Goal: Transaction & Acquisition: Subscribe to service/newsletter

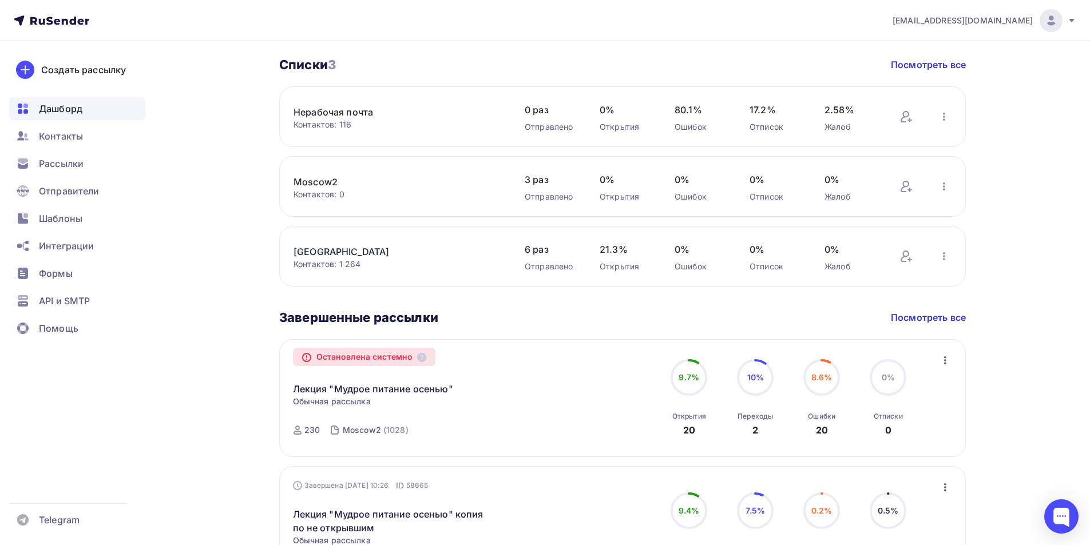
scroll to position [400, 0]
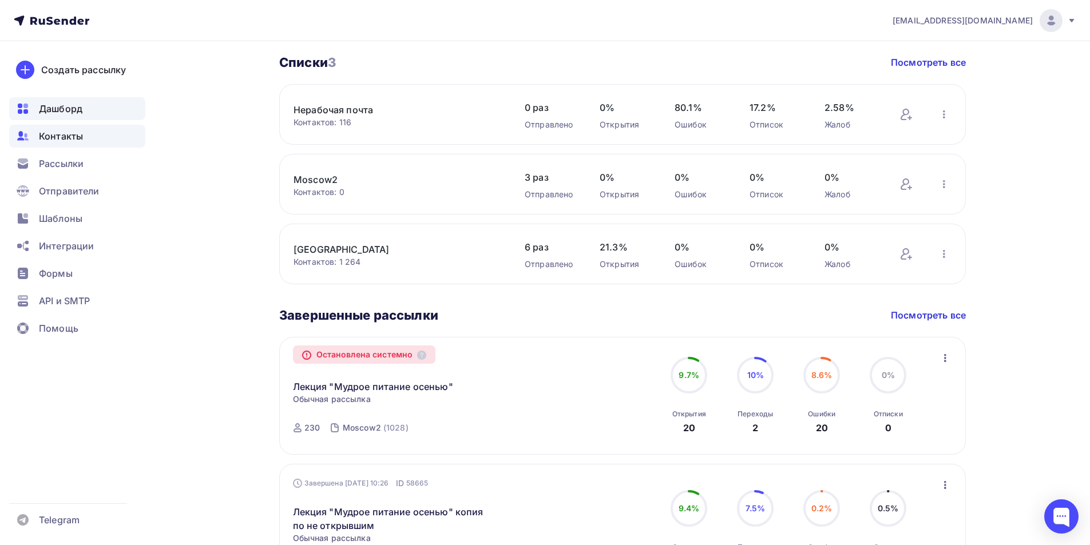
click at [68, 137] on span "Контакты" at bounding box center [61, 136] width 44 height 14
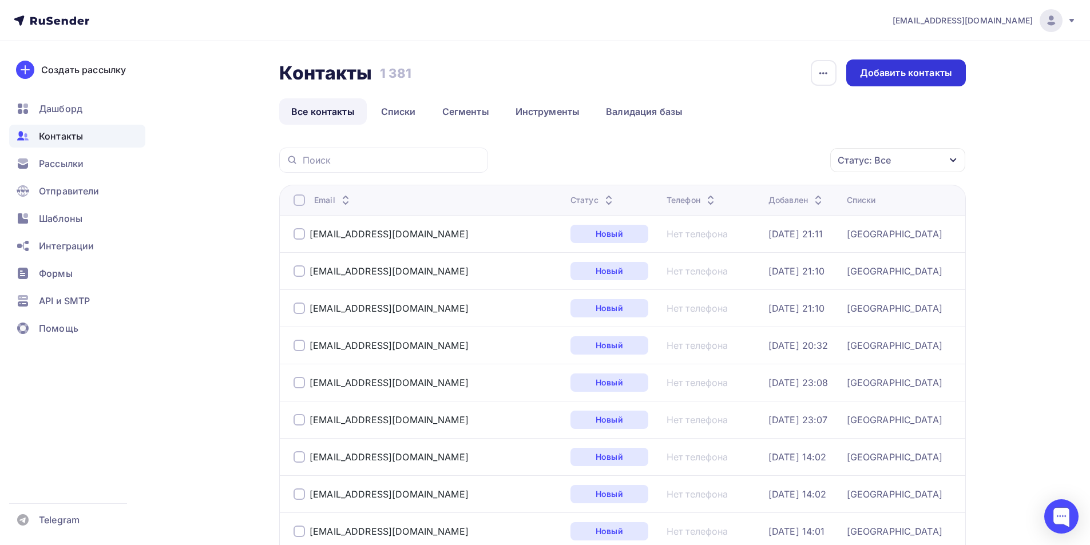
click at [906, 72] on div "Добавить контакты" at bounding box center [906, 72] width 92 height 13
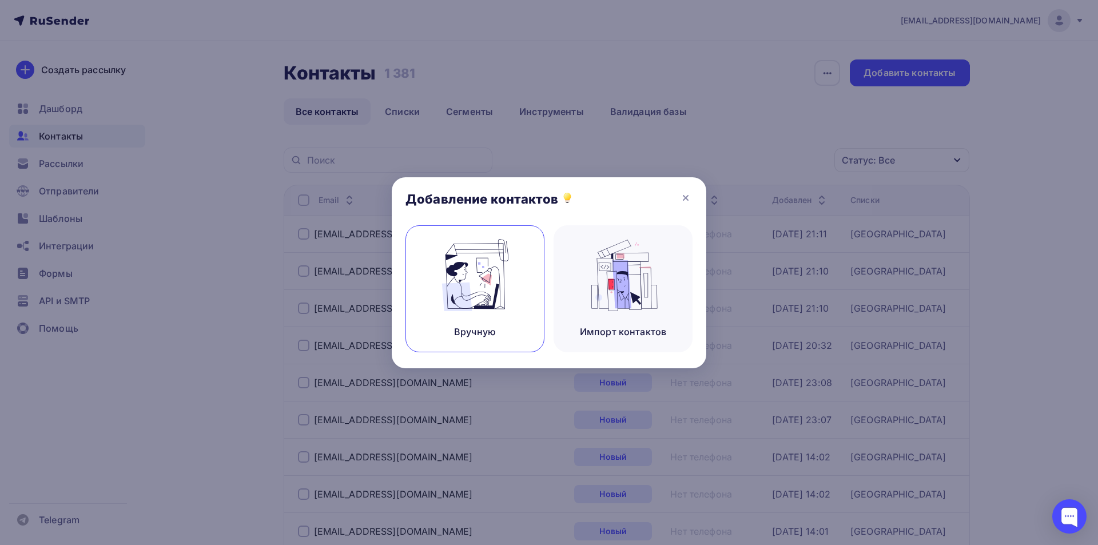
click at [487, 277] on img at bounding box center [475, 275] width 77 height 72
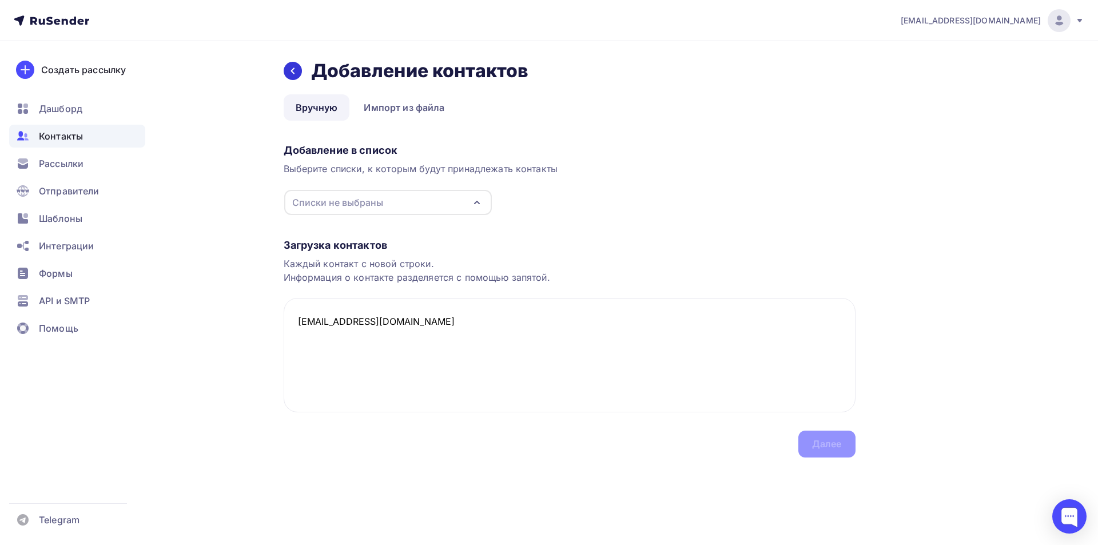
type textarea "sergeisabr82@mail.ru"
click at [292, 77] on div at bounding box center [293, 71] width 18 height 18
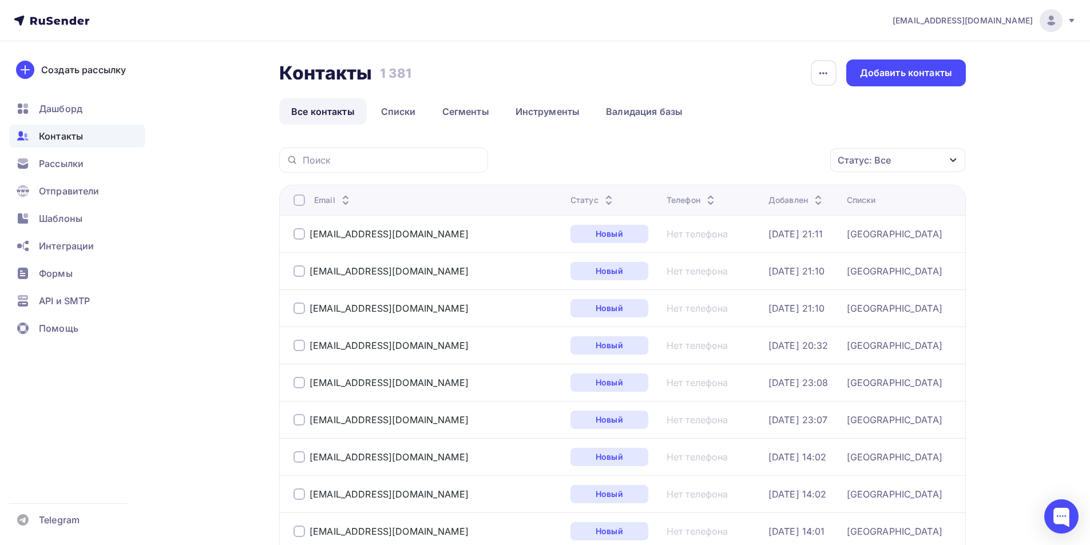
click at [72, 137] on span "Контакты" at bounding box center [61, 136] width 44 height 14
click at [892, 71] on div "Добавить контакты" at bounding box center [906, 72] width 92 height 13
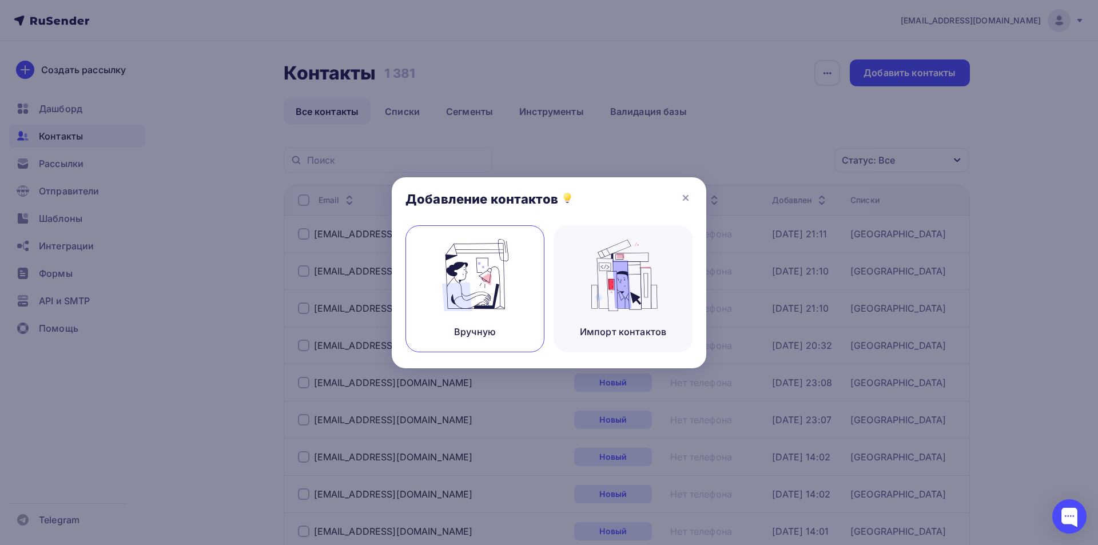
click at [454, 284] on img at bounding box center [475, 275] width 77 height 72
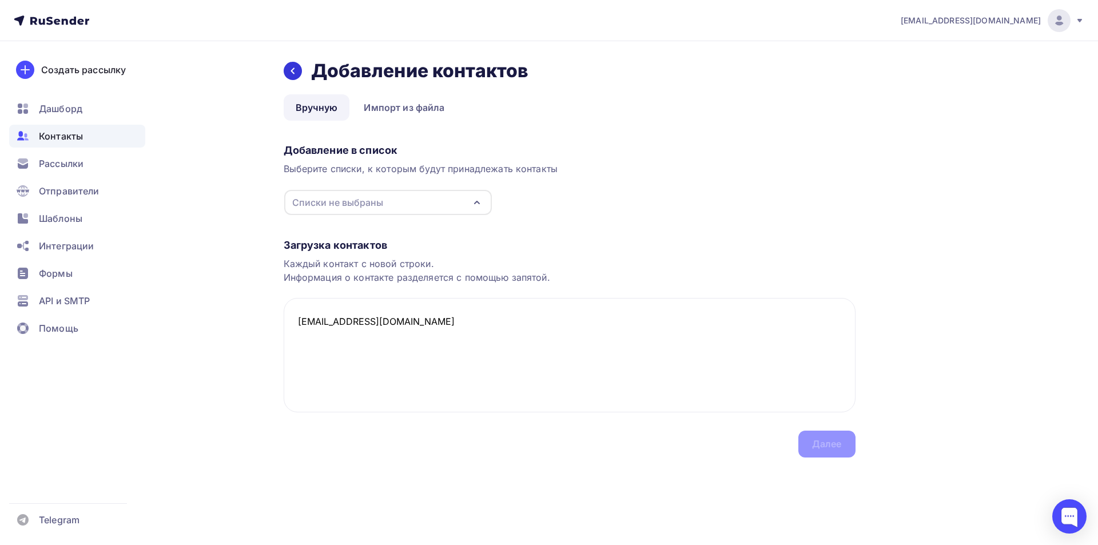
type textarea "sergeisabr82@mail.ru"
click at [293, 73] on icon at bounding box center [293, 71] width 4 height 6
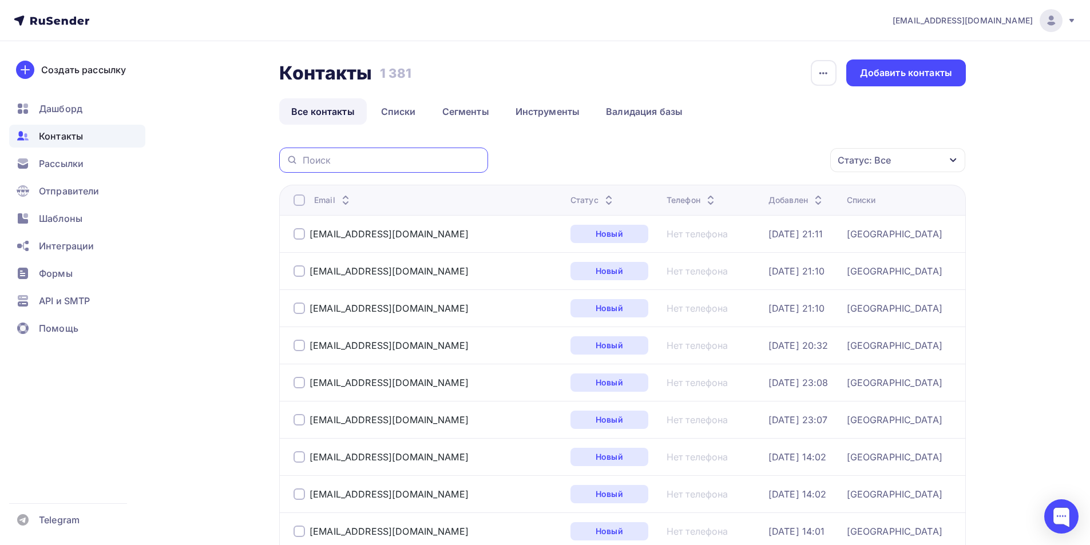
click at [340, 163] on input "text" at bounding box center [392, 160] width 178 height 13
paste input "sergeisabr82@mail.ru"
type input "sergeisabr82@mail.ru"
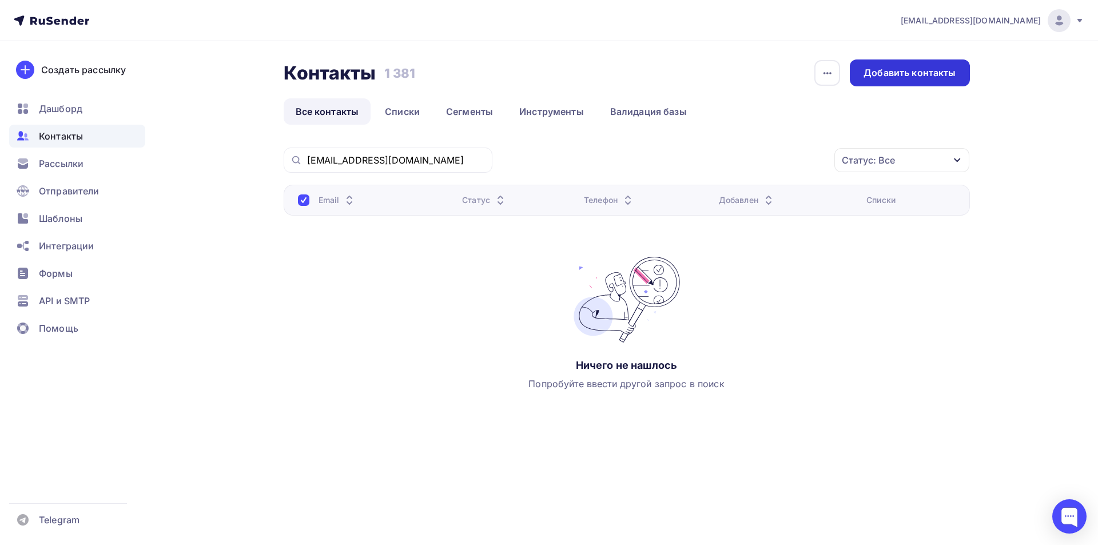
click at [870, 73] on div "Добавить контакты" at bounding box center [910, 72] width 92 height 13
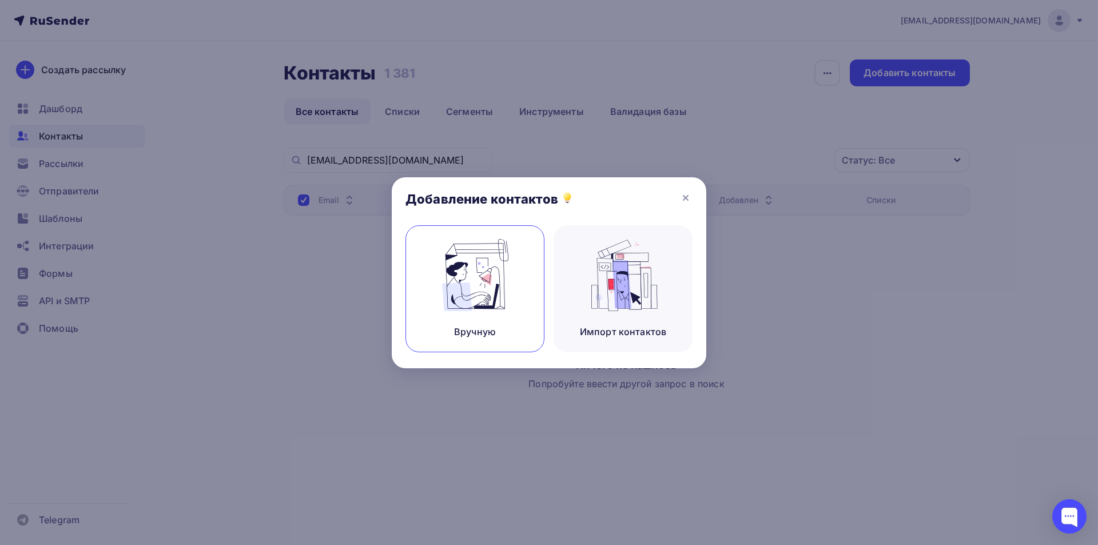
click at [446, 283] on img at bounding box center [475, 275] width 77 height 72
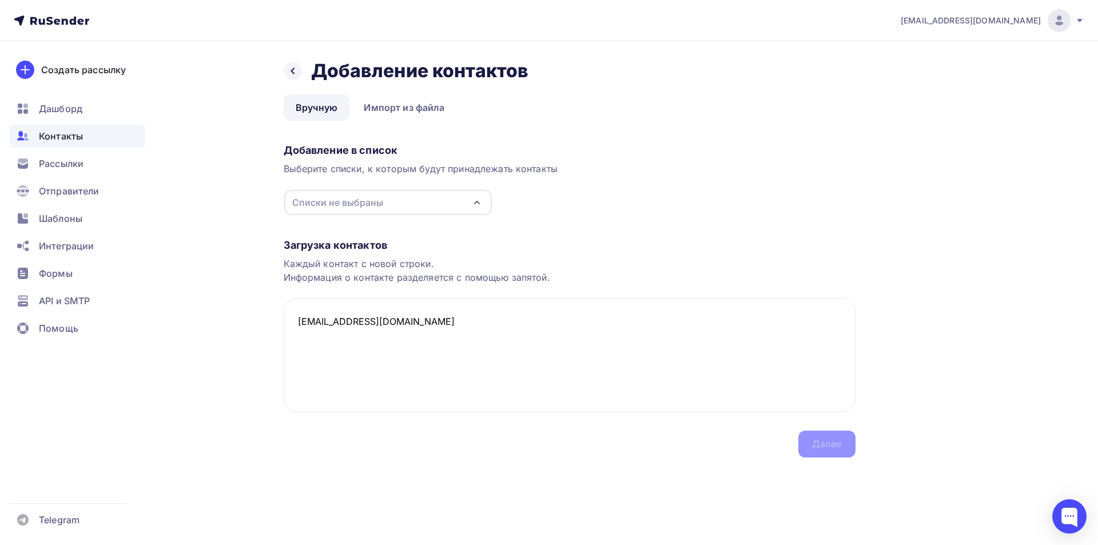
click at [399, 201] on div "Списки не выбраны" at bounding box center [388, 202] width 208 height 25
type textarea "[EMAIL_ADDRESS][DOMAIN_NAME]"
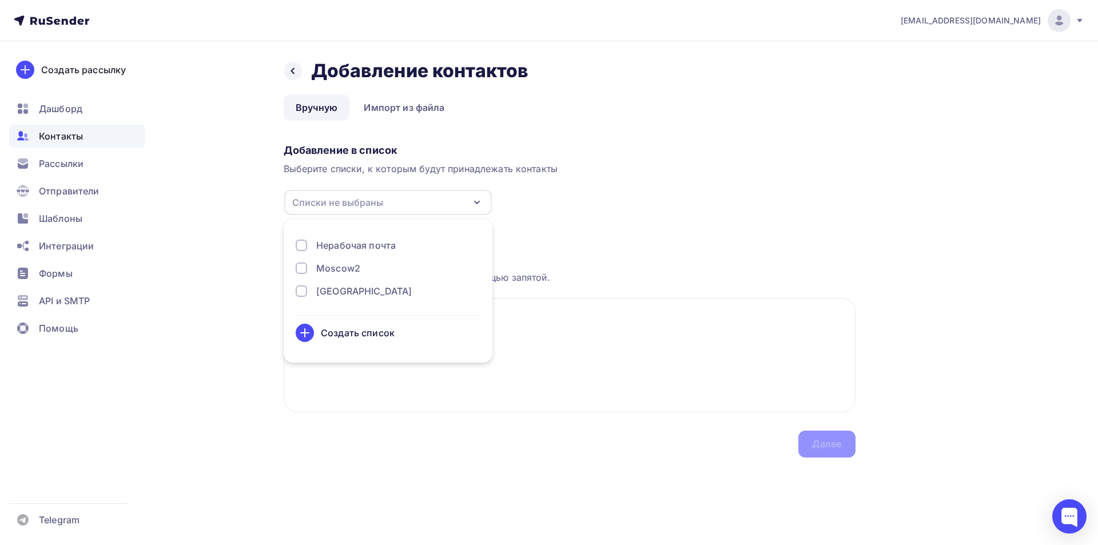
click at [299, 288] on div at bounding box center [301, 290] width 11 height 11
click at [831, 447] on div "Далее" at bounding box center [827, 444] width 30 height 13
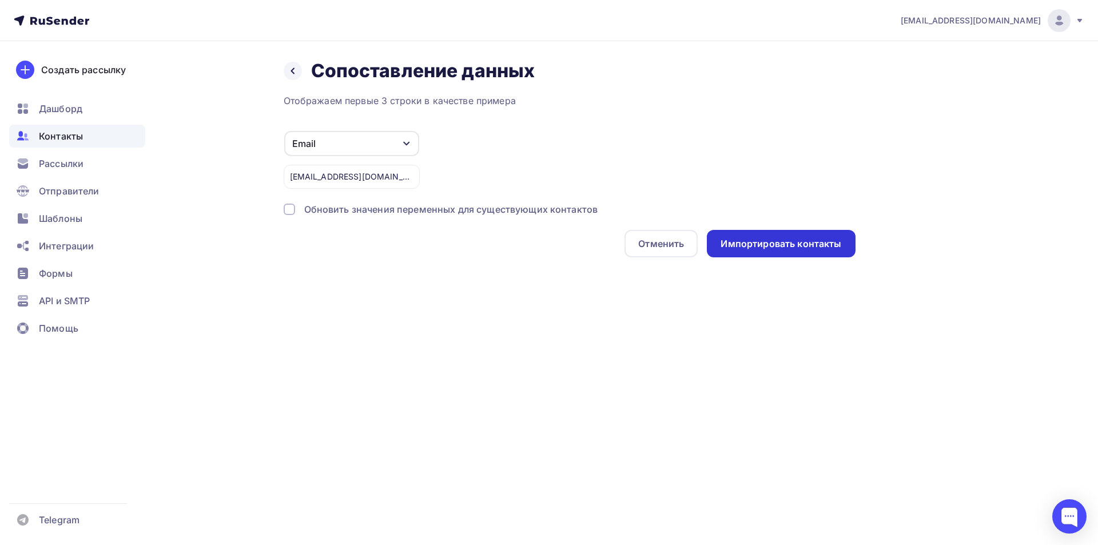
click at [785, 247] on div "Импортировать контакты" at bounding box center [781, 243] width 121 height 13
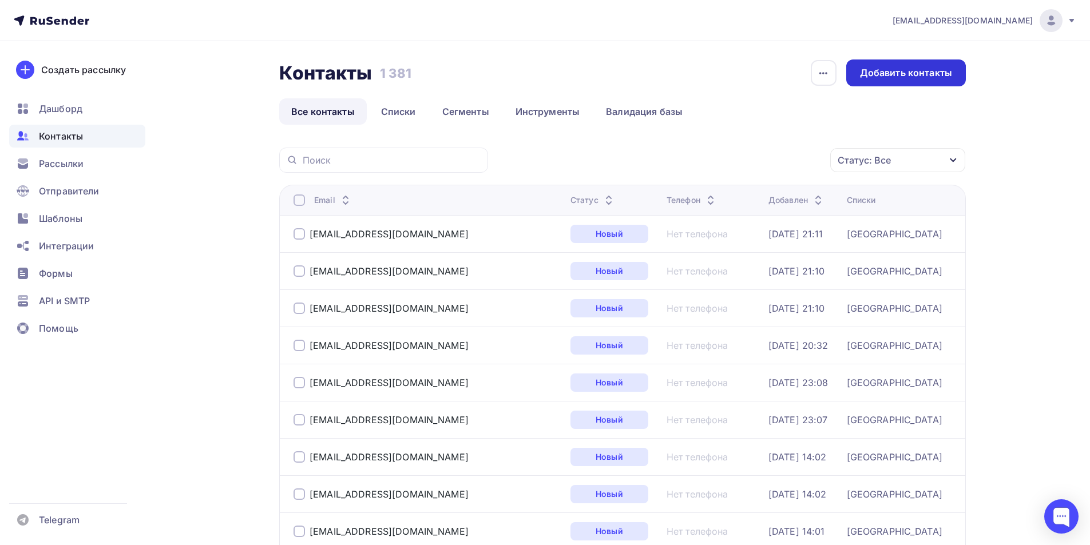
click at [916, 76] on div "Добавить контакты" at bounding box center [906, 72] width 92 height 13
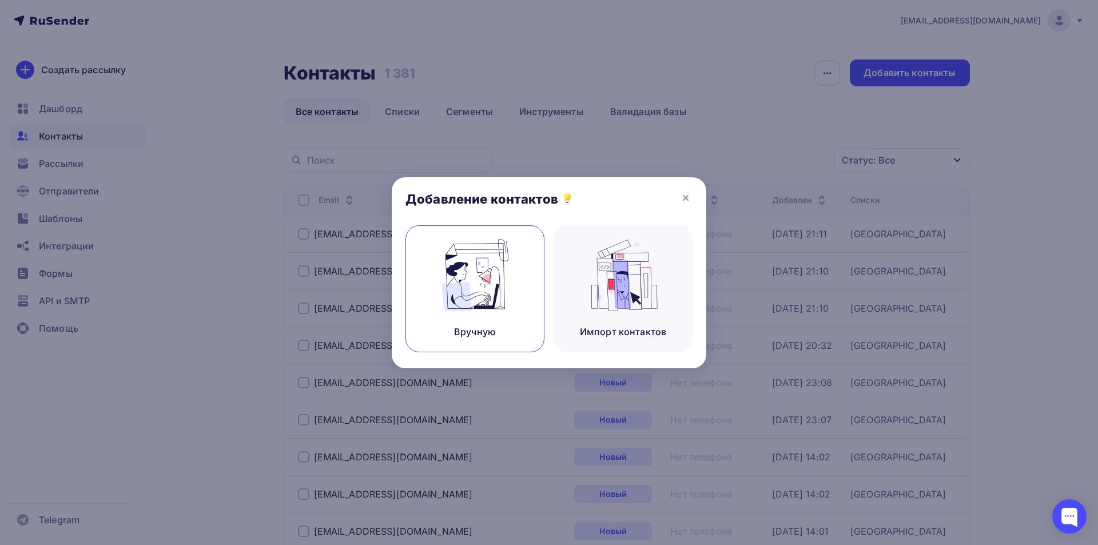
click at [470, 294] on img at bounding box center [475, 275] width 77 height 72
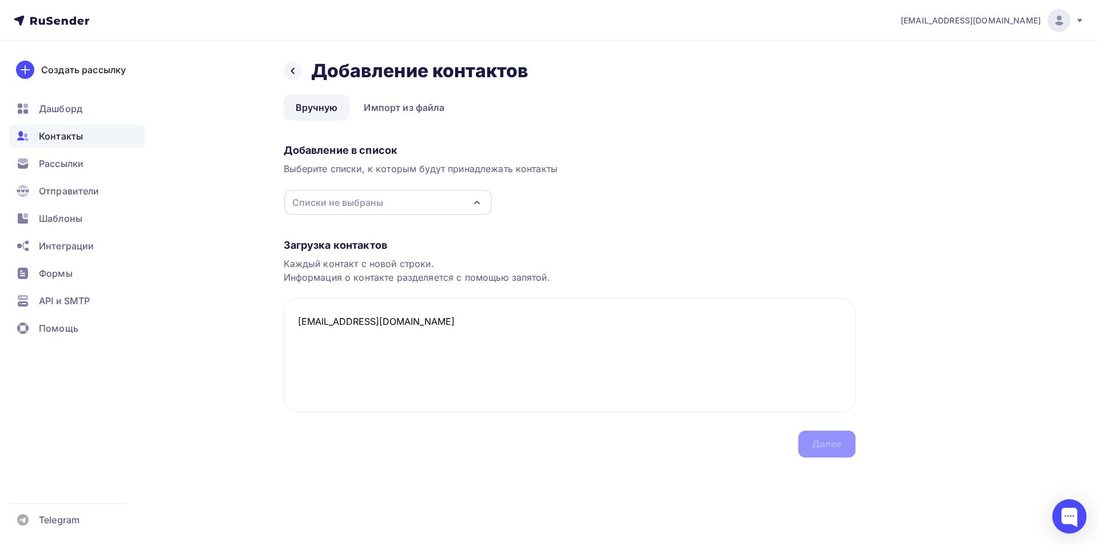
type textarea "Dimblz@mail.ru"
click at [53, 136] on span "Контакты" at bounding box center [61, 136] width 44 height 14
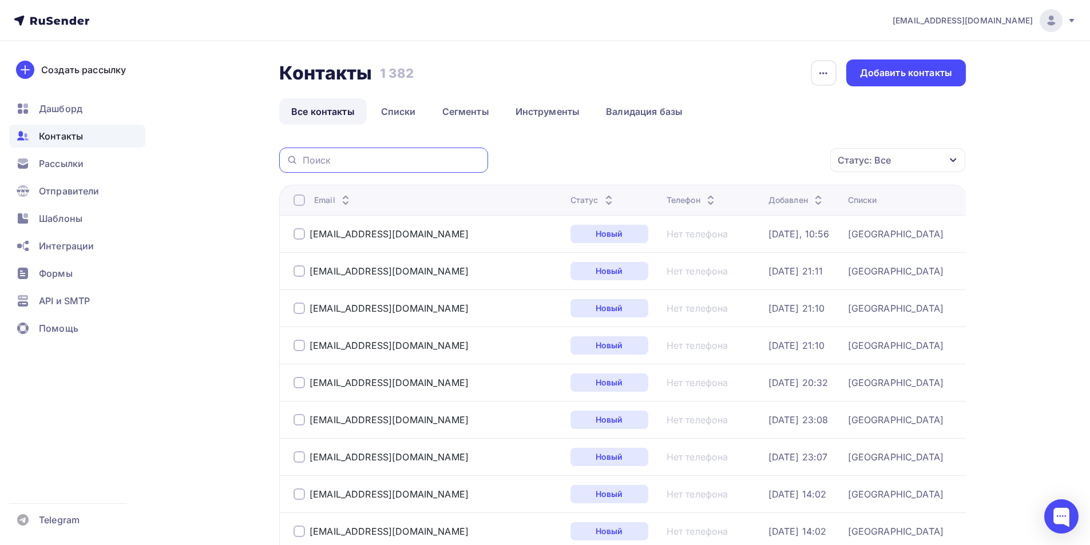
click at [437, 166] on input "text" at bounding box center [392, 160] width 178 height 13
paste input "Dimblz@mail.ru"
type input "Dimblz@mail.ru"
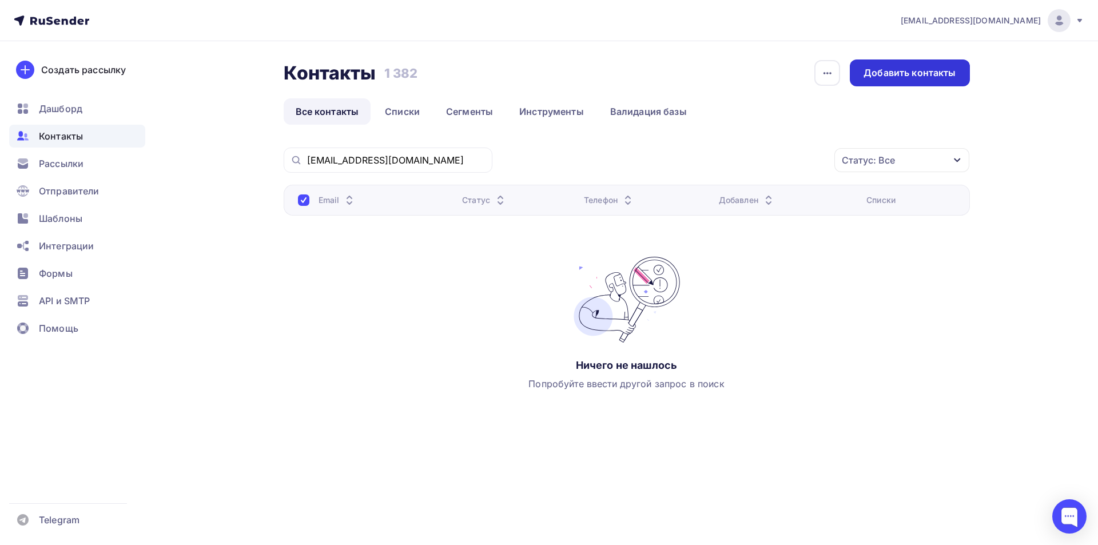
click at [902, 69] on div "Добавить контакты" at bounding box center [910, 72] width 92 height 13
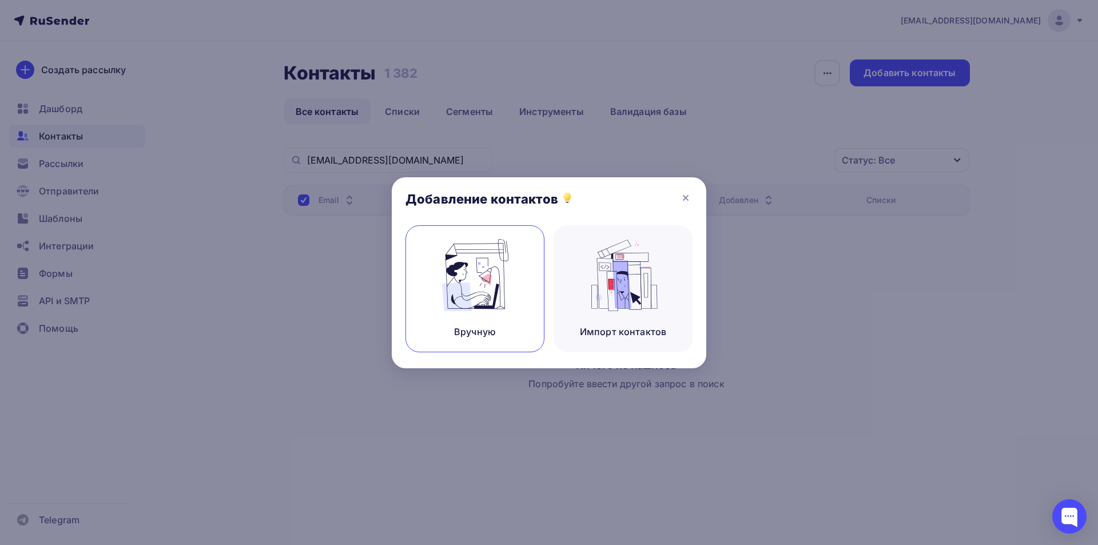
click at [481, 285] on img at bounding box center [475, 275] width 77 height 72
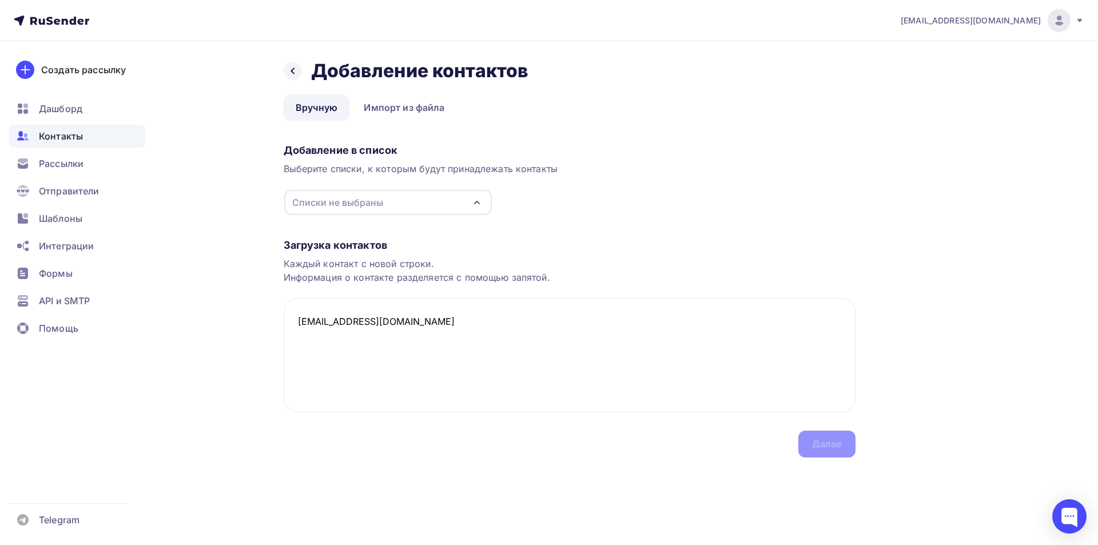
click at [350, 201] on div "Списки не выбраны" at bounding box center [337, 203] width 91 height 14
type textarea "Dimblz@mail.ru"
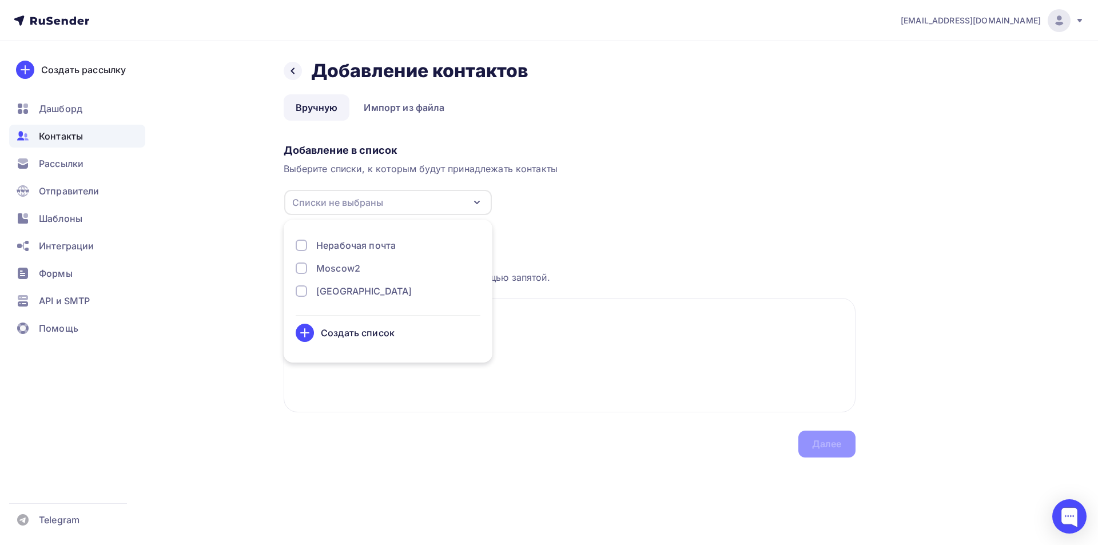
click at [296, 289] on div at bounding box center [301, 290] width 11 height 11
click at [844, 440] on div "Далее" at bounding box center [827, 444] width 57 height 27
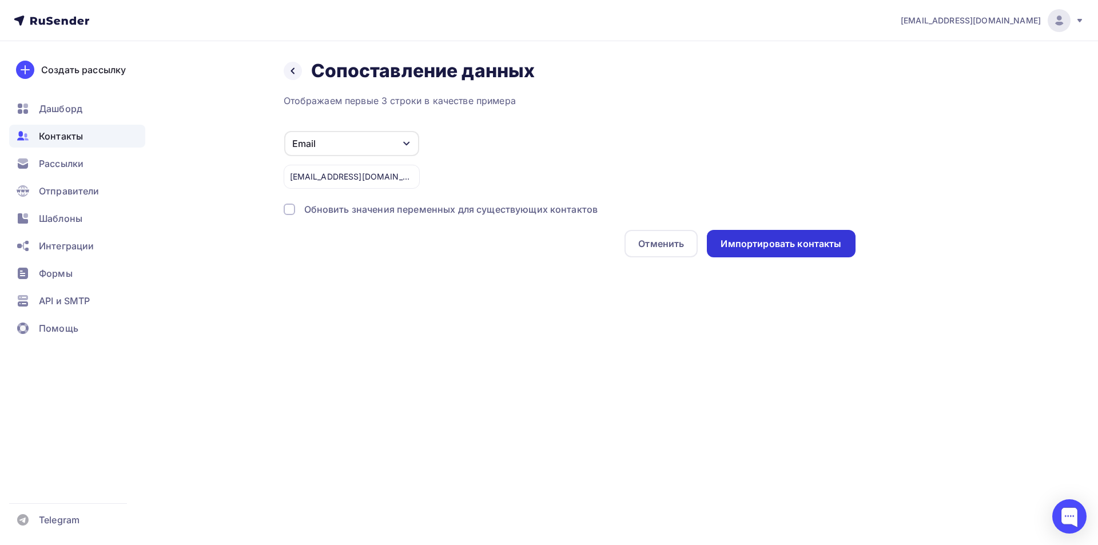
click at [800, 251] on div "Импортировать контакты" at bounding box center [781, 243] width 148 height 27
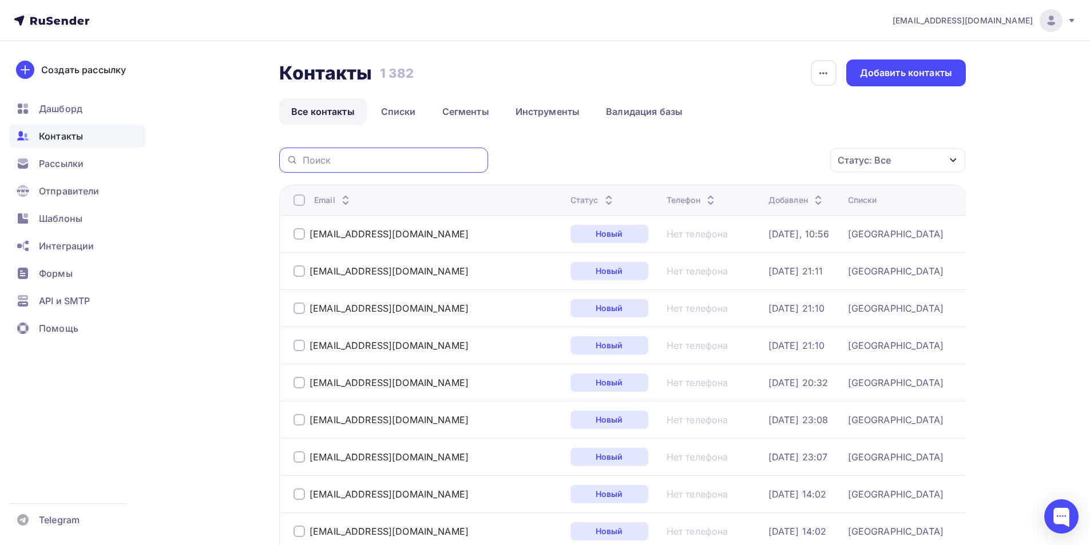
click at [324, 163] on input "text" at bounding box center [392, 160] width 178 height 13
paste input "[EMAIL_ADDRESS][DOMAIN_NAME]"
type input "[EMAIL_ADDRESS][DOMAIN_NAME]"
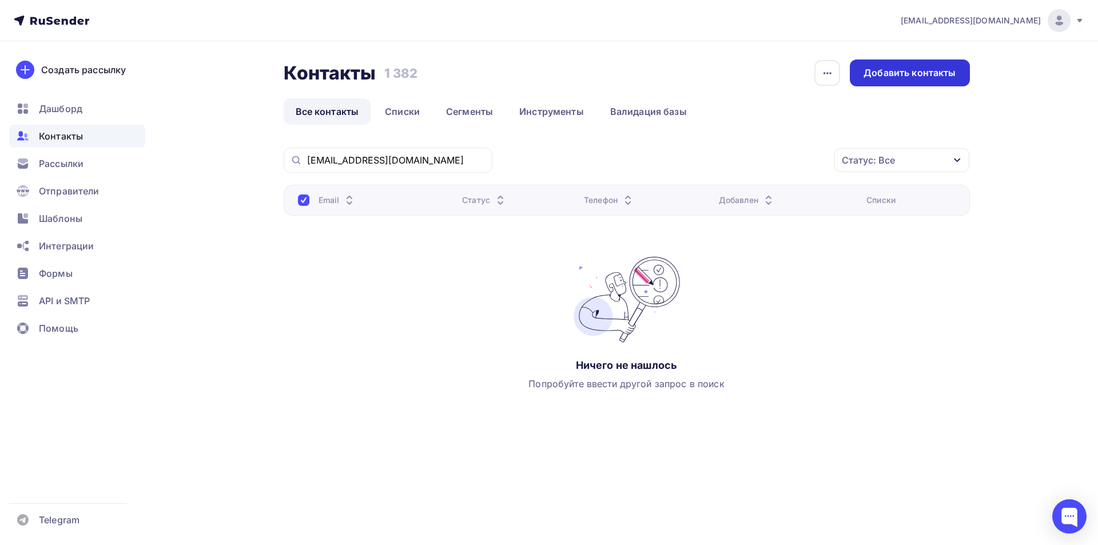
click at [874, 72] on div "Добавить контакты" at bounding box center [910, 72] width 92 height 13
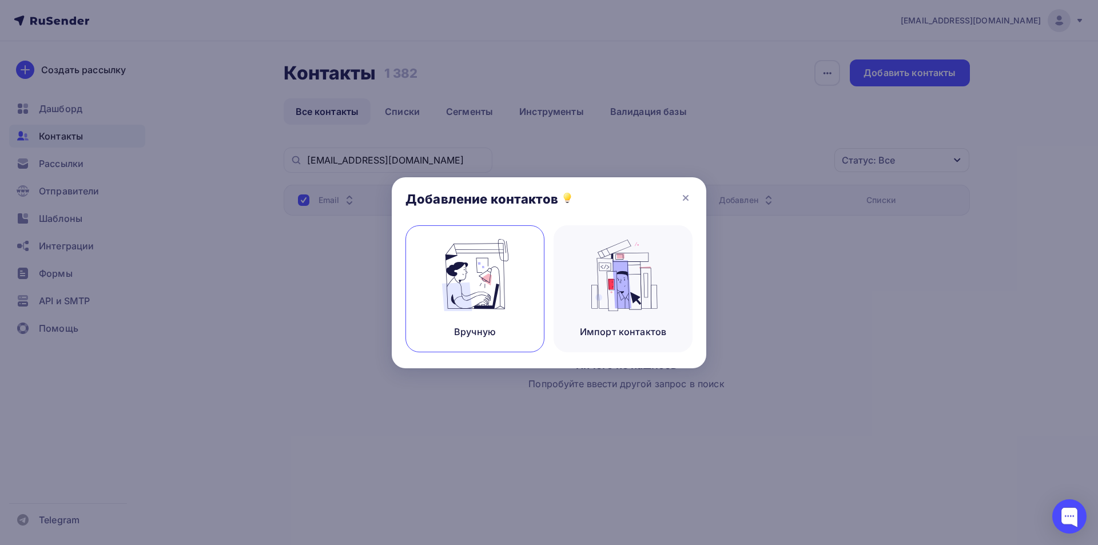
click at [481, 265] on img at bounding box center [475, 275] width 77 height 72
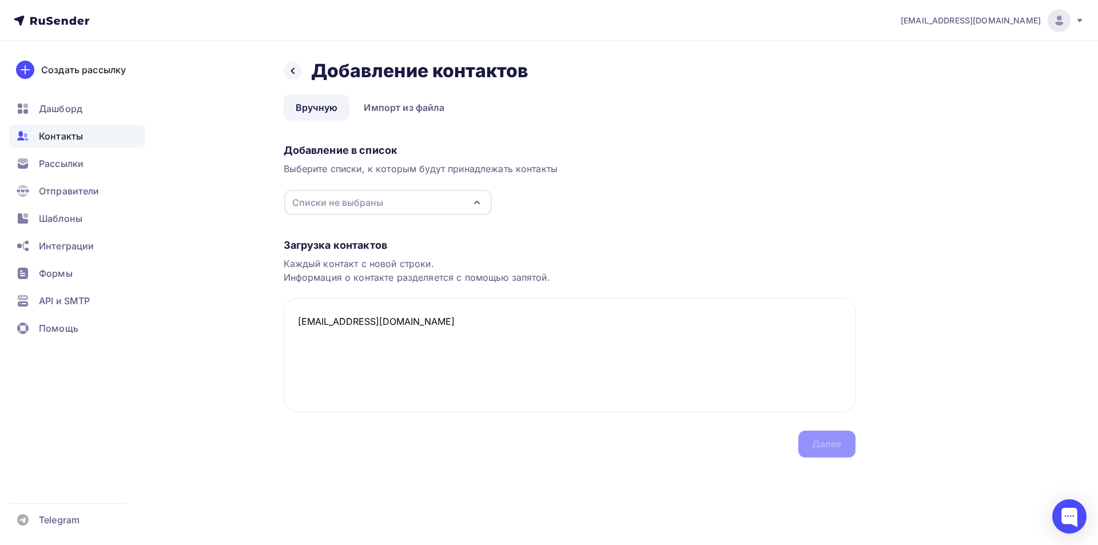
click at [363, 196] on div "Списки не выбраны" at bounding box center [337, 203] width 91 height 14
type textarea "[EMAIL_ADDRESS][DOMAIN_NAME]"
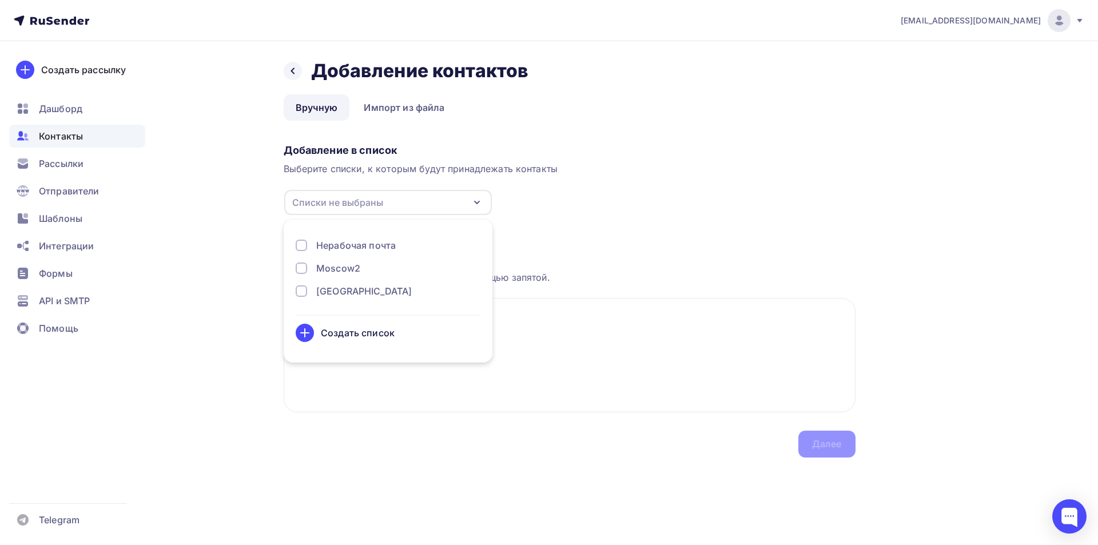
click at [302, 292] on div at bounding box center [301, 290] width 11 height 11
click at [830, 448] on div "Далее" at bounding box center [827, 444] width 30 height 13
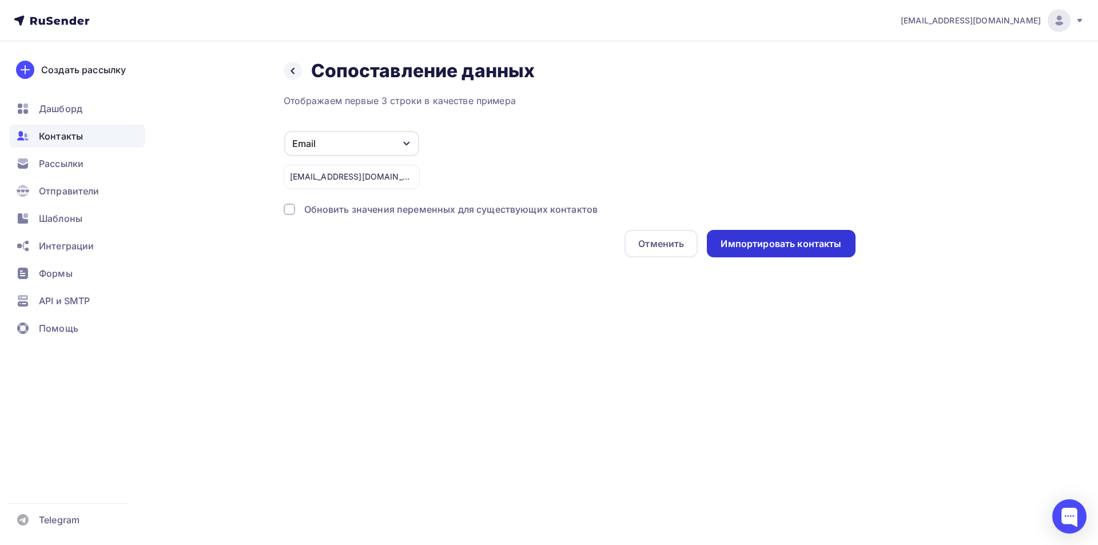
click at [788, 248] on div "Импортировать контакты" at bounding box center [781, 243] width 121 height 13
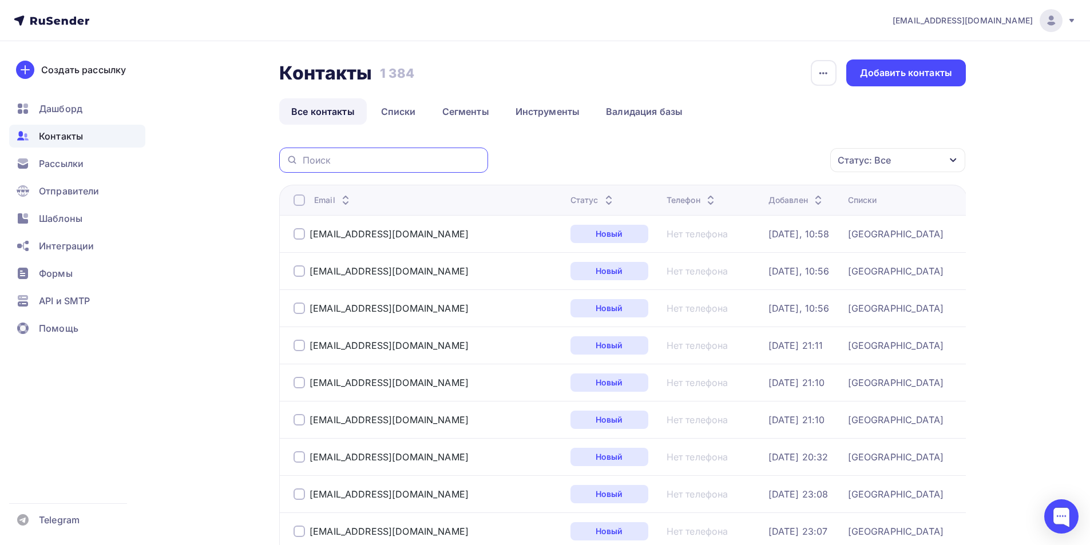
click at [307, 161] on input "text" at bounding box center [392, 160] width 178 height 13
paste input "[EMAIL_ADDRESS][DOMAIN_NAME]"
type input "[EMAIL_ADDRESS][DOMAIN_NAME]"
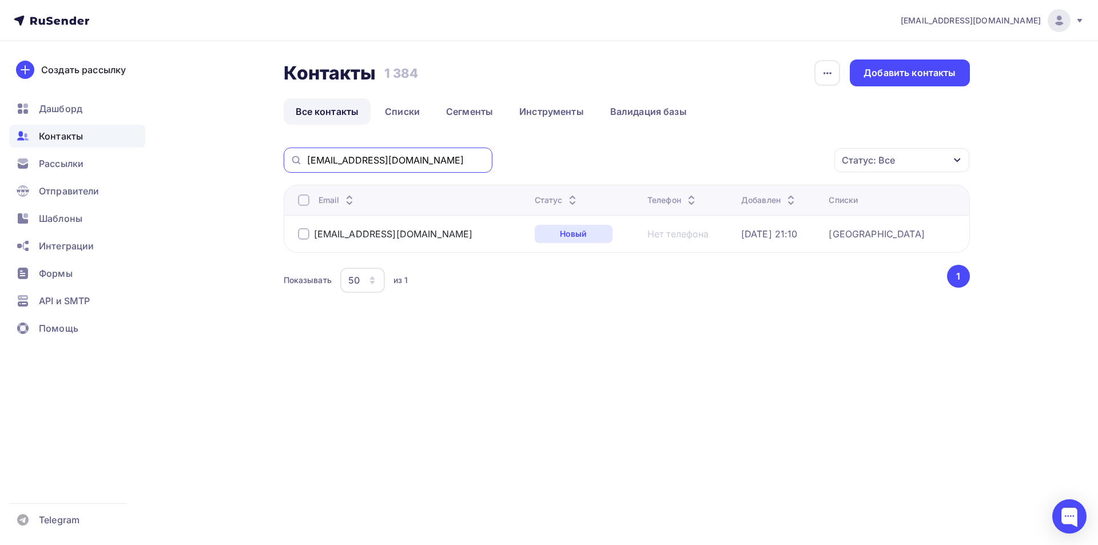
click at [442, 161] on input "[EMAIL_ADDRESS][DOMAIN_NAME]" at bounding box center [396, 160] width 178 height 13
click at [61, 76] on div "Создать рассылку" at bounding box center [83, 70] width 85 height 14
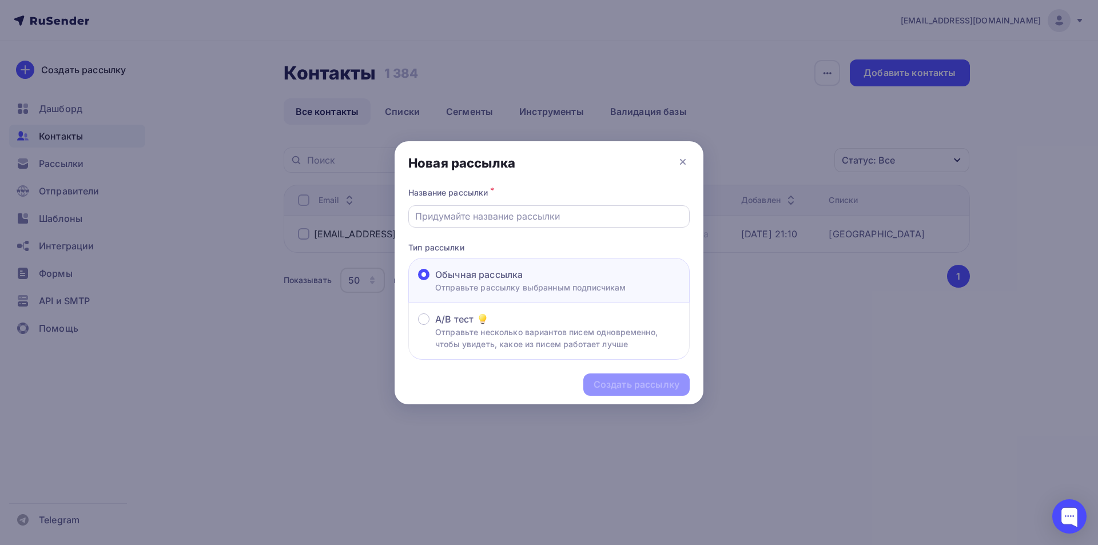
click at [467, 222] on input "text" at bounding box center [549, 216] width 268 height 14
type input "Р"
click at [679, 163] on icon at bounding box center [683, 162] width 14 height 14
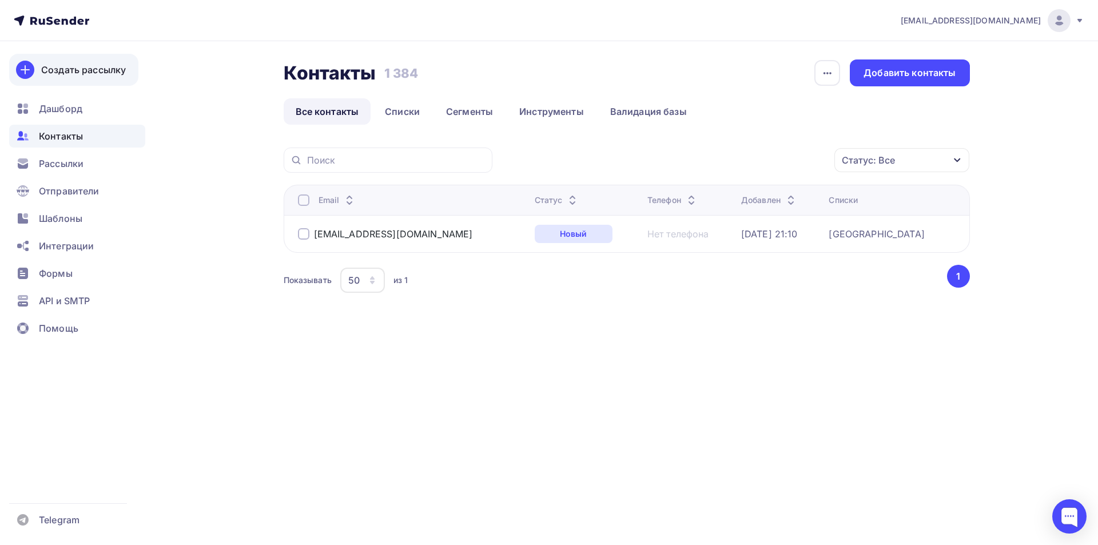
click at [63, 74] on div "Создать рассылку" at bounding box center [83, 70] width 85 height 14
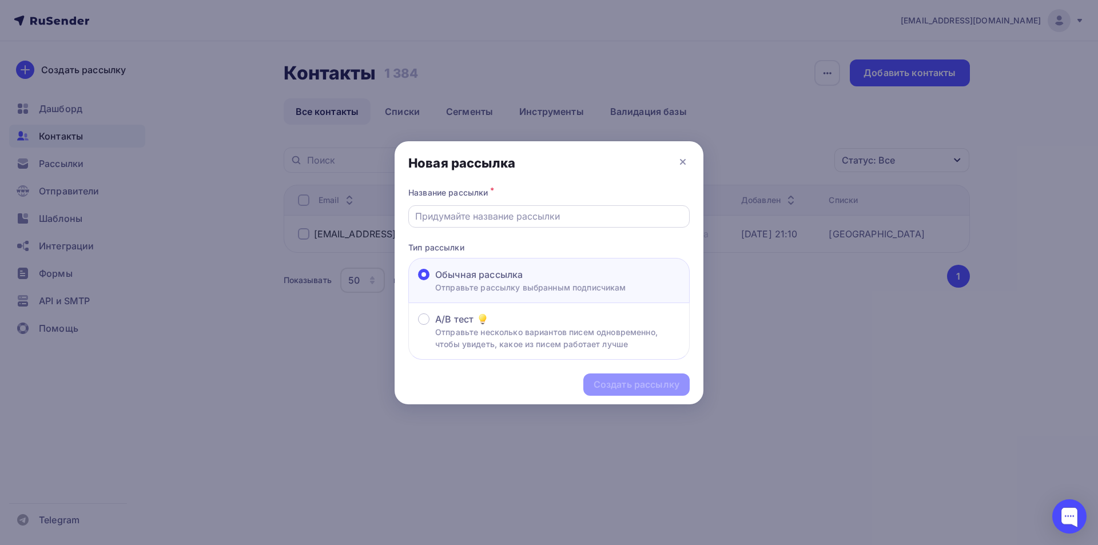
click at [435, 221] on input "text" at bounding box center [549, 216] width 268 height 14
type input "Расписание встреч на октябрь"
click at [631, 385] on div "Создать рассылку" at bounding box center [637, 384] width 86 height 13
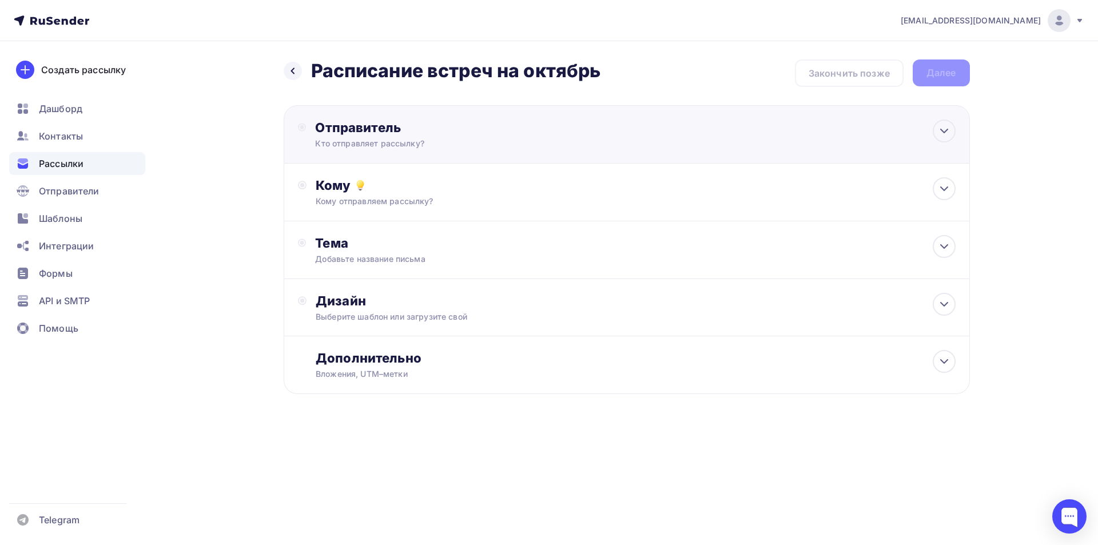
click at [448, 131] on div "Отправитель" at bounding box center [439, 128] width 248 height 16
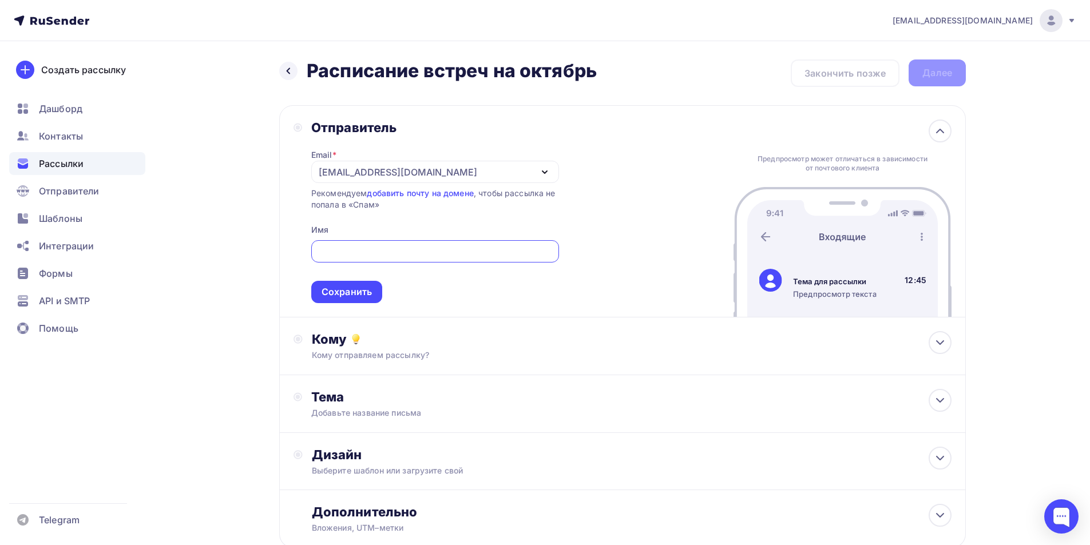
click at [440, 168] on div "[PERSON_NAME][EMAIL_ADDRESS][DOMAIN_NAME]" at bounding box center [398, 172] width 158 height 14
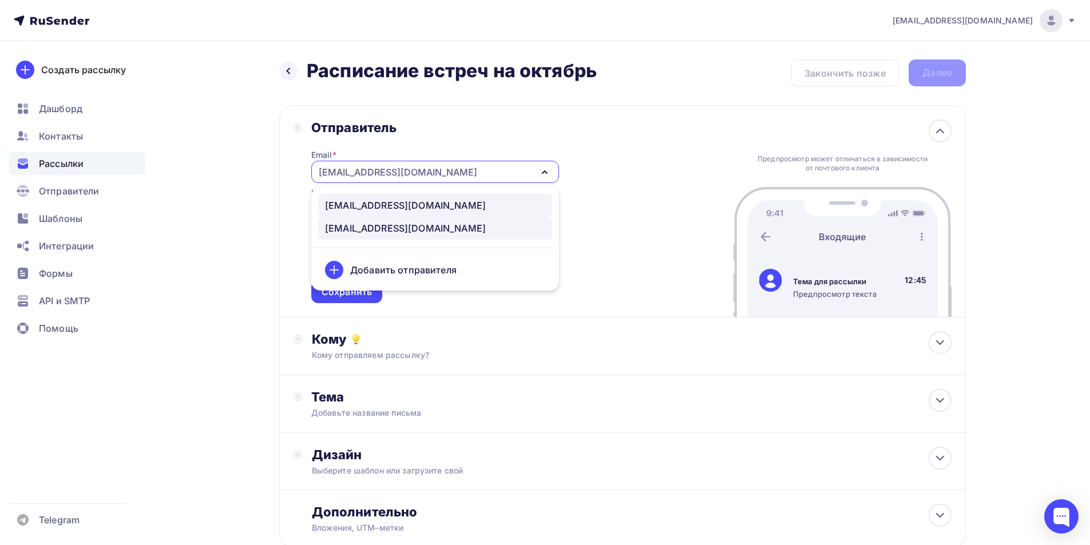
click at [389, 209] on div "[EMAIL_ADDRESS][DOMAIN_NAME]" at bounding box center [405, 206] width 161 height 14
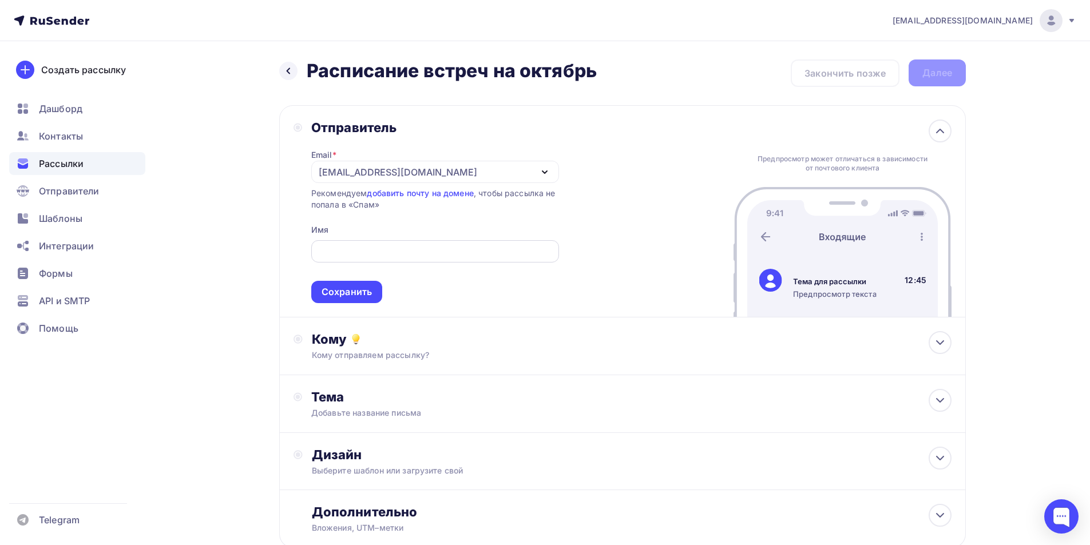
click at [371, 253] on input "text" at bounding box center [434, 252] width 235 height 14
drag, startPoint x: 383, startPoint y: 251, endPoint x: 304, endPoint y: 259, distance: 79.3
click at [304, 259] on div "Отправитель Email * sales@kungfu-world.ru sales@kungfu-world.ru a.demidenko@kun…" at bounding box center [425, 212] width 265 height 184
click at [379, 248] on input ""Мир Кунфу"" at bounding box center [434, 252] width 235 height 14
type input ""Мир Кунфу""
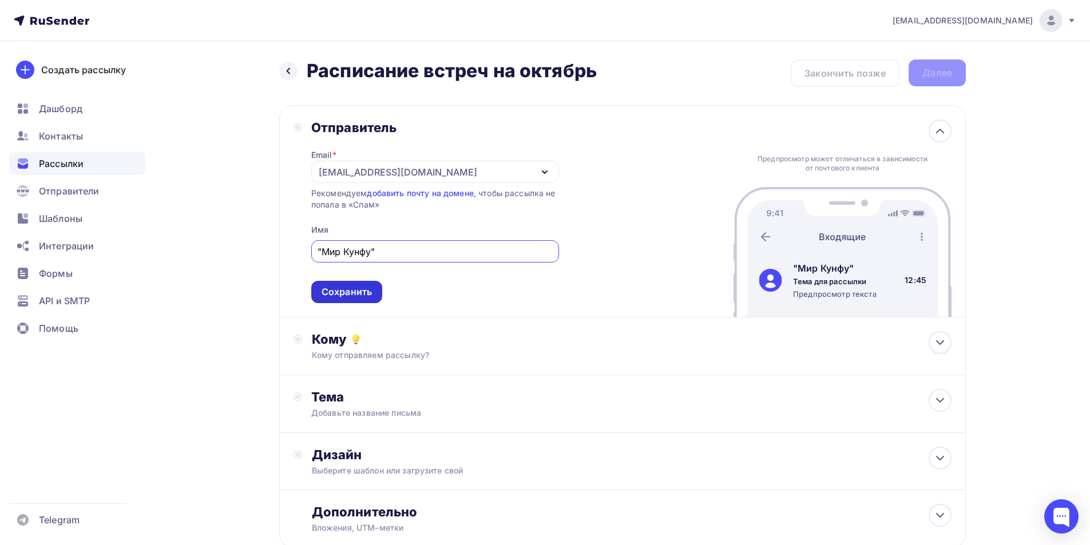
click at [355, 289] on div "Сохранить" at bounding box center [346, 291] width 50 height 13
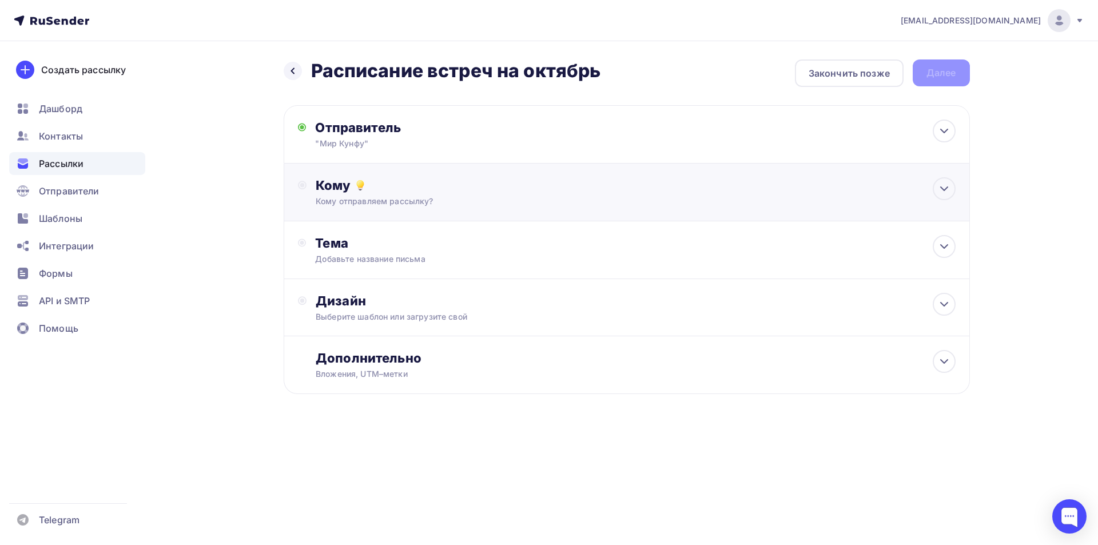
click at [356, 201] on div "Кому отправляем рассылку?" at bounding box center [604, 201] width 576 height 11
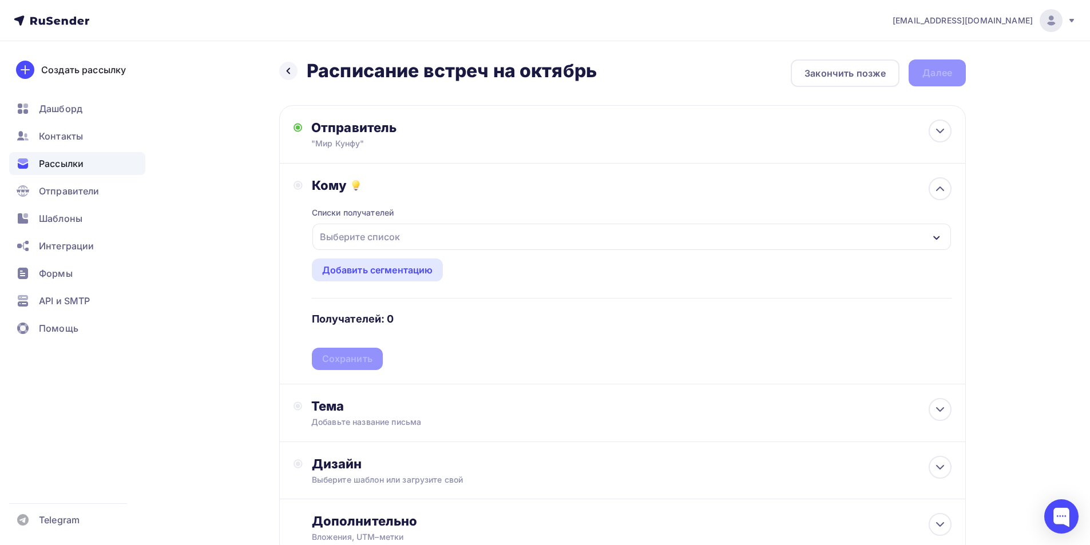
click at [354, 237] on div "Выберите список" at bounding box center [359, 237] width 89 height 21
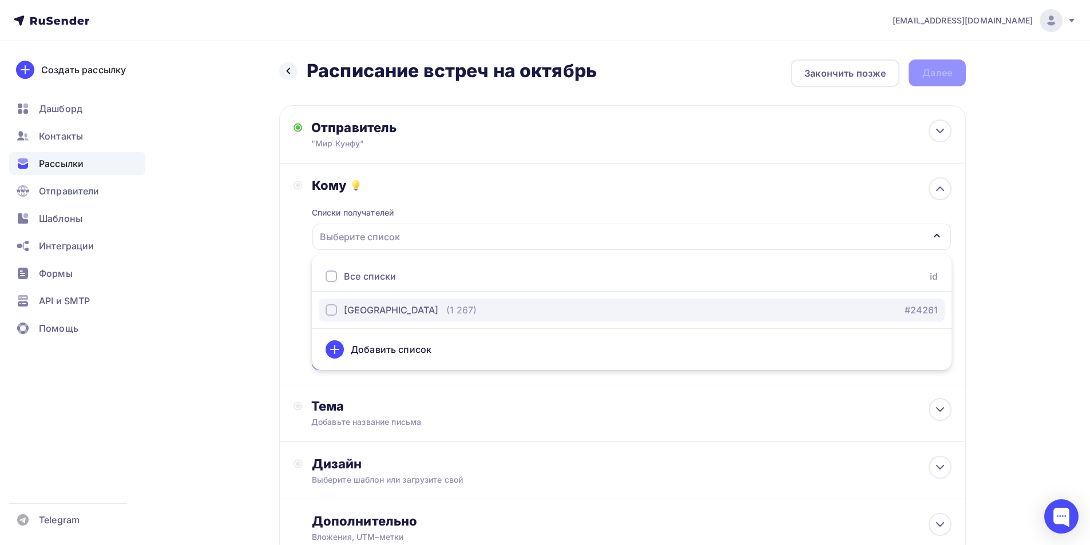
click at [335, 309] on div "button" at bounding box center [330, 309] width 11 height 11
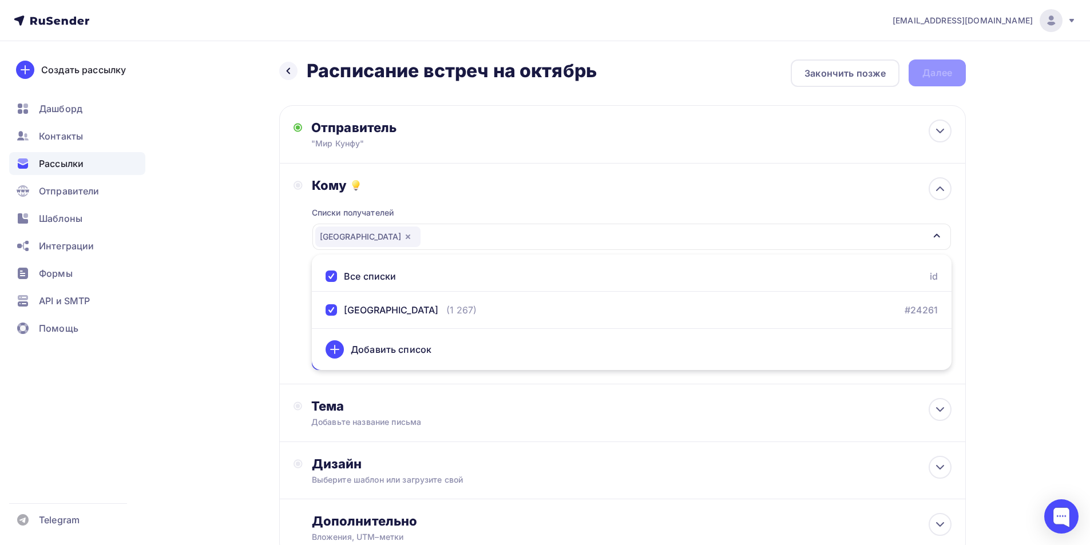
click at [286, 283] on div "Кому Списки получателей Moscow Все списки id Moscow (1 267) #24261 Добавить спи…" at bounding box center [622, 274] width 686 height 221
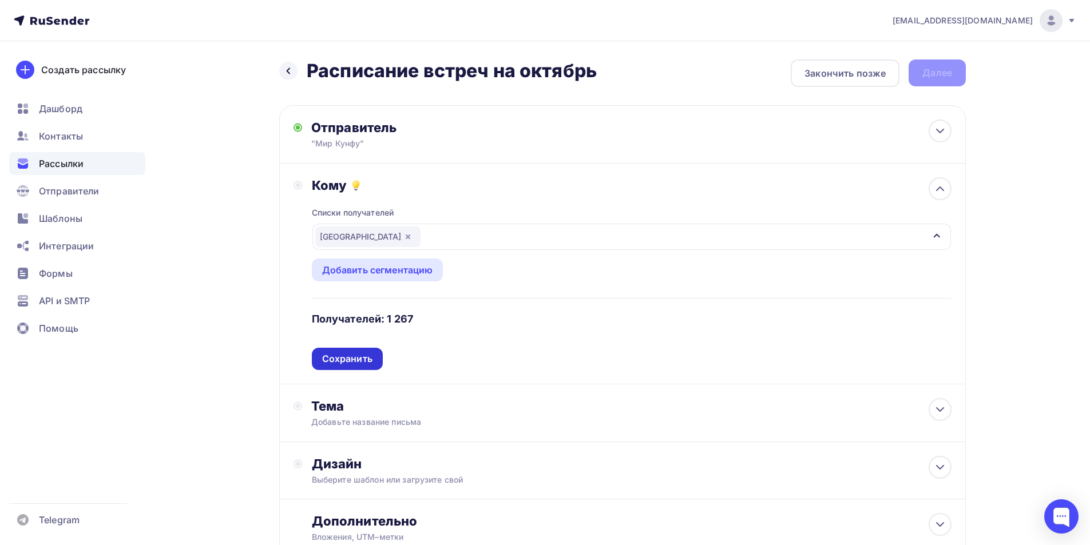
click at [346, 354] on div "Сохранить" at bounding box center [347, 358] width 50 height 13
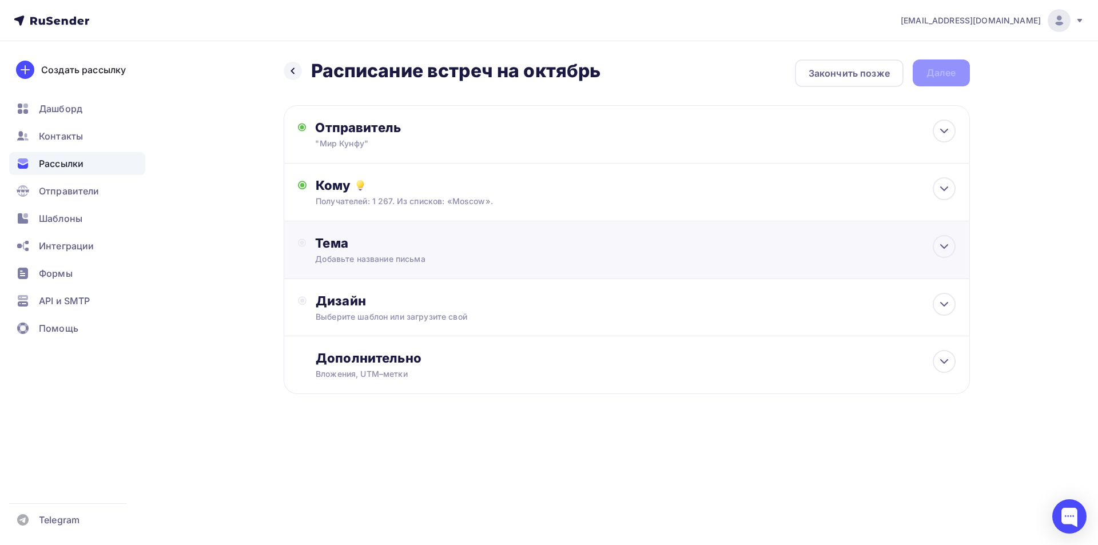
click at [382, 244] on div "Тема" at bounding box center [428, 243] width 226 height 16
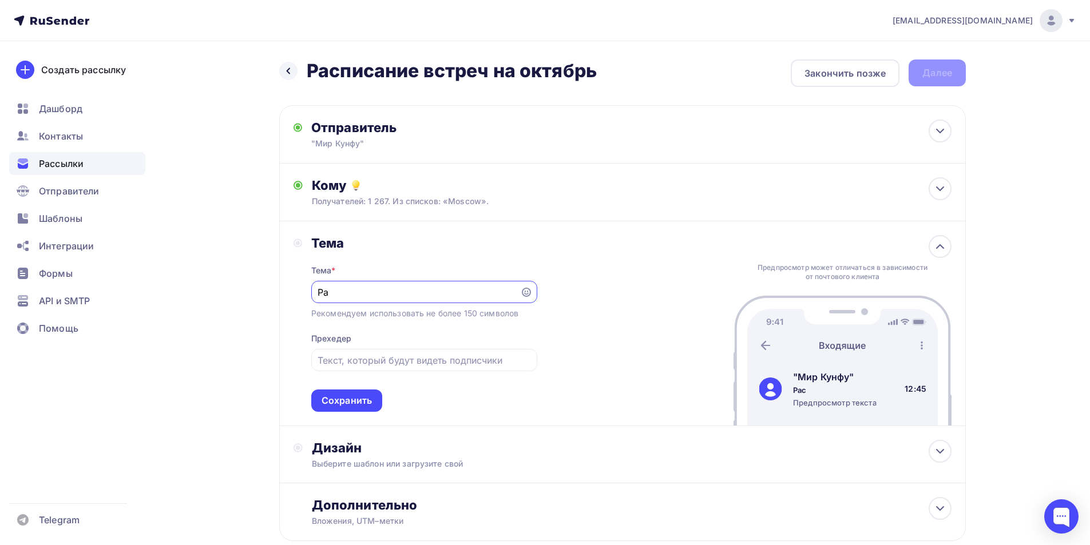
type input "Р"
type input "Мастер класс по цигун"
click at [367, 350] on div at bounding box center [424, 360] width 226 height 22
click at [355, 399] on div "Сохранить" at bounding box center [346, 400] width 50 height 13
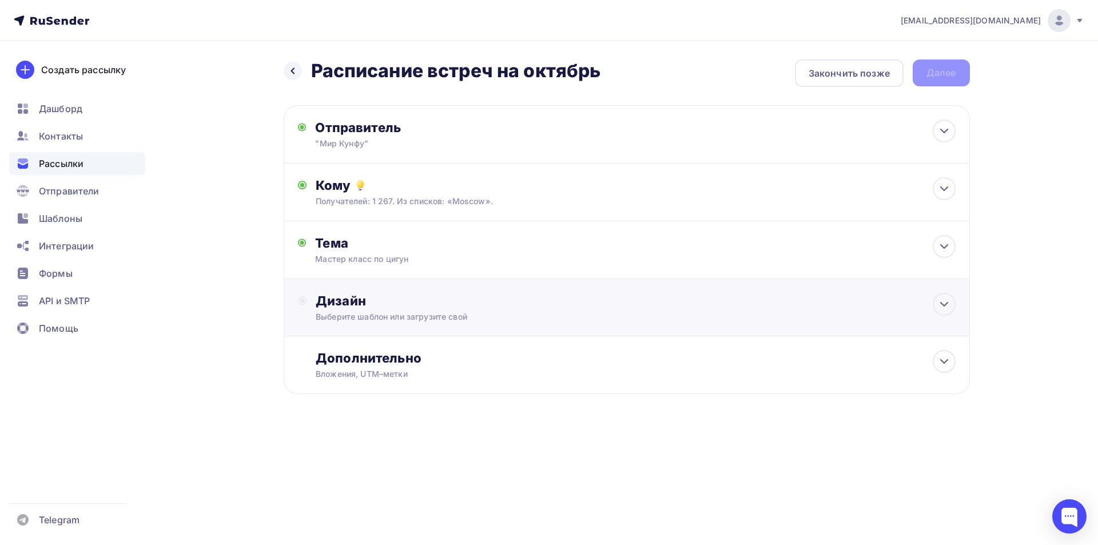
click at [378, 317] on div "Выберите шаблон или загрузите свой" at bounding box center [604, 316] width 576 height 11
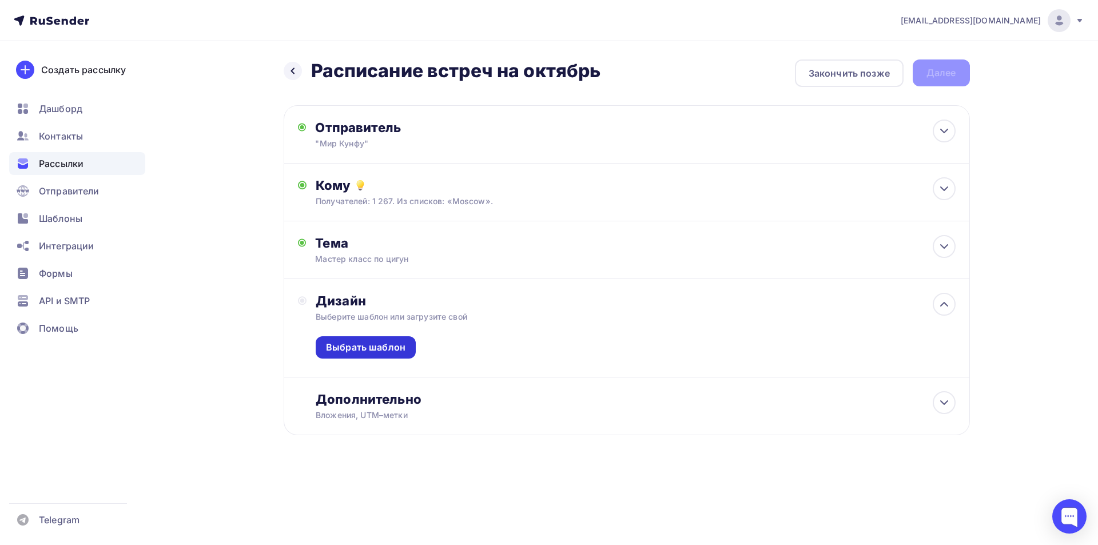
click at [378, 350] on div "Выбрать шаблон" at bounding box center [366, 347] width 80 height 13
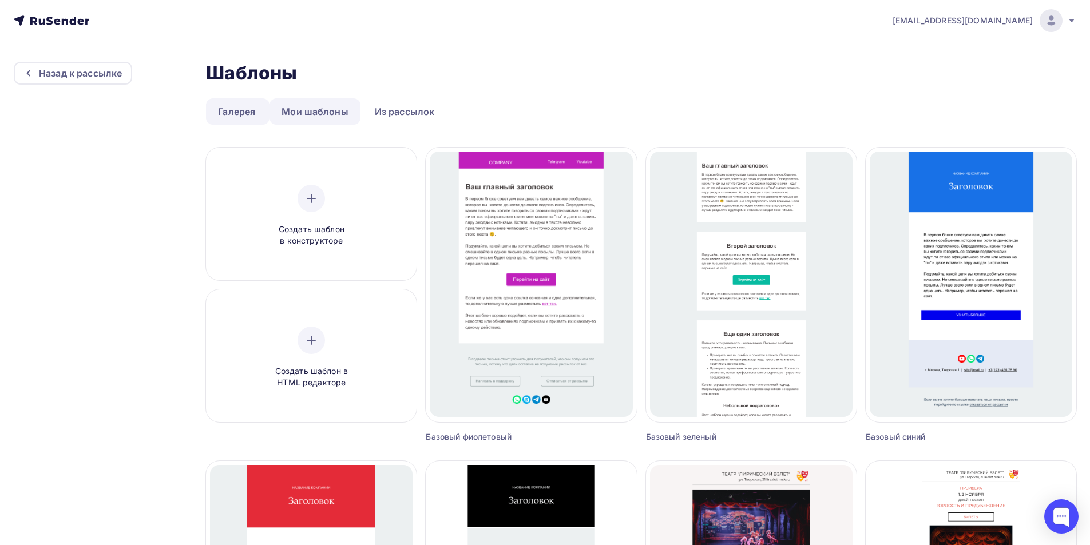
click at [332, 109] on link "Мои шаблоны" at bounding box center [314, 111] width 91 height 26
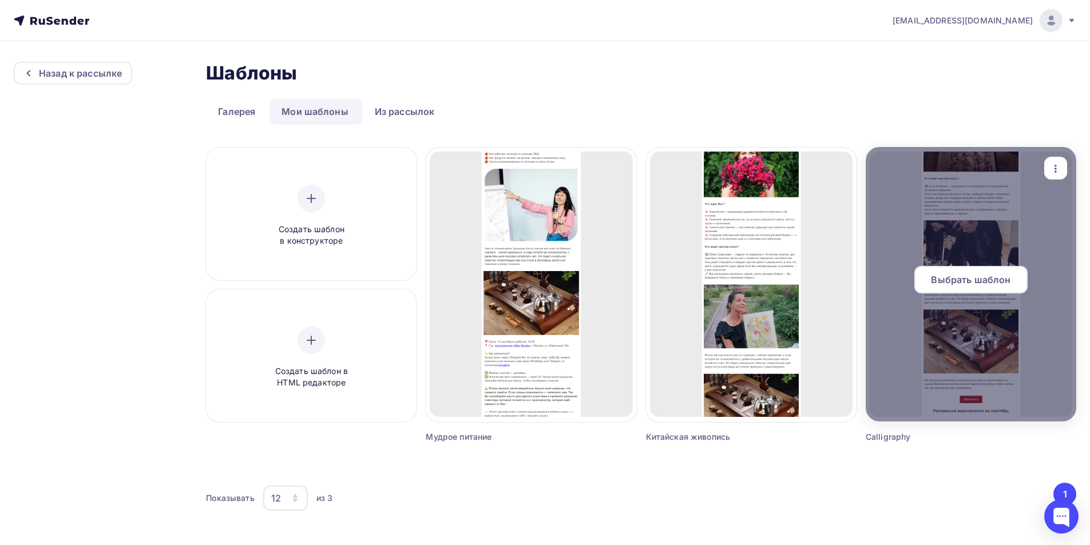
click at [923, 234] on div at bounding box center [971, 284] width 211 height 275
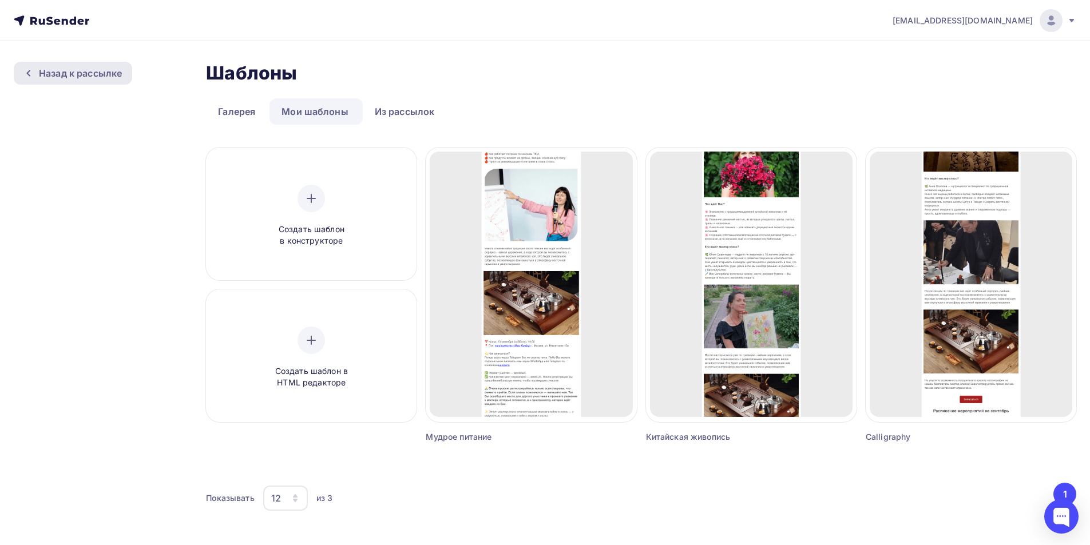
click at [51, 78] on div "Назад к рассылке" at bounding box center [80, 73] width 83 height 14
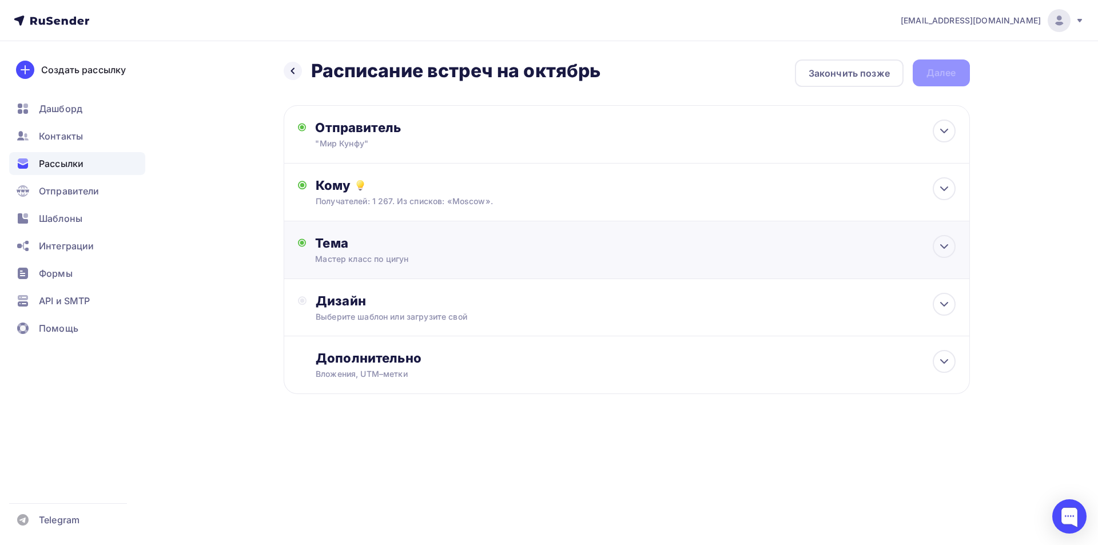
click at [402, 249] on div "Тема" at bounding box center [428, 243] width 226 height 16
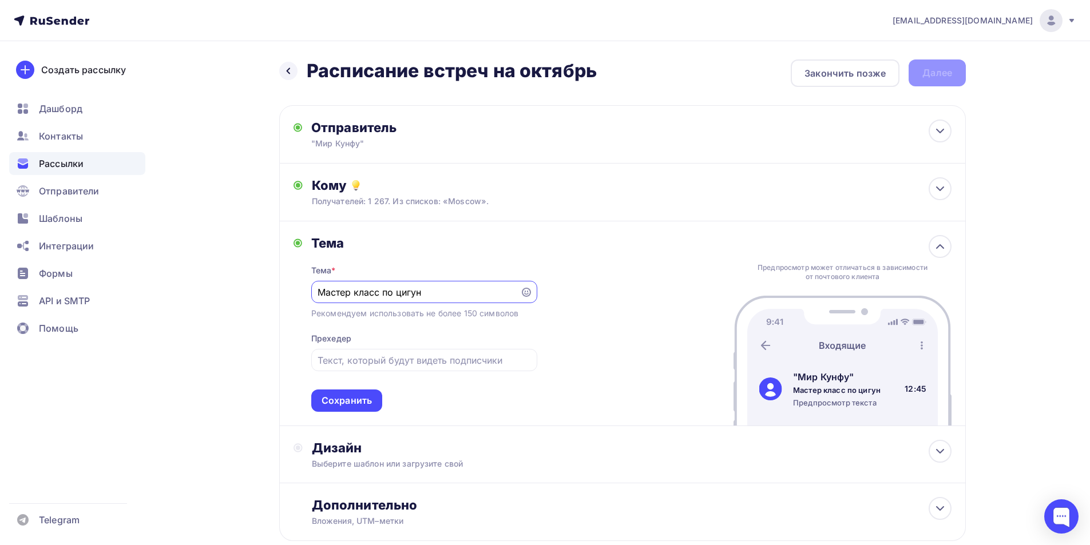
click at [392, 291] on input "Мастер класс по цигун" at bounding box center [415, 292] width 196 height 14
click at [444, 296] on input "Расписание встреч на октябь" at bounding box center [415, 292] width 196 height 14
drag, startPoint x: 464, startPoint y: 291, endPoint x: 452, endPoint y: 289, distance: 12.1
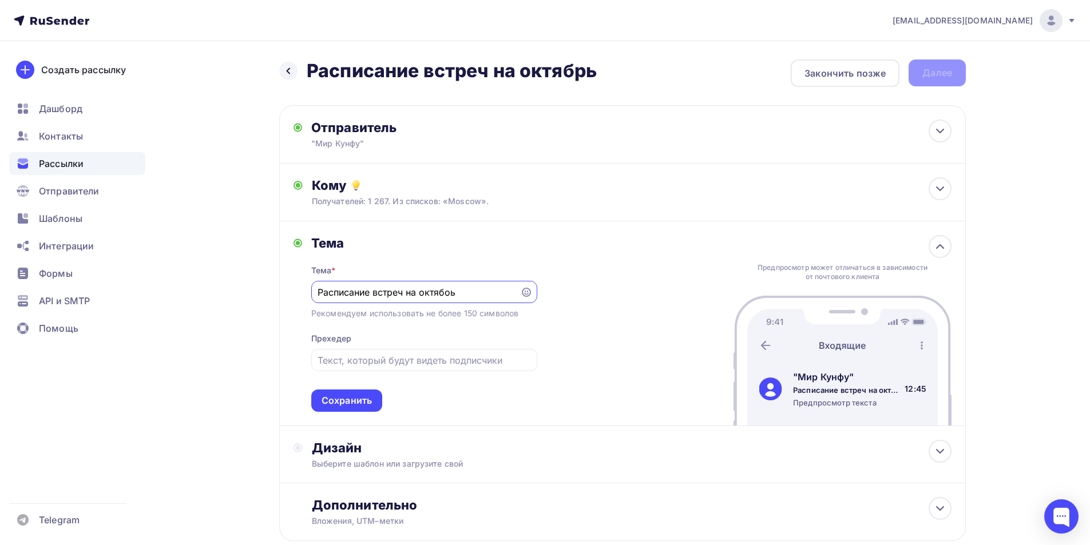
click at [452, 289] on input "Расписание встреч на октябоь" at bounding box center [415, 292] width 196 height 14
type input "Расписание встреч на октябрь"
click at [353, 397] on div "Сохранить" at bounding box center [346, 400] width 50 height 13
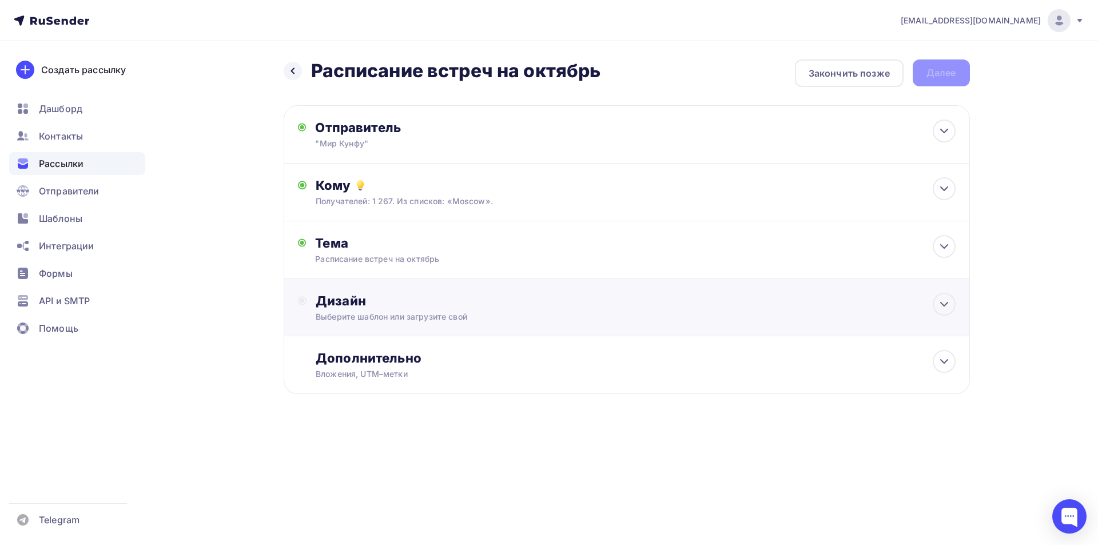
click at [385, 313] on div "Выберите шаблон или загрузите свой" at bounding box center [604, 316] width 576 height 11
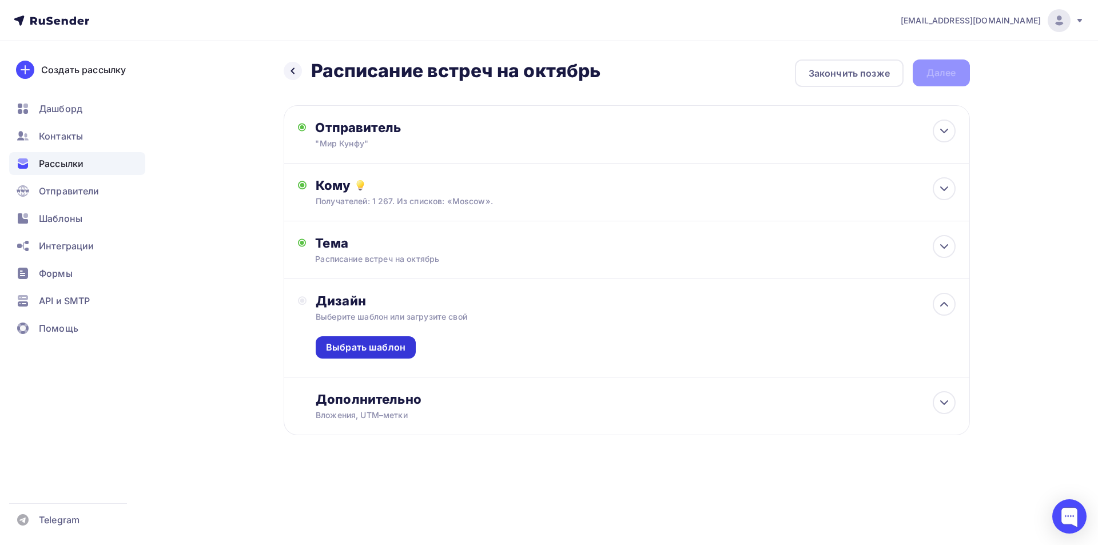
click at [375, 344] on div "Выбрать шаблон" at bounding box center [366, 347] width 80 height 13
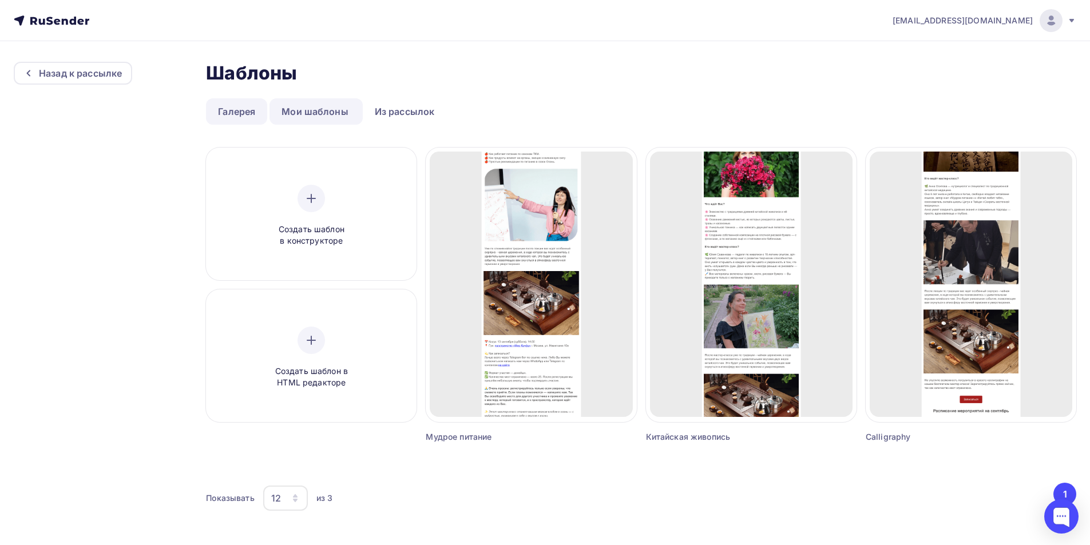
click at [236, 118] on link "Галерея" at bounding box center [236, 111] width 61 height 26
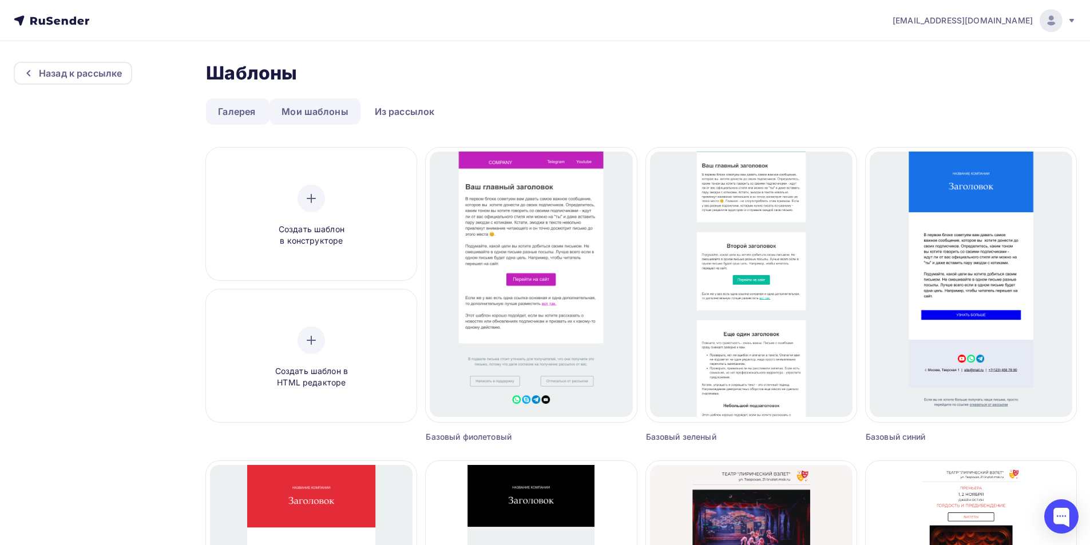
click at [302, 114] on link "Мои шаблоны" at bounding box center [314, 111] width 91 height 26
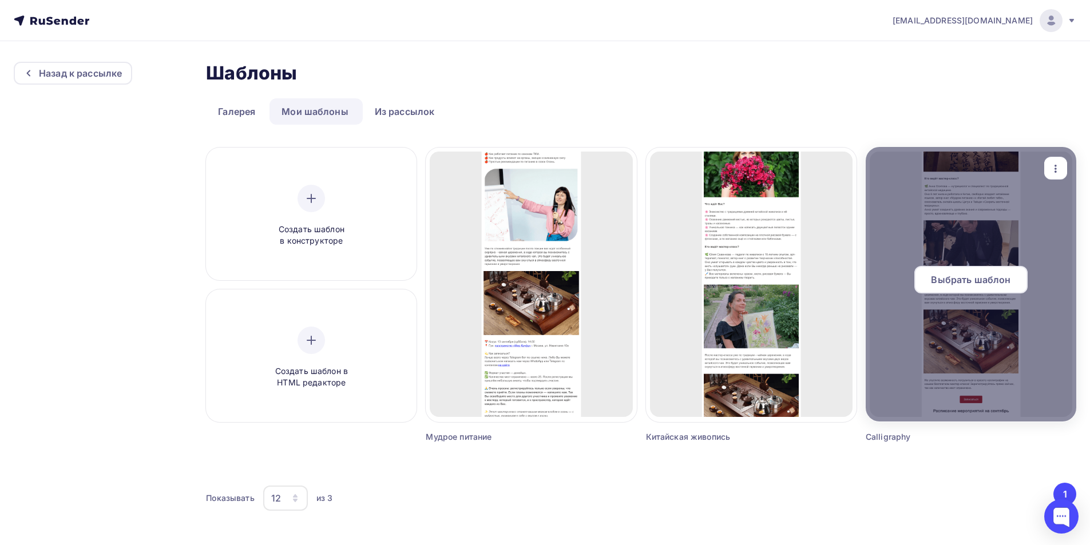
click at [963, 278] on span "Выбрать шаблон" at bounding box center [971, 280] width 80 height 14
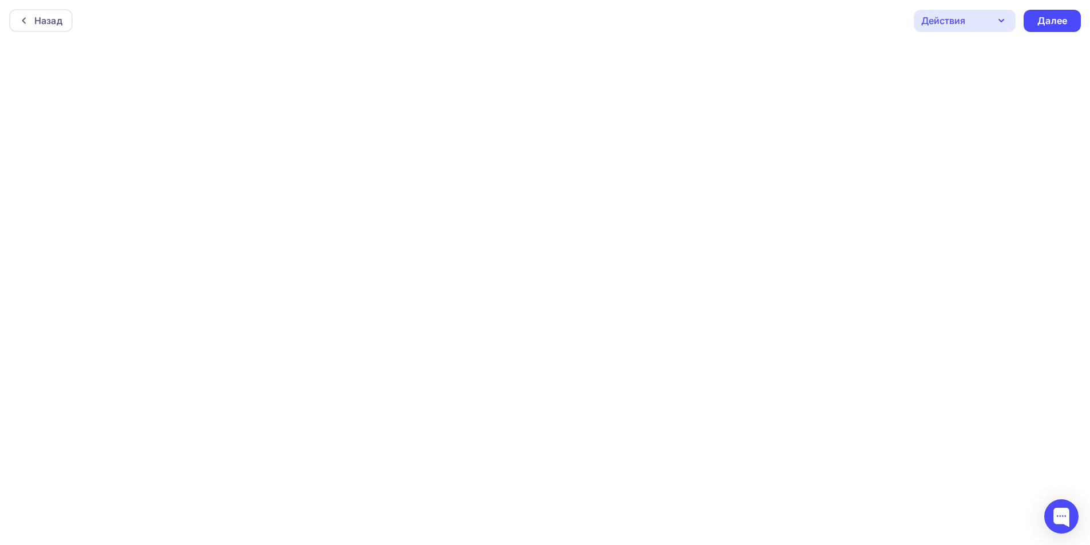
click at [160, 25] on div "Назад Действия Отправить тестовое письмо Предпросмотр Сохранить в Мои шаблоны В…" at bounding box center [545, 20] width 1090 height 41
click at [42, 21] on div "Назад" at bounding box center [48, 21] width 28 height 14
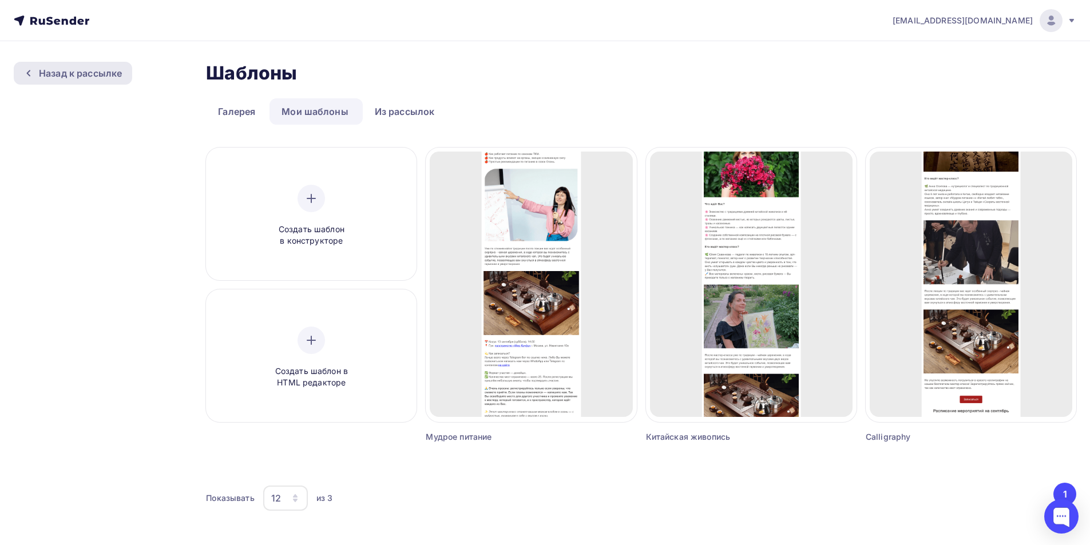
click at [33, 71] on icon at bounding box center [28, 73] width 9 height 9
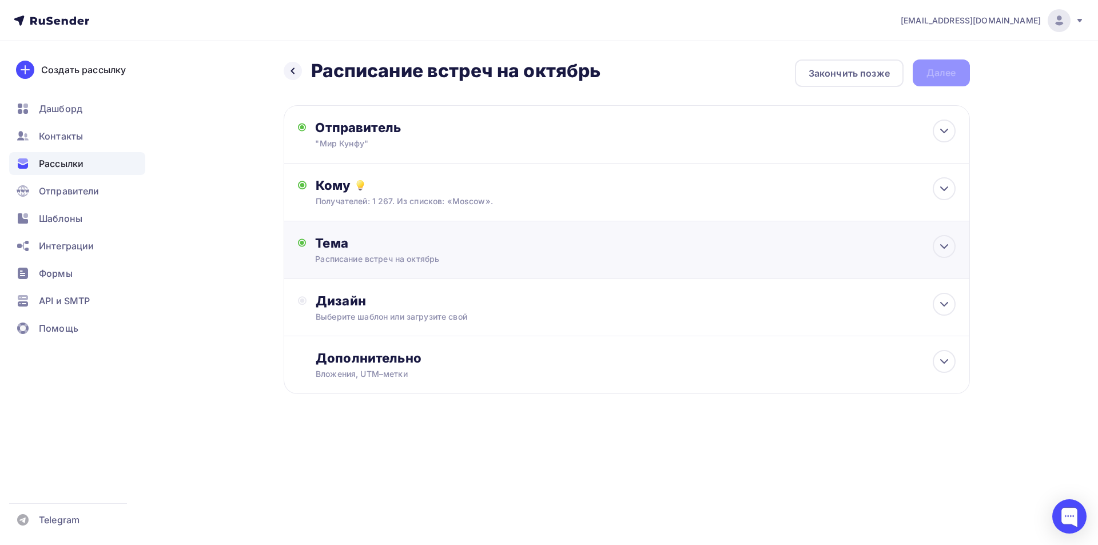
click at [470, 247] on div "Тема" at bounding box center [428, 243] width 226 height 16
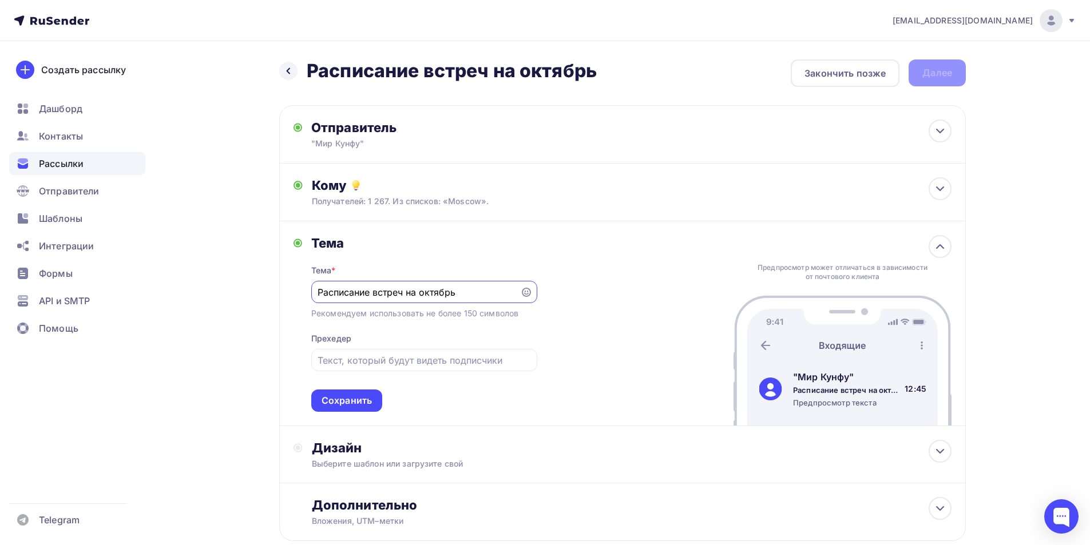
click at [427, 293] on input "Расписание встреч на октябрь" at bounding box center [415, 292] width 196 height 14
paste input "ктябрь в «Мире Кунфу» — цигун, чай и живопис"
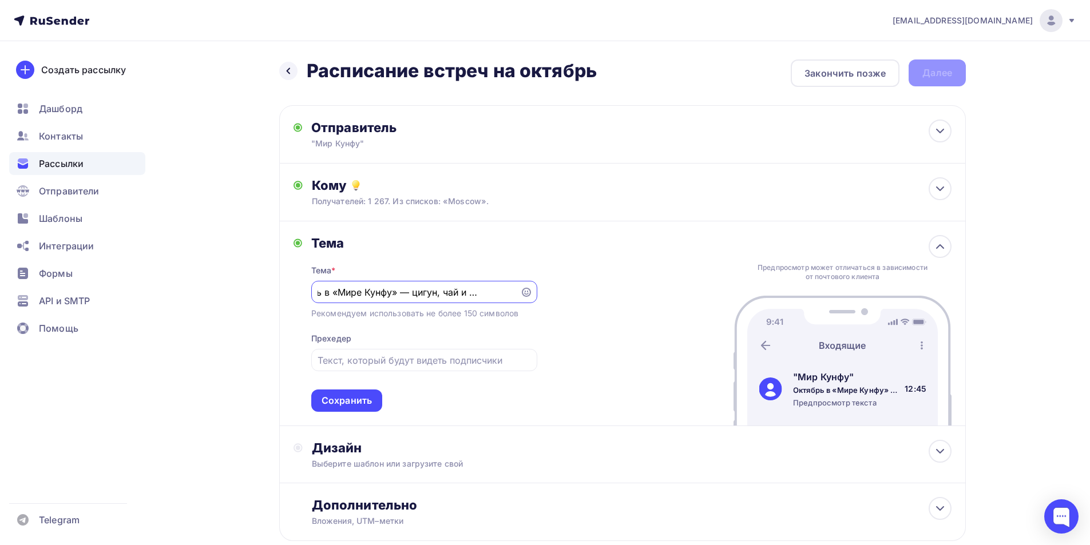
drag, startPoint x: 410, startPoint y: 292, endPoint x: 511, endPoint y: 295, distance: 100.7
click at [511, 295] on input "Октябрь в «Мире Кунфу» — цигун, чай и живопись" at bounding box center [415, 292] width 196 height 14
type input "Октябрь в «Мире Кунфу» — цигун, чай и живопись"
click at [388, 362] on input "text" at bounding box center [423, 361] width 213 height 14
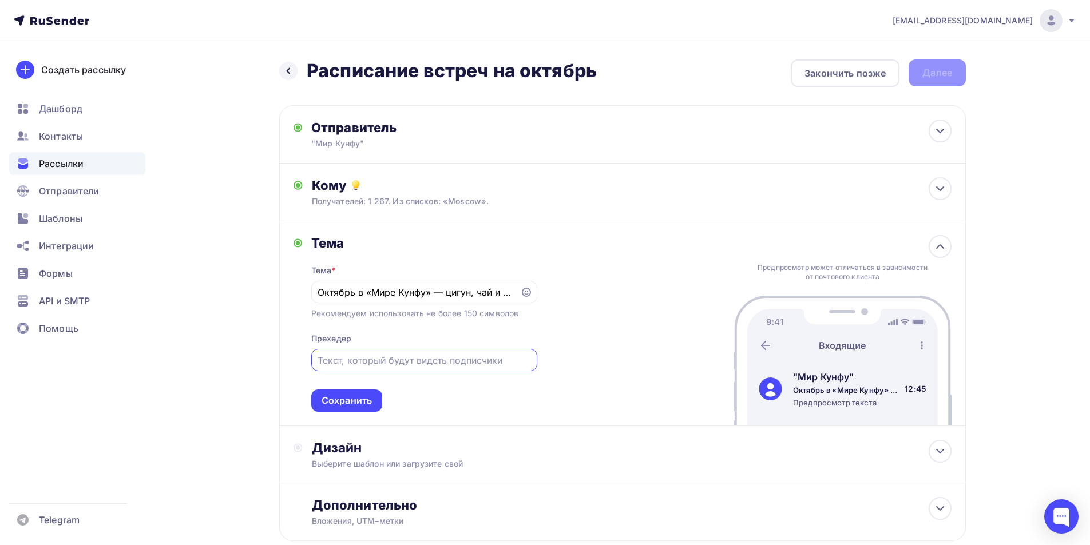
paste input "цигун, чай и живопись"
drag, startPoint x: 321, startPoint y: 361, endPoint x: 315, endPoint y: 360, distance: 7.0
click at [315, 360] on div "цигун, чай и живопись" at bounding box center [424, 360] width 226 height 22
type input "Цигун, чай и живопись"
click at [366, 402] on div "Сохранить" at bounding box center [346, 400] width 50 height 13
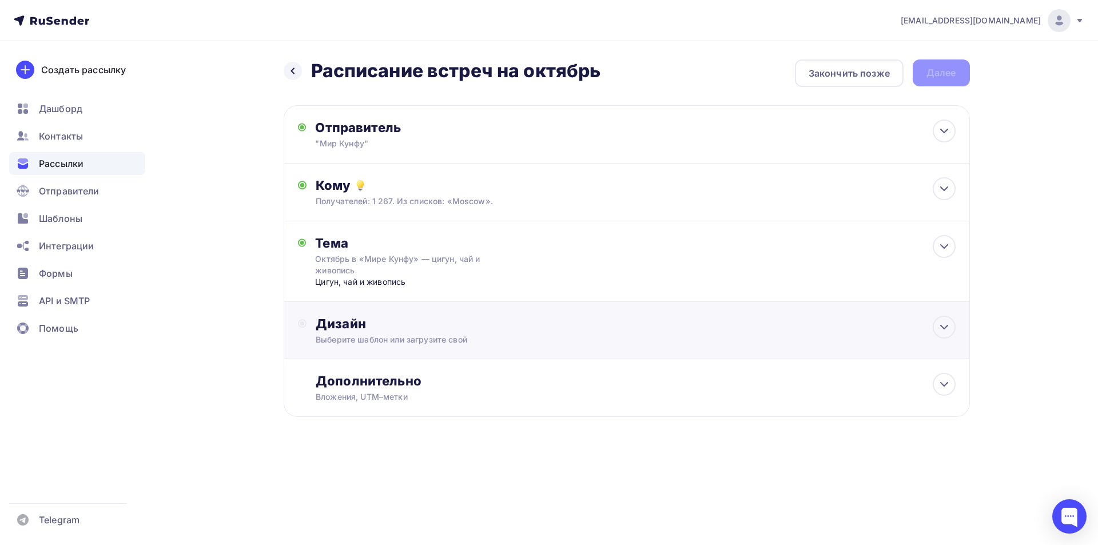
click at [398, 336] on div "Выберите шаблон или загрузите свой" at bounding box center [604, 339] width 576 height 11
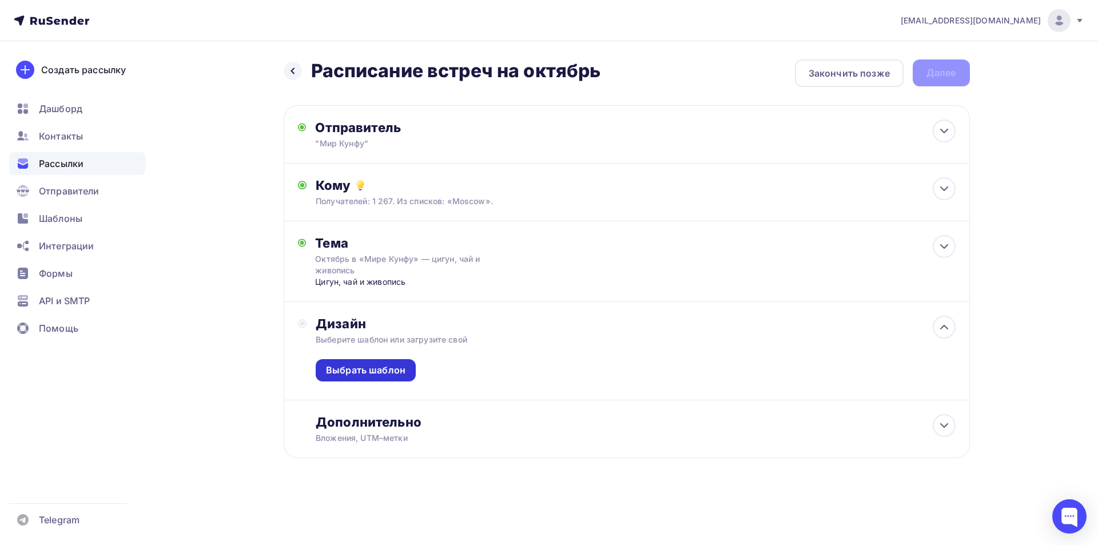
click at [382, 370] on div "Выбрать шаблон" at bounding box center [366, 370] width 80 height 13
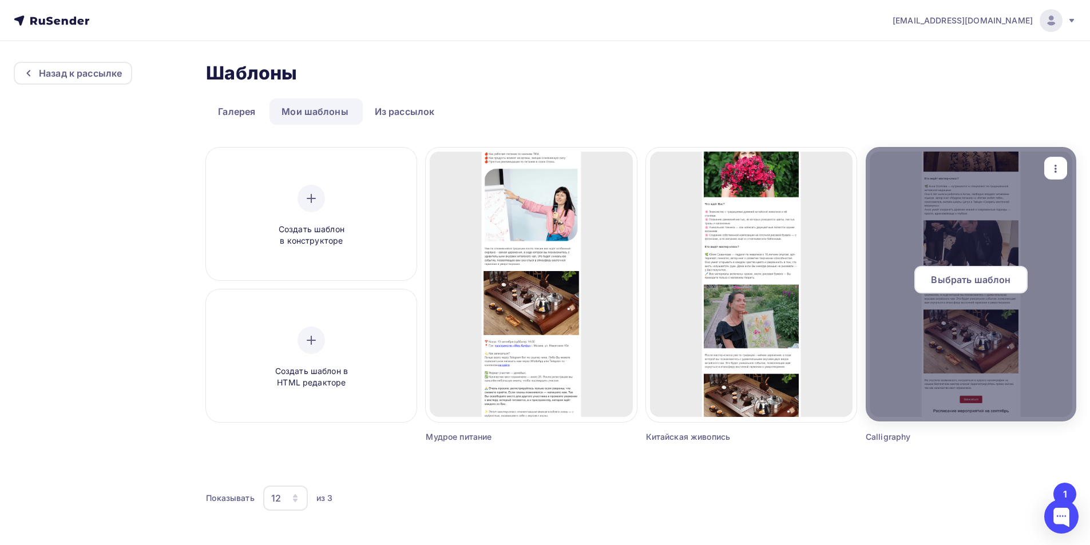
click at [970, 285] on span "Выбрать шаблон" at bounding box center [971, 280] width 80 height 14
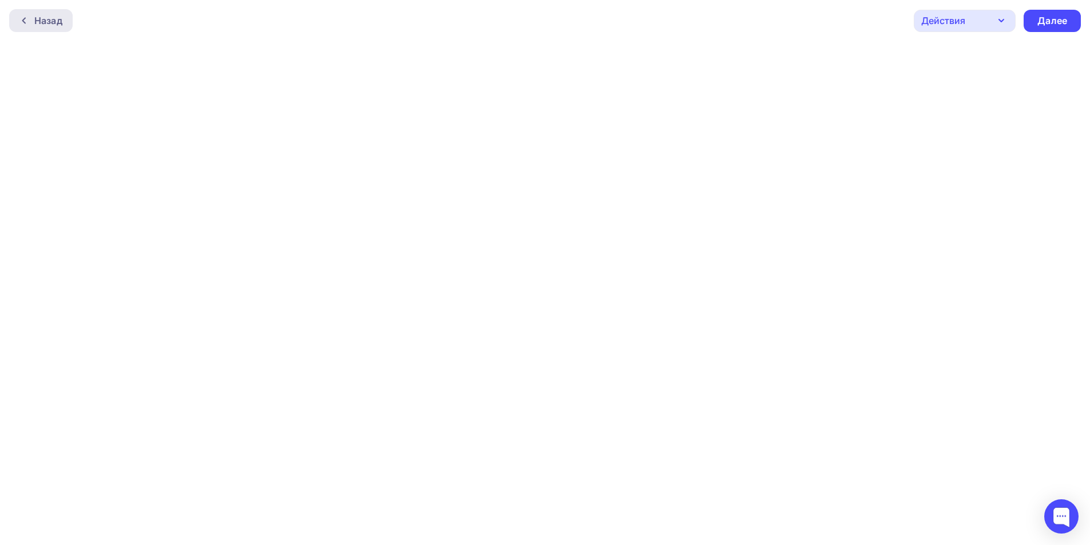
click at [25, 20] on icon at bounding box center [23, 20] width 9 height 9
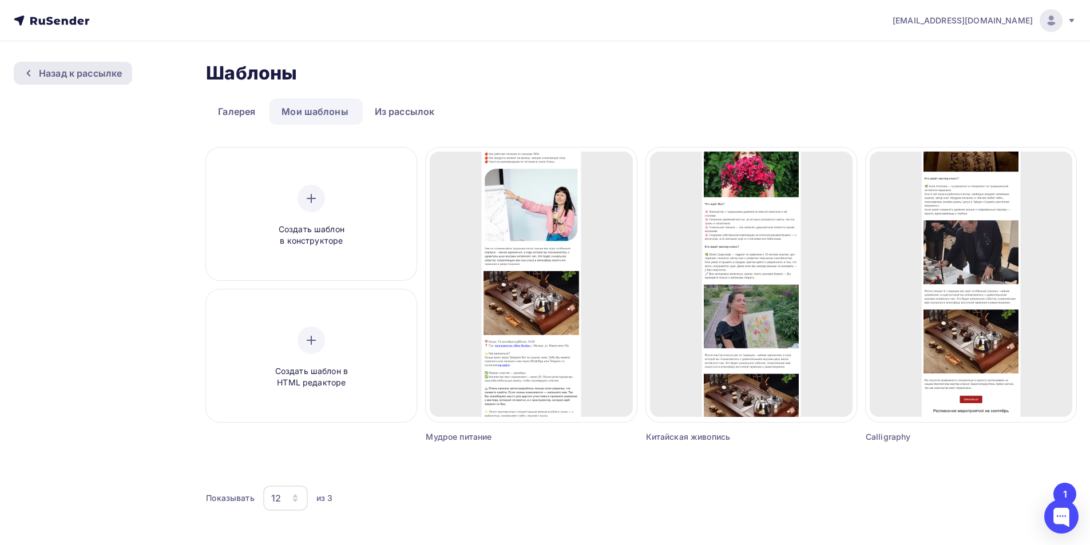
click at [51, 66] on div "Назад к рассылке" at bounding box center [73, 73] width 118 height 23
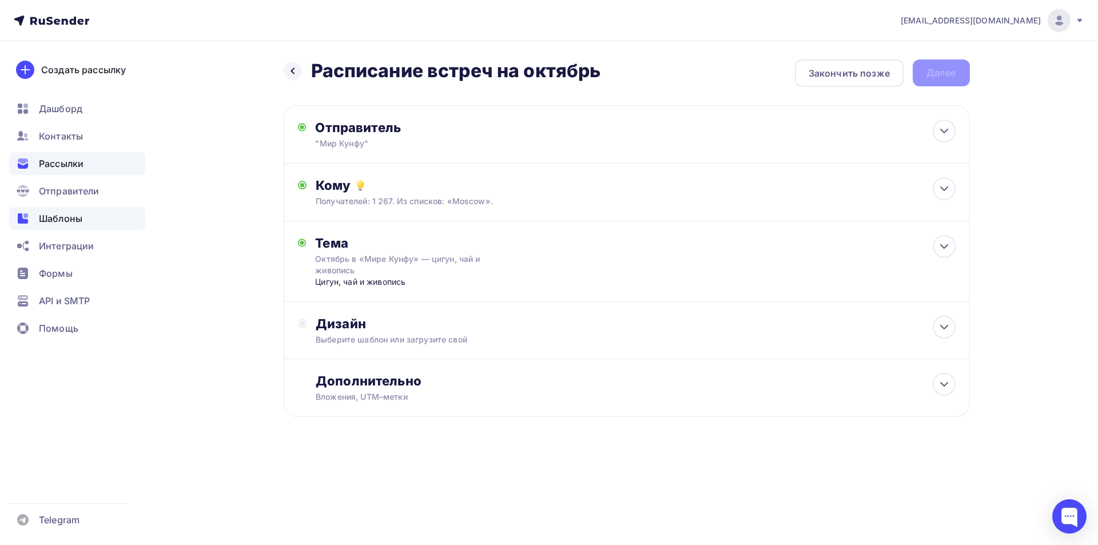
click at [59, 221] on span "Шаблоны" at bounding box center [60, 219] width 43 height 14
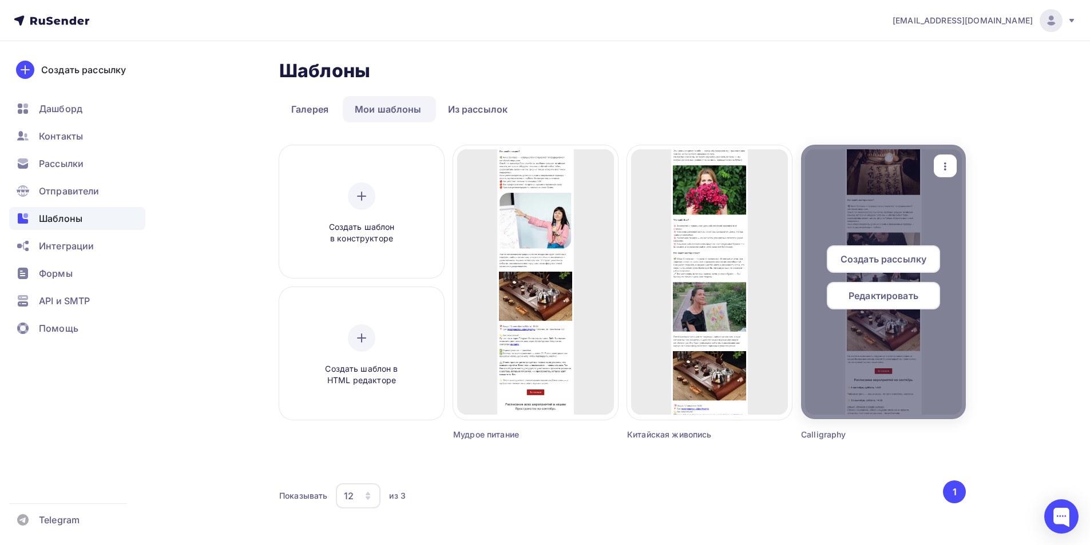
click at [942, 160] on icon "button" at bounding box center [945, 167] width 14 height 14
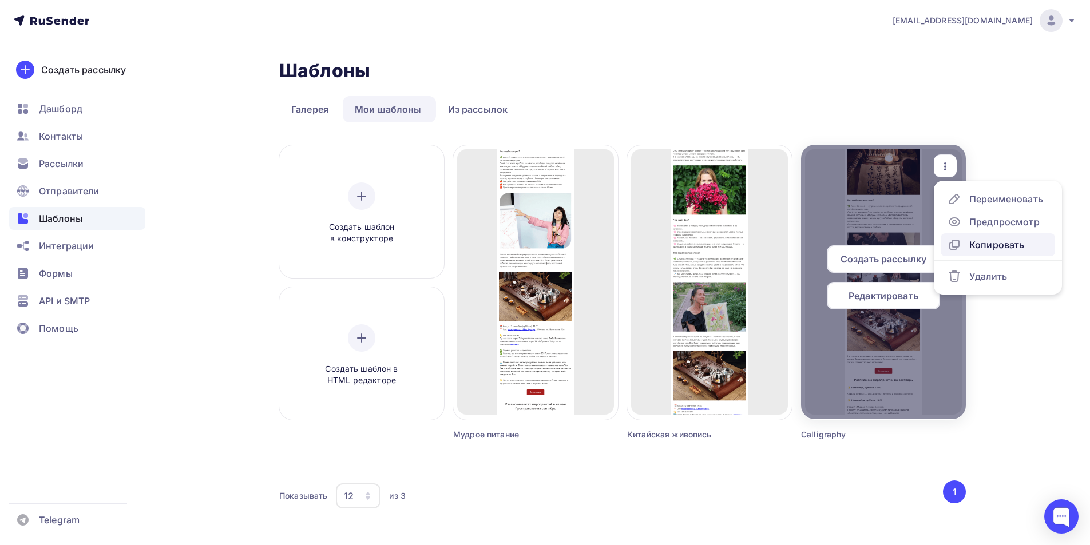
click at [980, 243] on div "Копировать" at bounding box center [996, 245] width 55 height 14
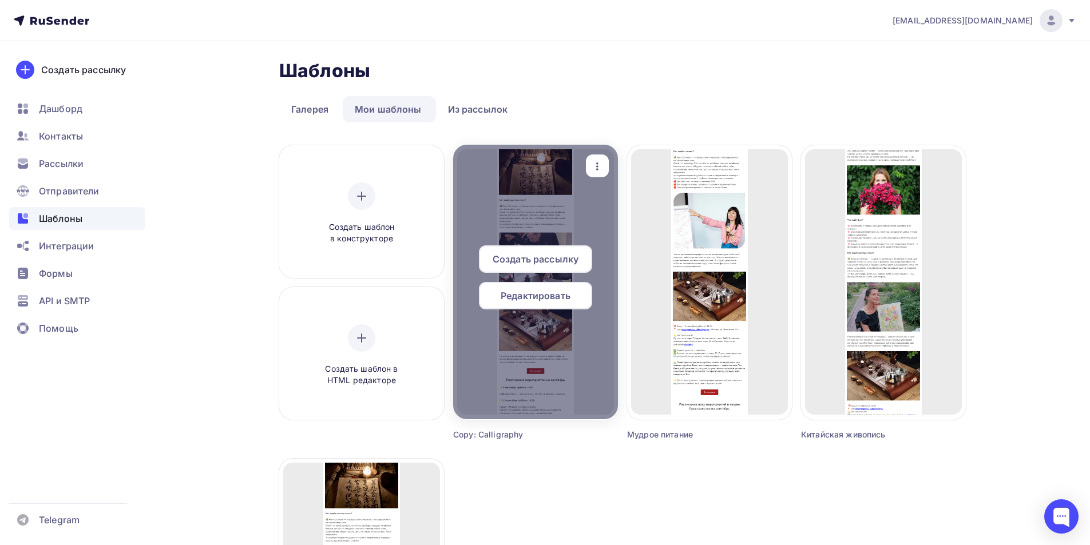
click at [601, 171] on icon "button" at bounding box center [597, 167] width 14 height 14
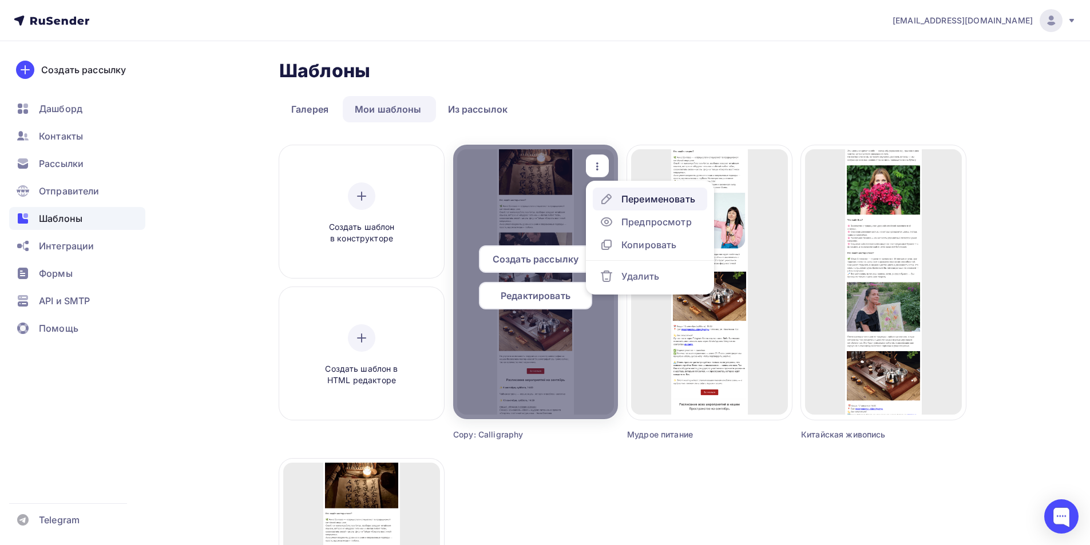
click at [633, 201] on div "Переименовать" at bounding box center [658, 199] width 74 height 14
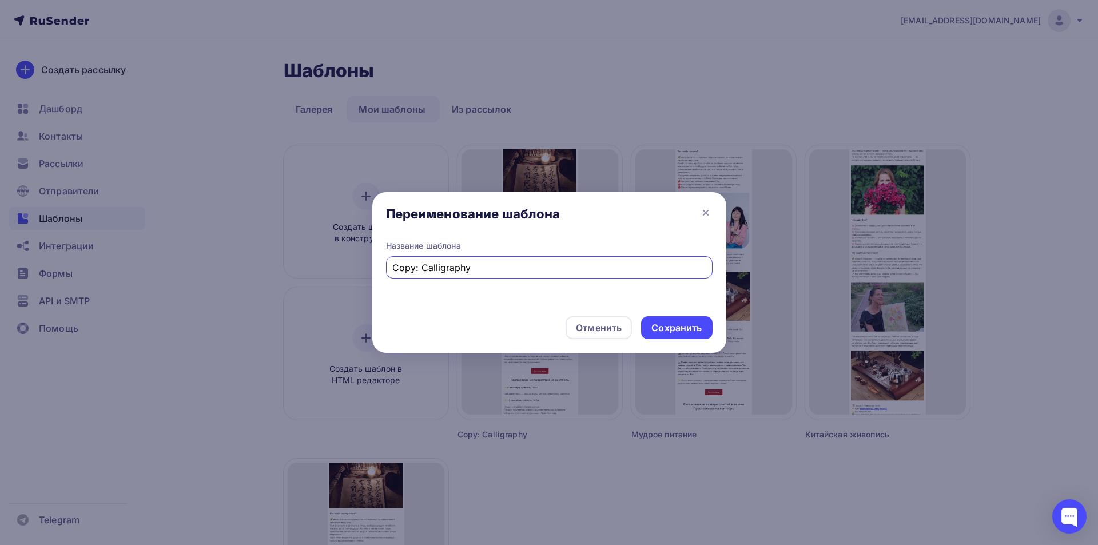
drag, startPoint x: 478, startPoint y: 263, endPoint x: 356, endPoint y: 266, distance: 122.5
click at [356, 266] on div "Переименование шаблона Название шаблона Copy: Calligraphy Отменить Сохранить" at bounding box center [549, 272] width 1098 height 545
click at [415, 267] on input "Расипсание" at bounding box center [548, 268] width 313 height 14
click at [415, 267] on input "Распсание" at bounding box center [548, 268] width 313 height 14
type input "Расписание"
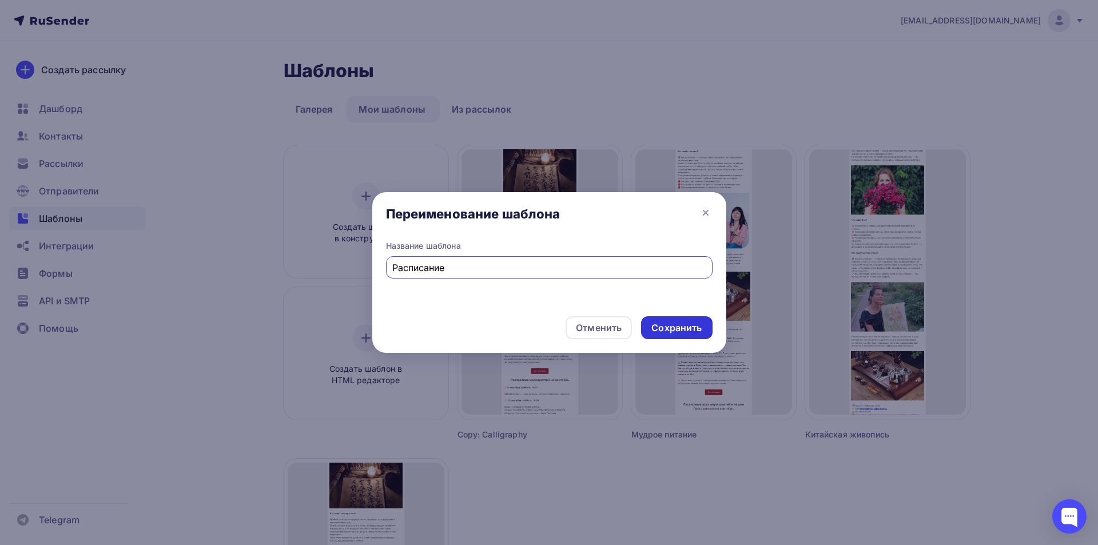
click at [682, 325] on div "Сохранить" at bounding box center [677, 327] width 50 height 13
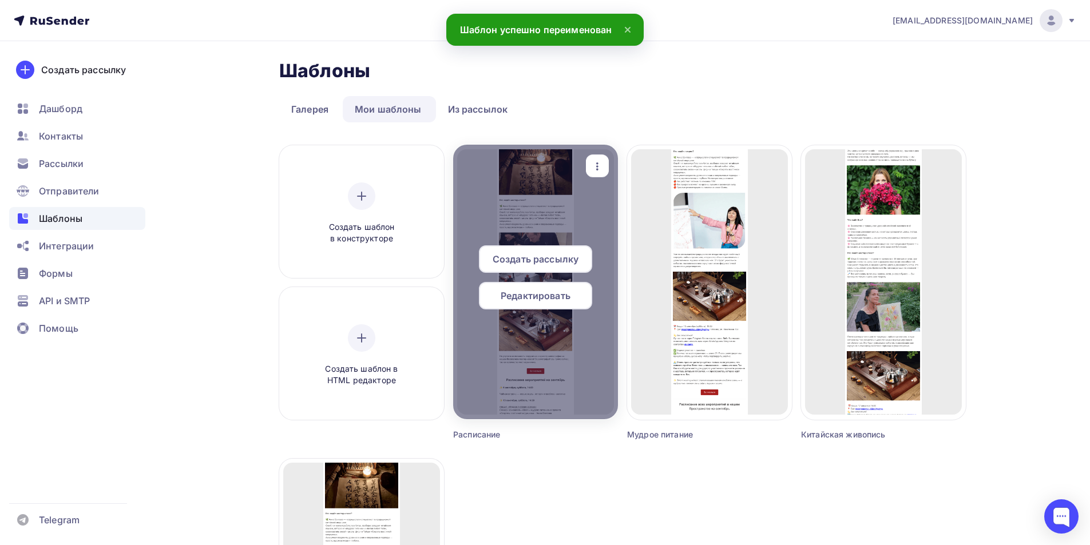
click at [553, 291] on span "Редактировать" at bounding box center [536, 296] width 70 height 14
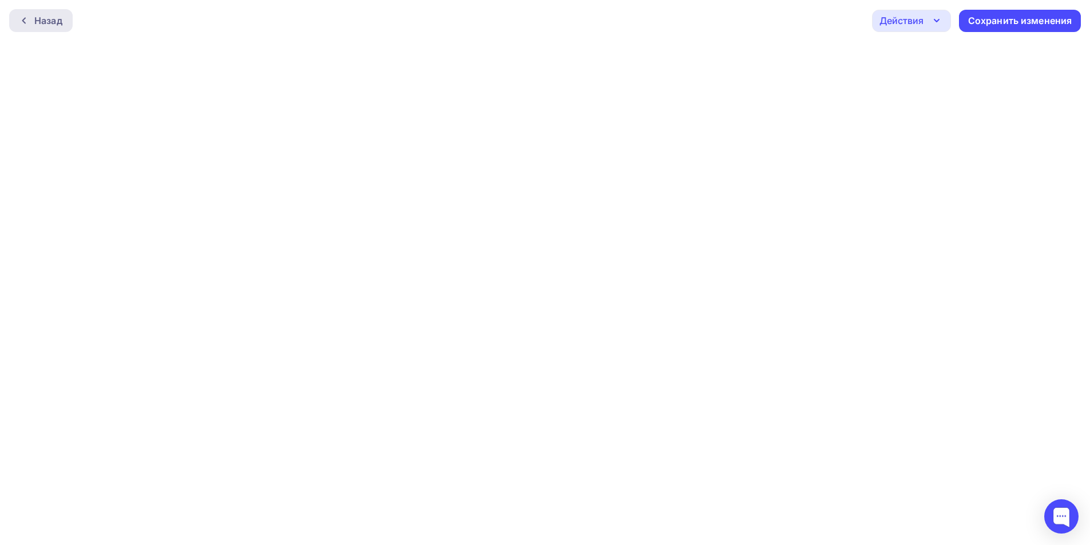
click at [26, 22] on icon at bounding box center [23, 20] width 9 height 9
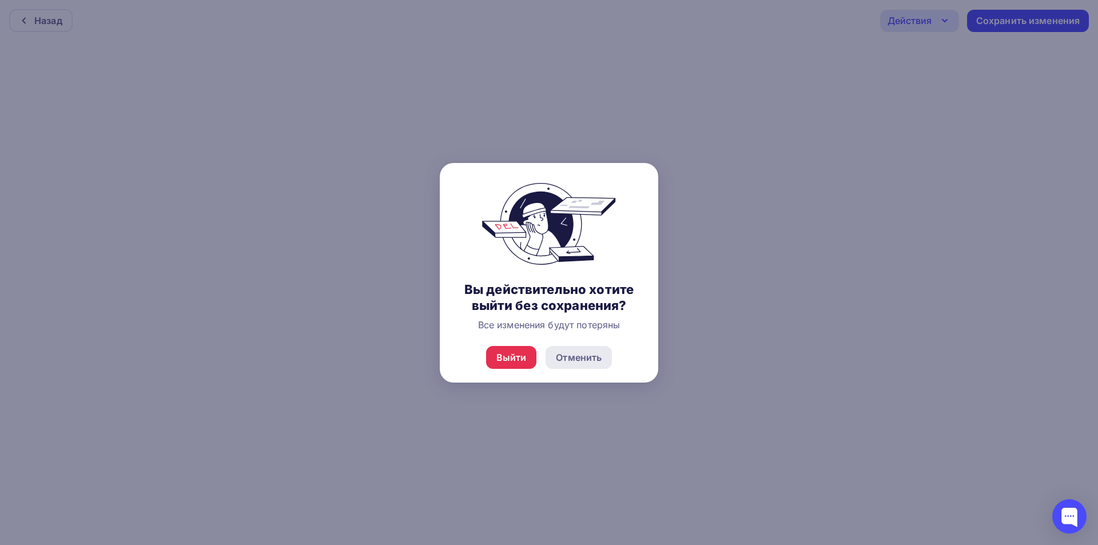
click at [588, 360] on div "Отменить" at bounding box center [579, 358] width 46 height 14
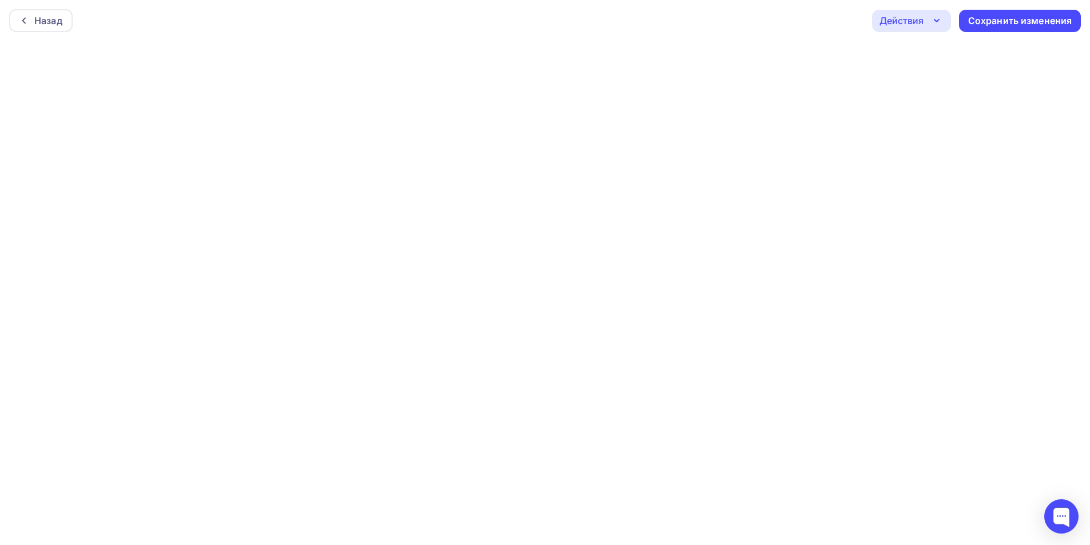
scroll to position [3, 0]
click at [974, 22] on div "Сохранить изменения" at bounding box center [1020, 17] width 104 height 13
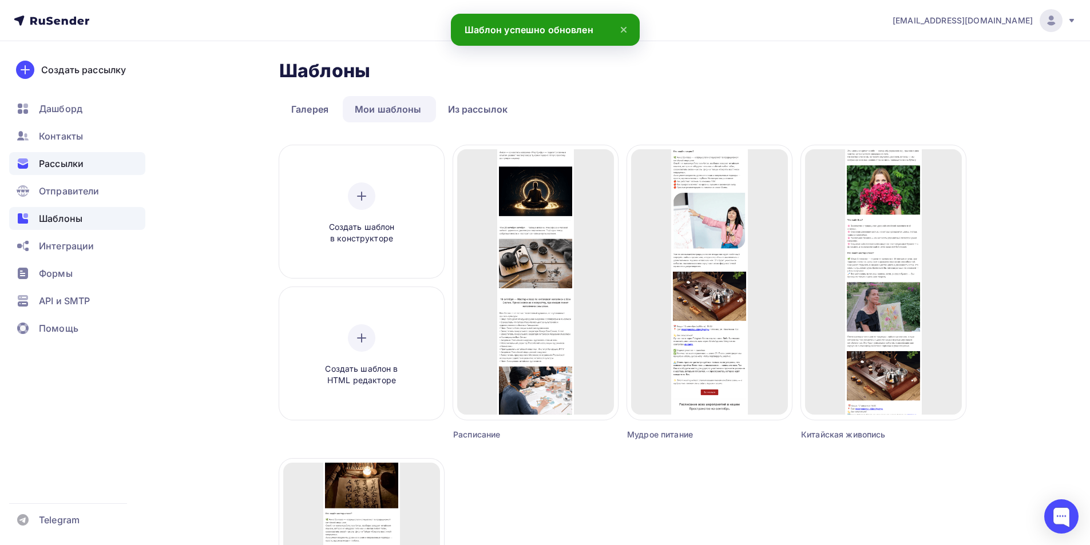
click at [42, 166] on span "Рассылки" at bounding box center [61, 164] width 45 height 14
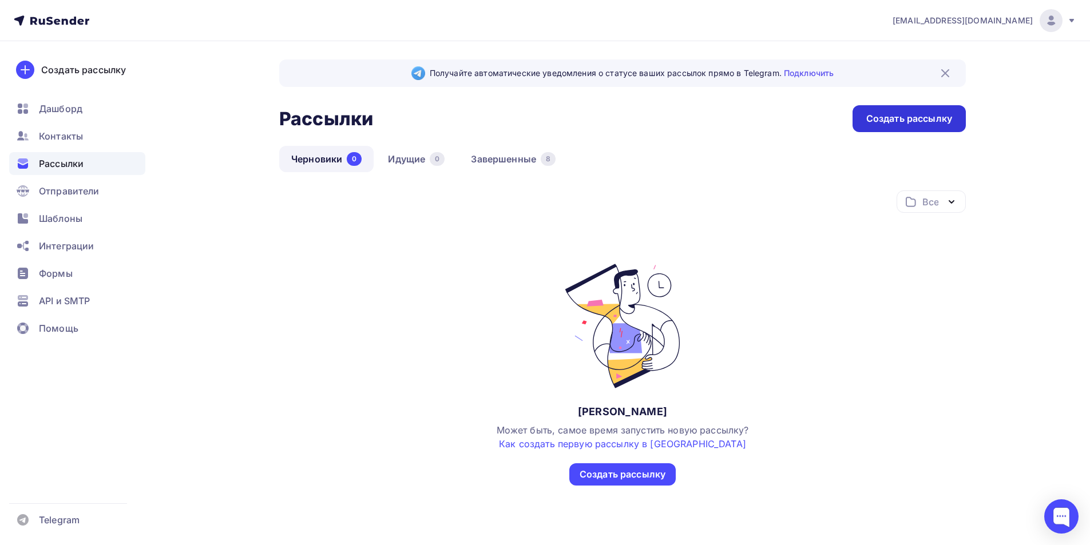
click at [861, 125] on div "Создать рассылку" at bounding box center [908, 118] width 113 height 27
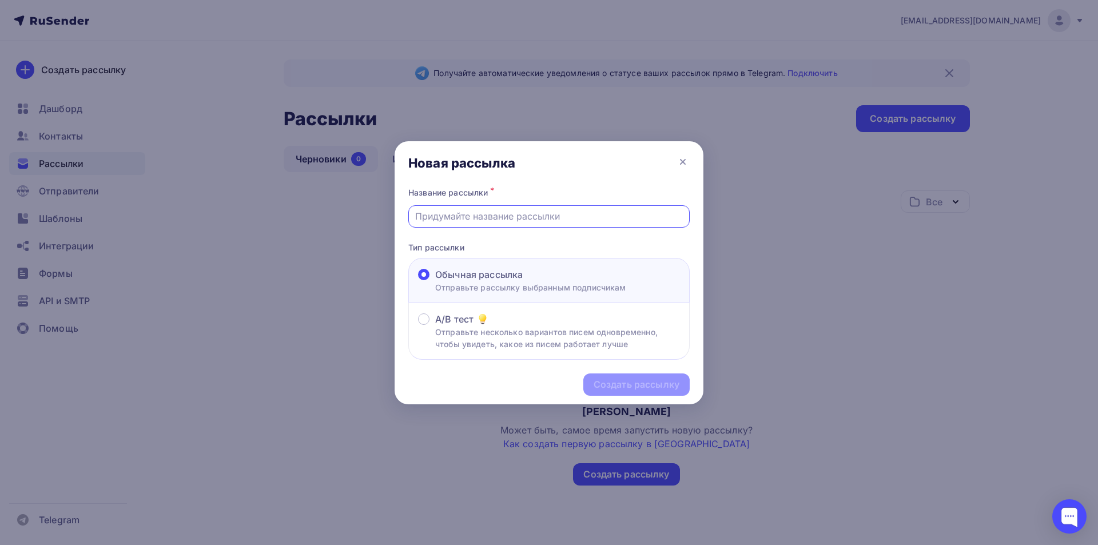
click at [571, 216] on input "text" at bounding box center [549, 216] width 268 height 14
click at [50, 164] on div at bounding box center [549, 272] width 1098 height 545
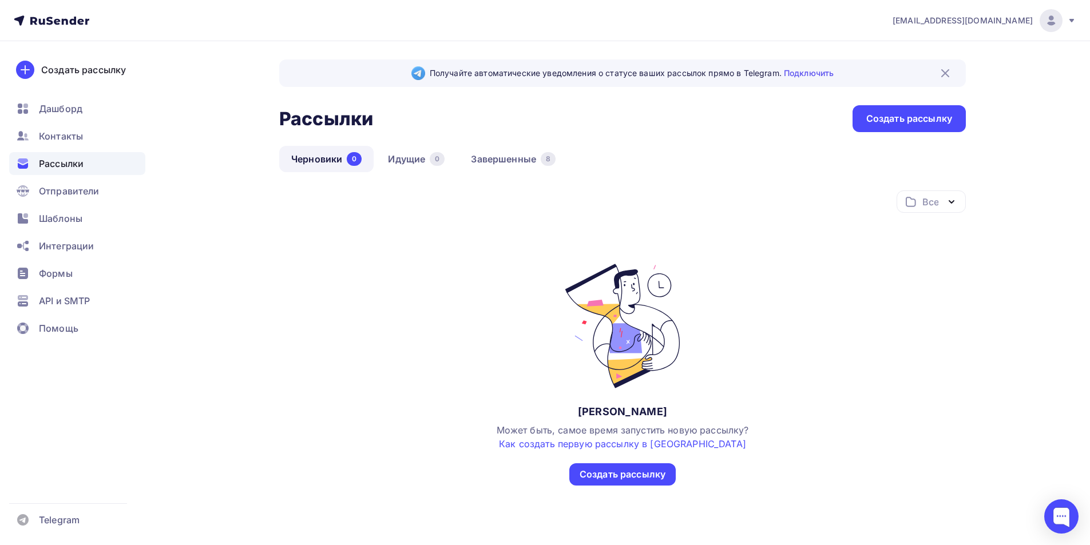
click at [45, 162] on span "Рассылки" at bounding box center [61, 164] width 45 height 14
click at [510, 162] on link "Завершенные 8" at bounding box center [513, 159] width 109 height 26
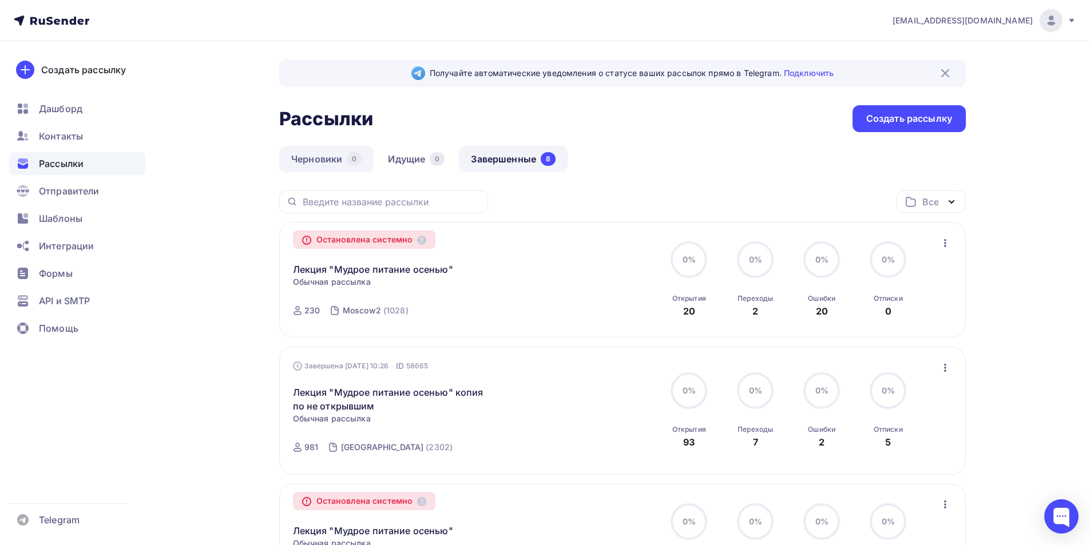
click at [328, 163] on link "Черновики 0" at bounding box center [326, 159] width 94 height 26
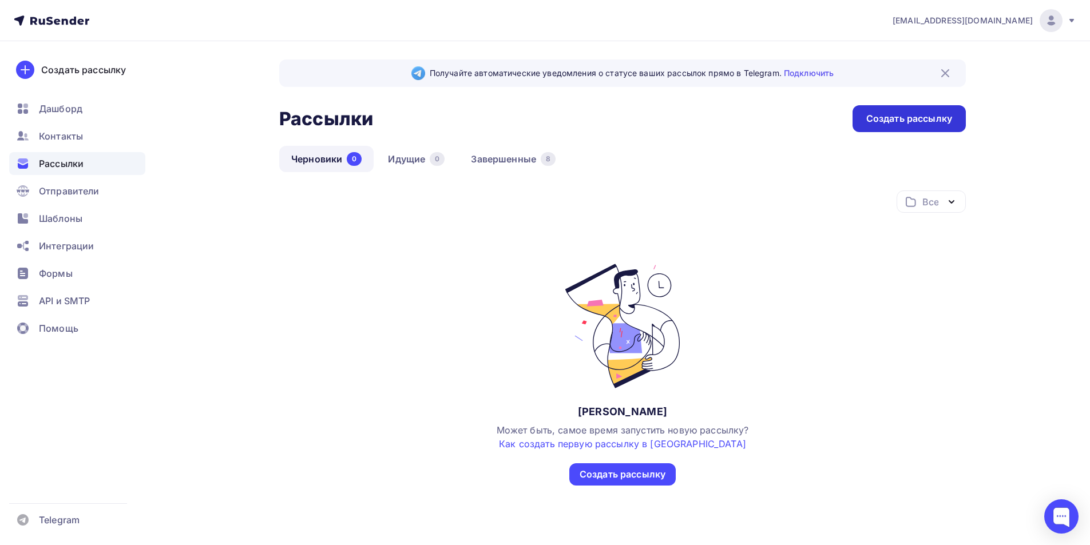
click at [910, 118] on div "Создать рассылку" at bounding box center [909, 118] width 86 height 13
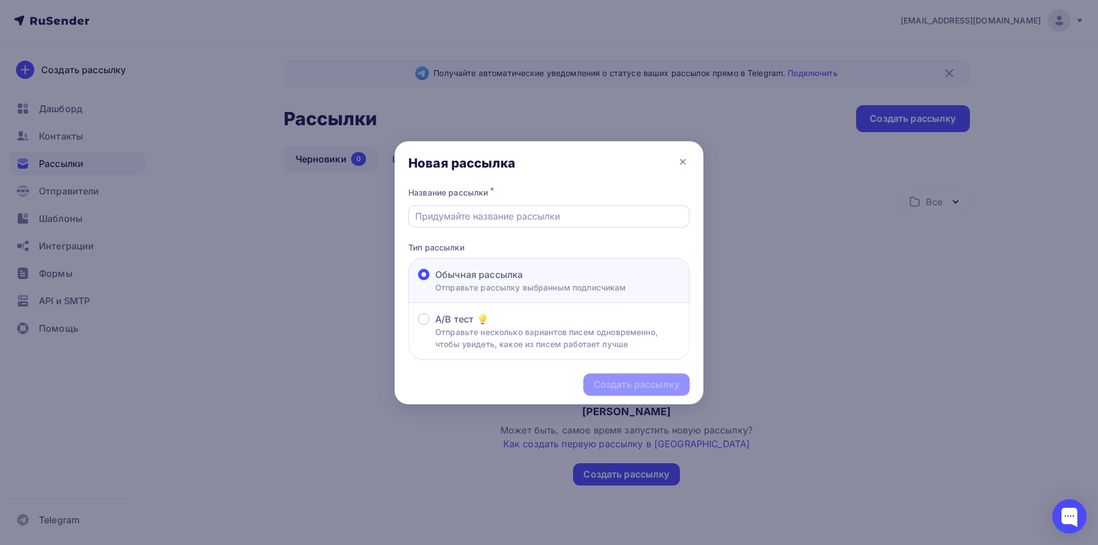
click at [482, 217] on input "text" at bounding box center [549, 216] width 268 height 14
type input "Расписание встреч на октябрь"
click at [668, 390] on div "Создать рассылку" at bounding box center [637, 384] width 86 height 13
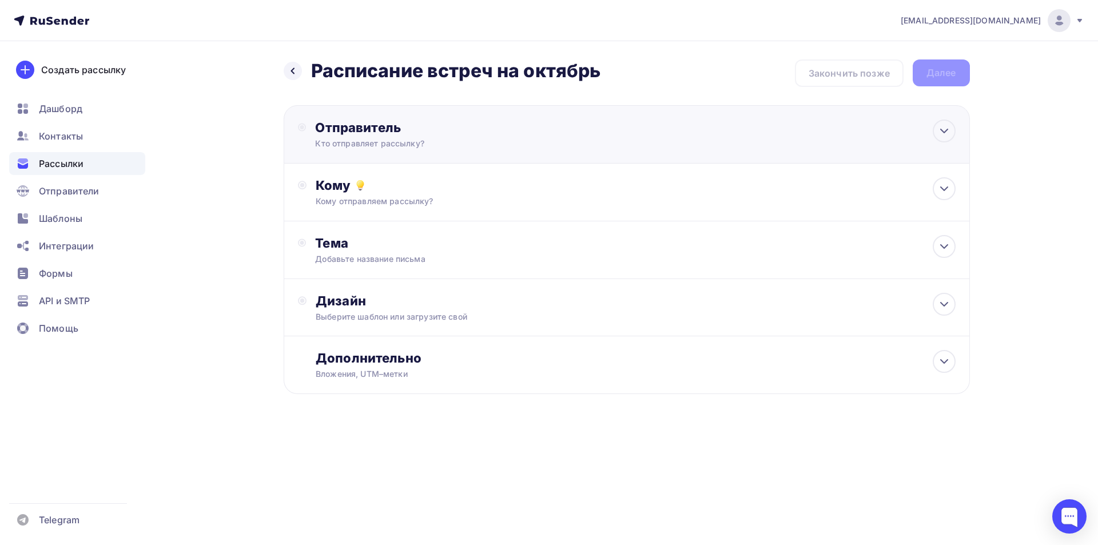
click at [456, 143] on div "Кто отправляет рассылку?" at bounding box center [426, 143] width 223 height 11
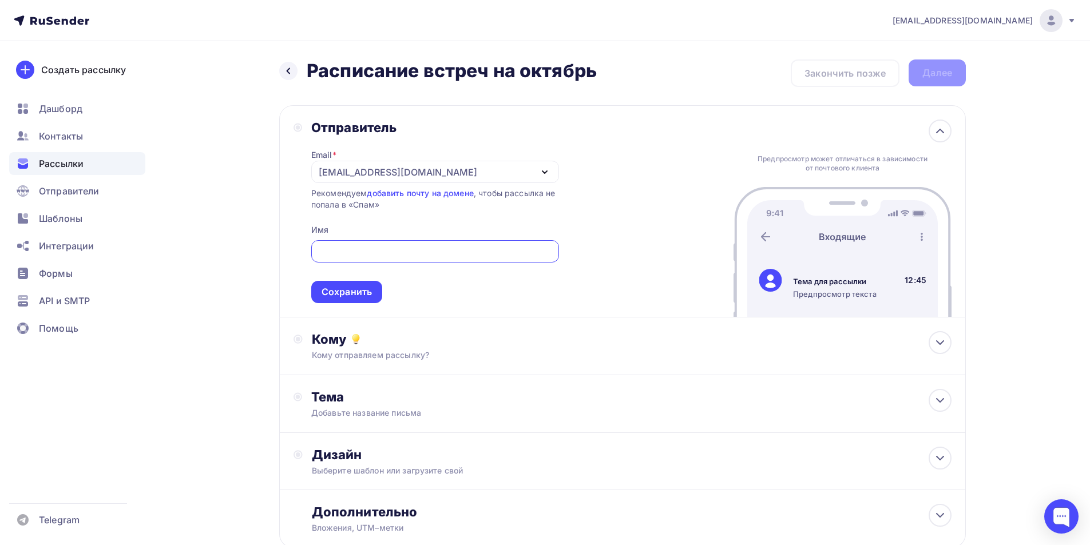
click at [390, 179] on div "[PERSON_NAME][EMAIL_ADDRESS][DOMAIN_NAME]" at bounding box center [435, 172] width 248 height 22
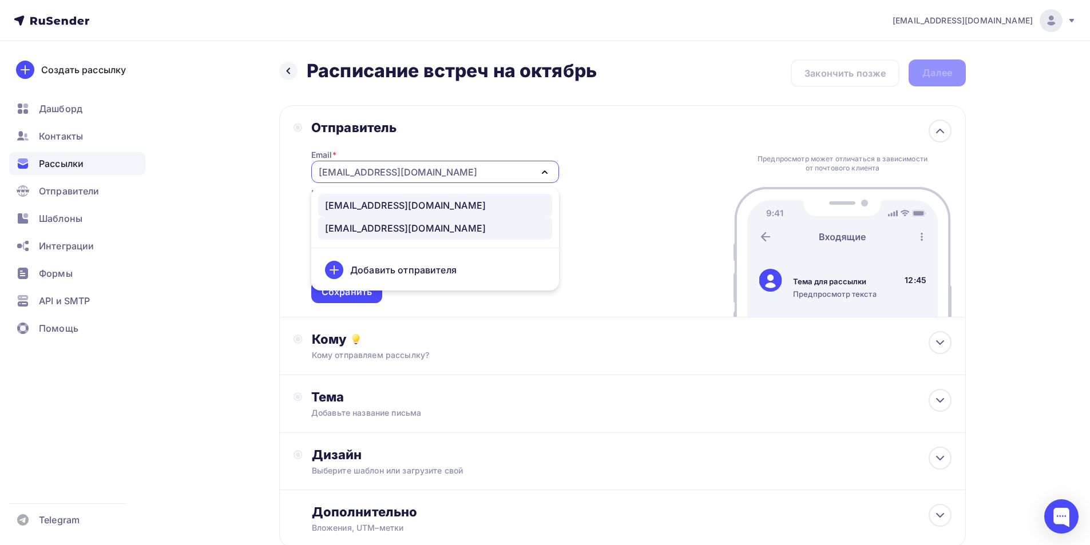
click at [375, 201] on div "[EMAIL_ADDRESS][DOMAIN_NAME]" at bounding box center [405, 206] width 161 height 14
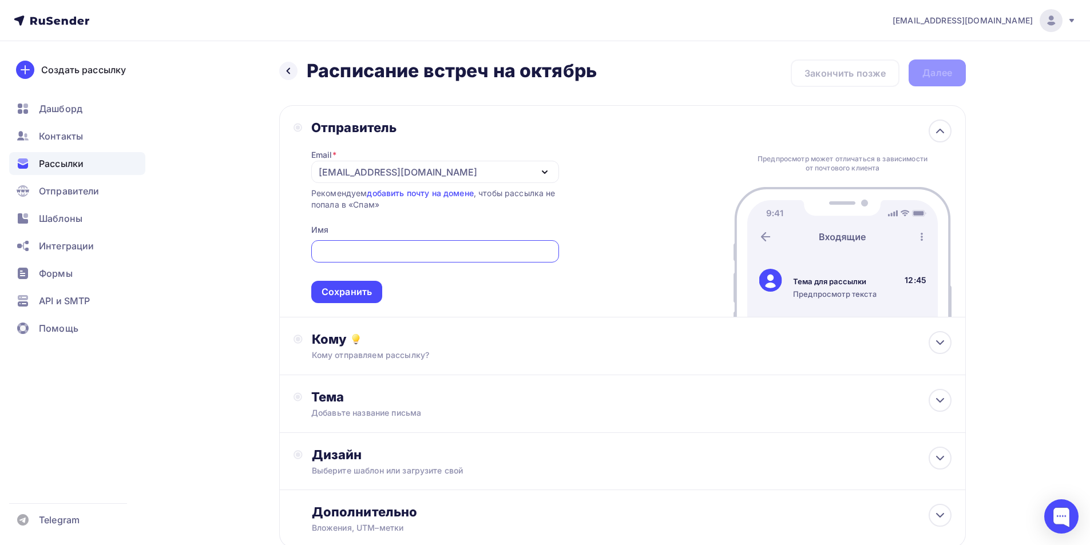
click at [350, 251] on input "text" at bounding box center [434, 252] width 235 height 14
type input "[PERSON_NAME]"
click at [342, 287] on div "Сохранить" at bounding box center [346, 291] width 50 height 13
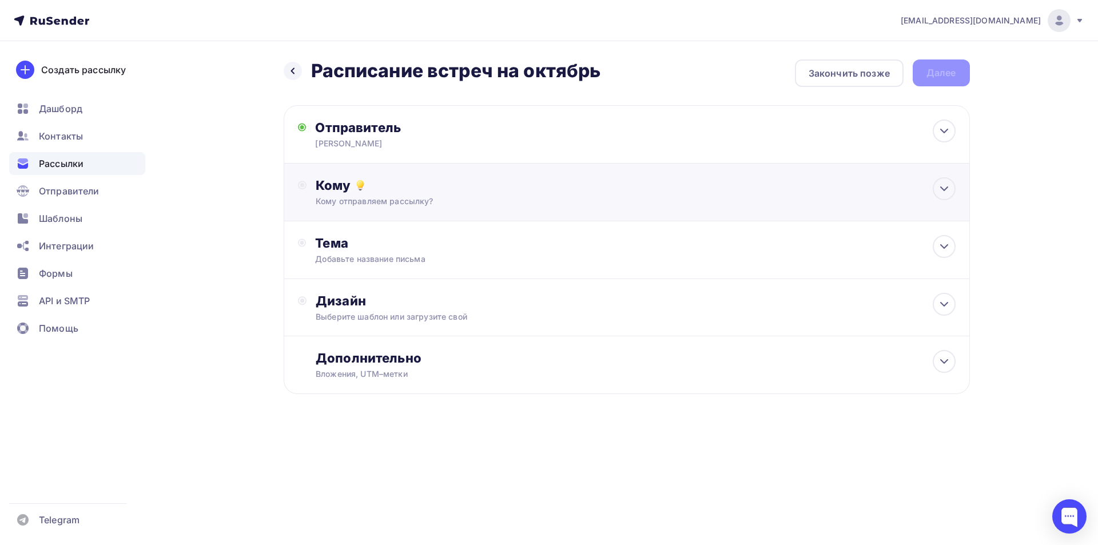
click at [438, 185] on div "Кому" at bounding box center [636, 185] width 640 height 16
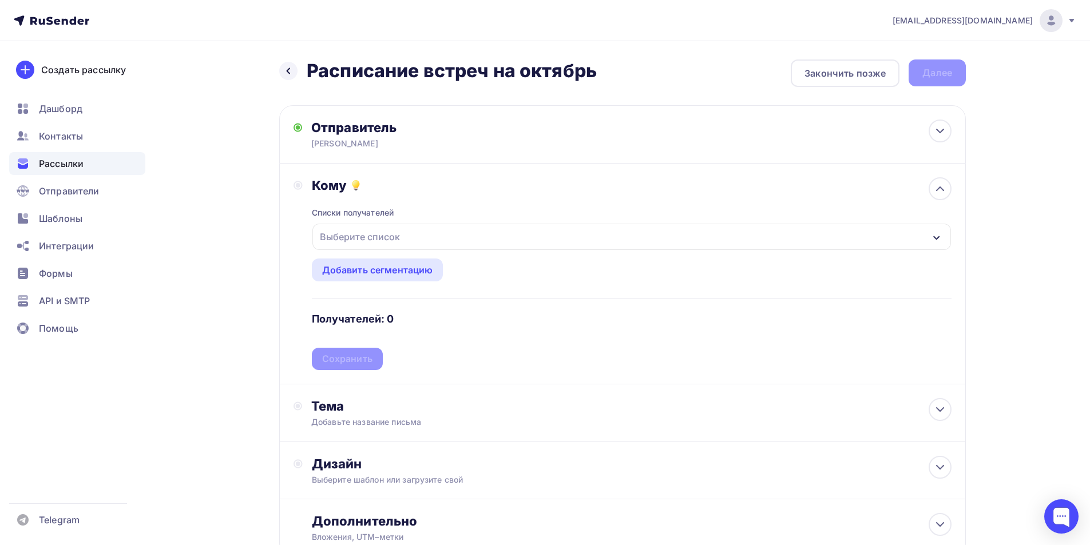
click at [362, 244] on div "Выберите список" at bounding box center [359, 237] width 89 height 21
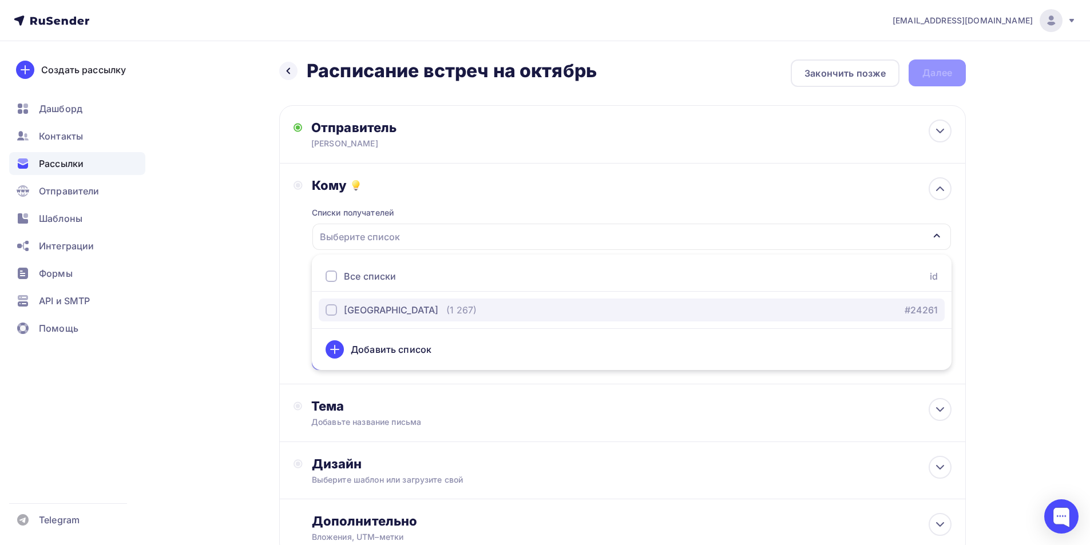
click at [343, 311] on div "[GEOGRAPHIC_DATA]" at bounding box center [381, 310] width 113 height 14
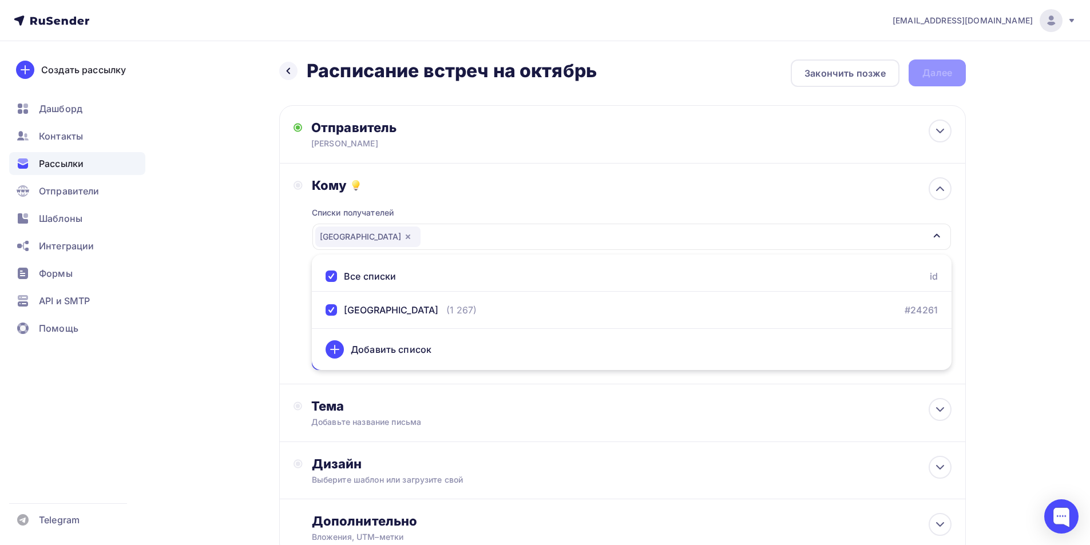
click at [1044, 335] on div "a.demidenko@kungfu-world.ru Аккаунт Тарифы Выйти Создать рассылку Дашборд Конта…" at bounding box center [545, 315] width 1090 height 631
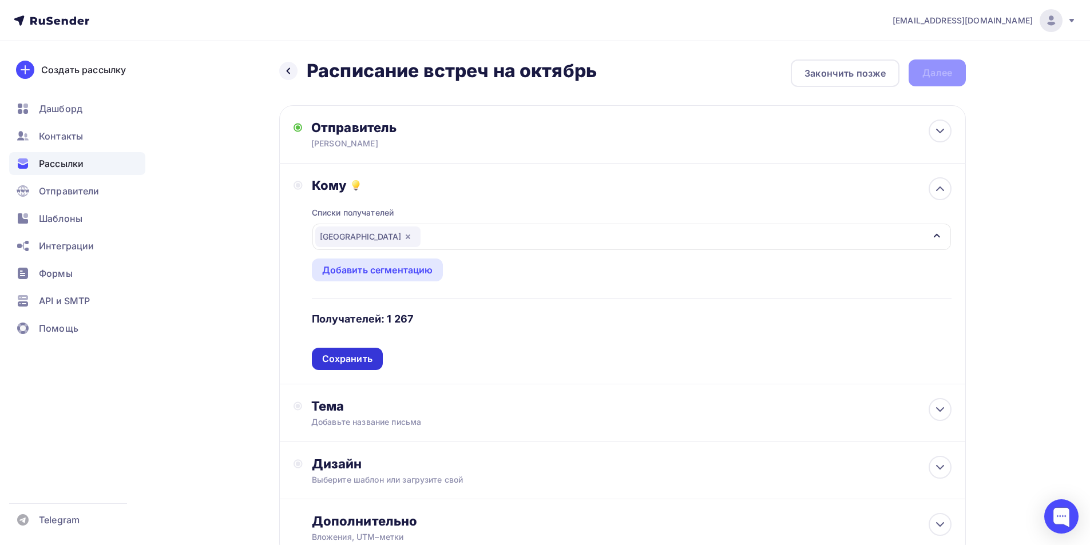
click at [358, 356] on div "Сохранить" at bounding box center [347, 358] width 50 height 13
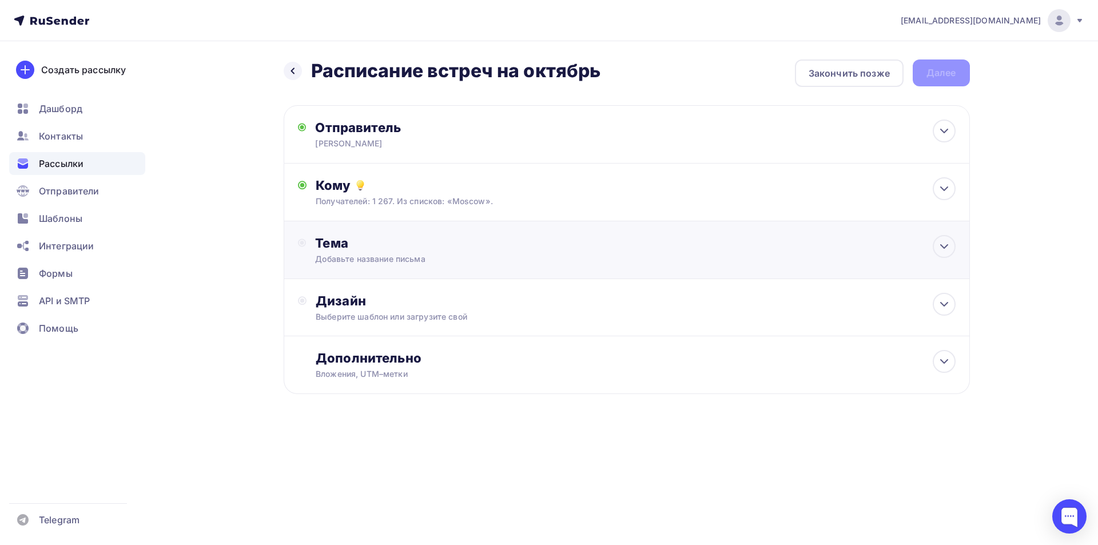
click at [382, 260] on div "Добавьте название письма" at bounding box center [417, 258] width 204 height 11
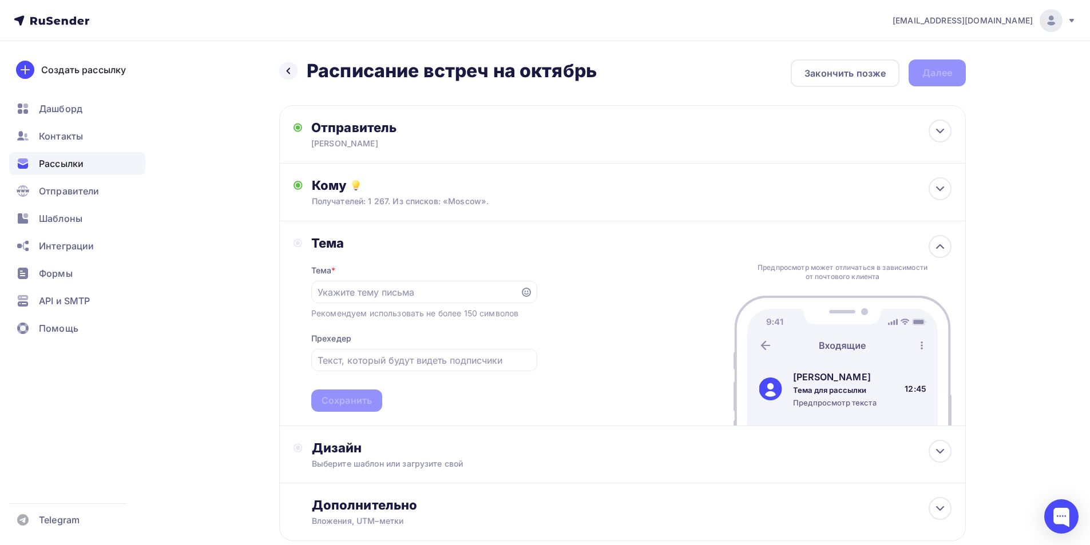
drag, startPoint x: 174, startPoint y: 292, endPoint x: 227, endPoint y: 291, distance: 53.2
click at [174, 292] on div "Назад Расписание встреч на октябрь Расписание встреч на октябрь Закончить позже…" at bounding box center [545, 328] width 938 height 574
click at [362, 291] on input "text" at bounding box center [415, 292] width 196 height 14
paste input "Октябрь в «Мире Кунфу» — цигун, чай и живопись"
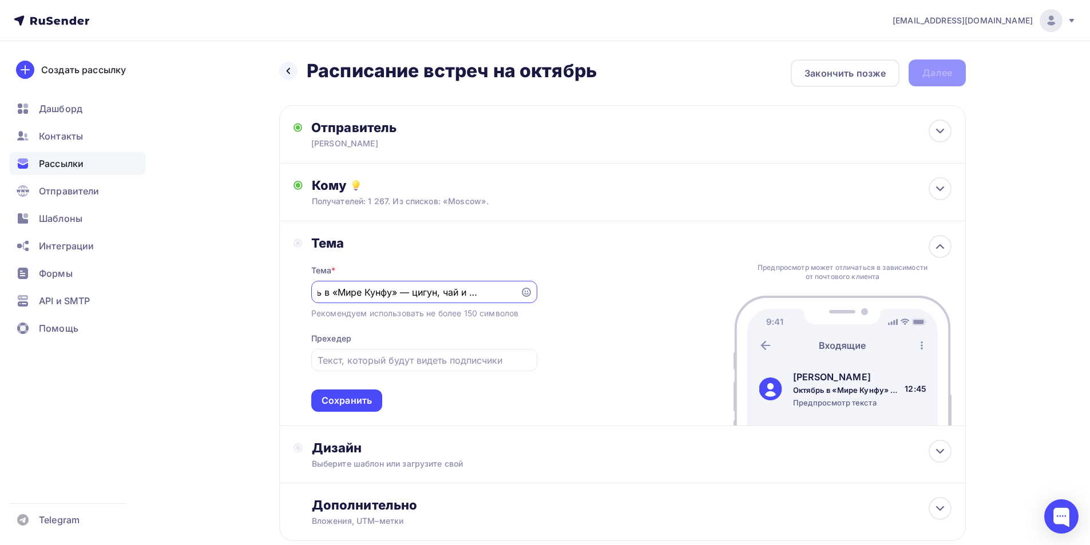
drag, startPoint x: 411, startPoint y: 294, endPoint x: 538, endPoint y: 298, distance: 126.5
click at [538, 298] on div "Тема Тема * Октябрь в «Мире Кунфу» — цигун, чай и живопись Рекомендуем использо…" at bounding box center [622, 323] width 686 height 205
type input "Октябрь в «Мире Кунфу» — цигун, чай и живопись"
click at [335, 358] on input "text" at bounding box center [423, 361] width 213 height 14
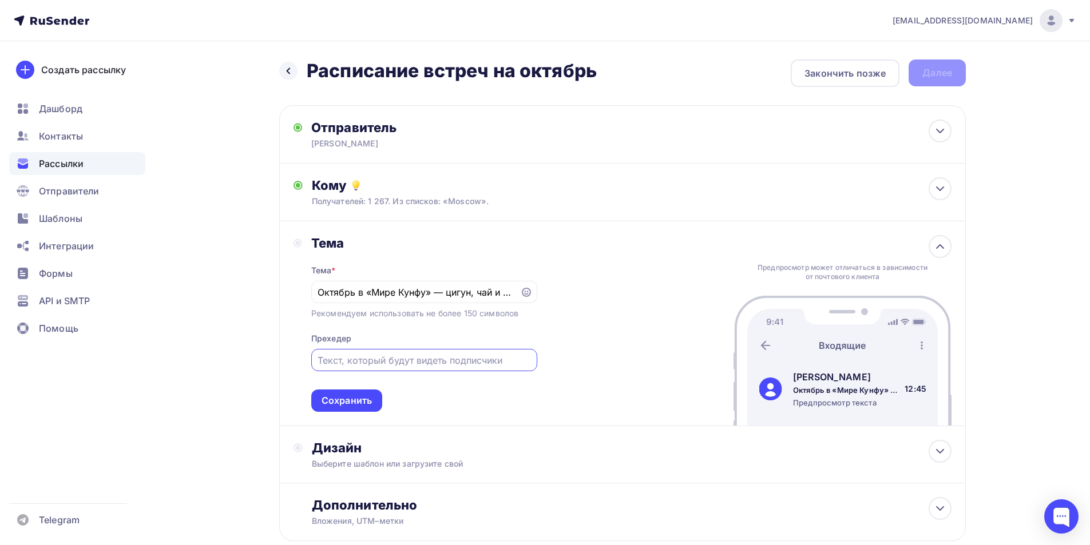
paste input "цигун, чай и живопись"
drag, startPoint x: 324, startPoint y: 356, endPoint x: 311, endPoint y: 357, distance: 12.6
click at [311, 357] on div "цигун, чай и живопись" at bounding box center [424, 360] width 226 height 22
type input "Цигун, чай и живопись"
click at [358, 396] on div "Сохранить" at bounding box center [346, 400] width 50 height 13
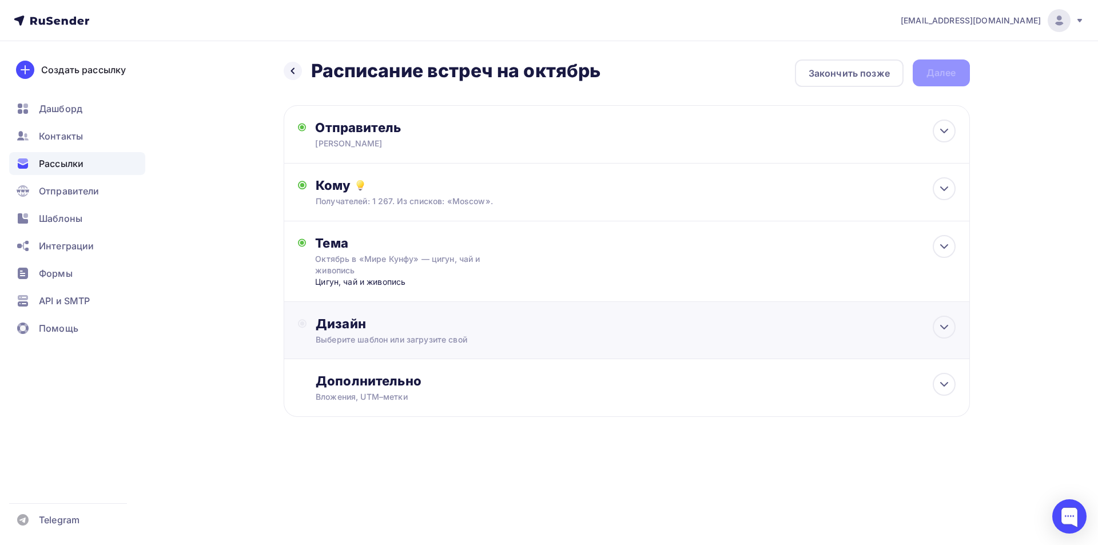
click at [379, 338] on div "Выберите шаблон или загрузите свой" at bounding box center [604, 339] width 576 height 11
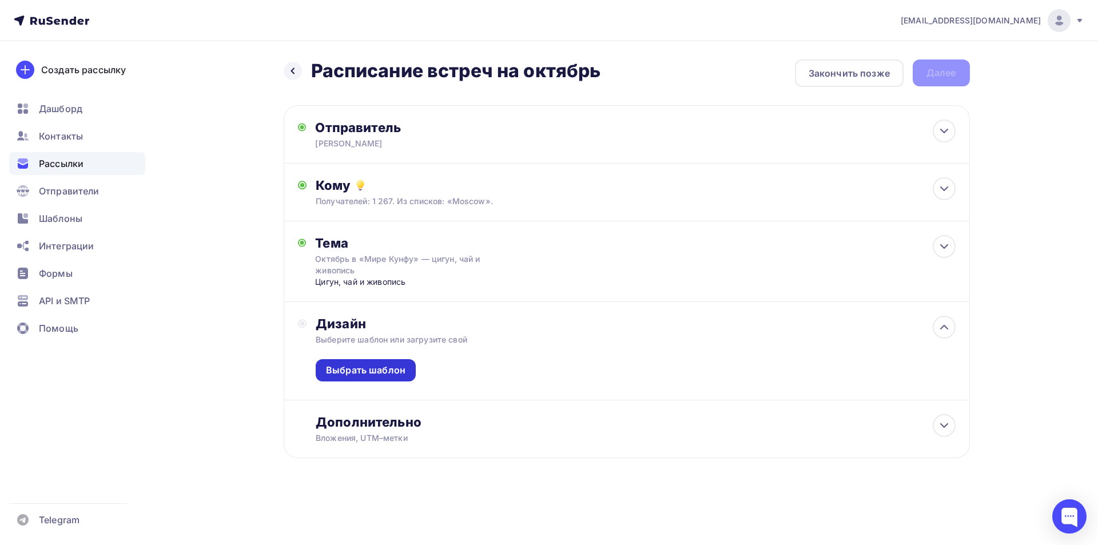
click at [374, 376] on div "Выбрать шаблон" at bounding box center [366, 370] width 80 height 13
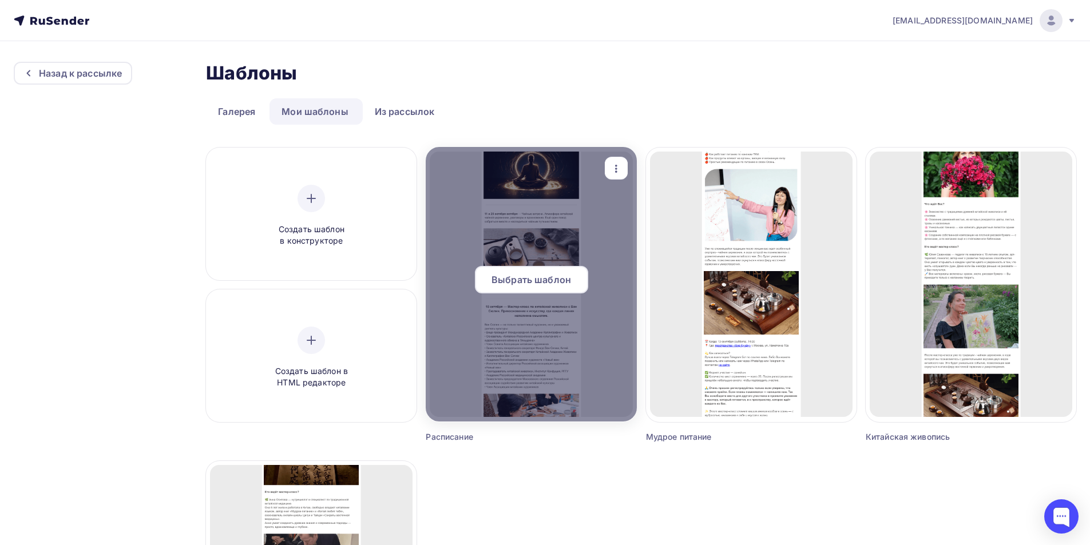
click at [546, 288] on div "Выбрать шаблон" at bounding box center [531, 279] width 113 height 27
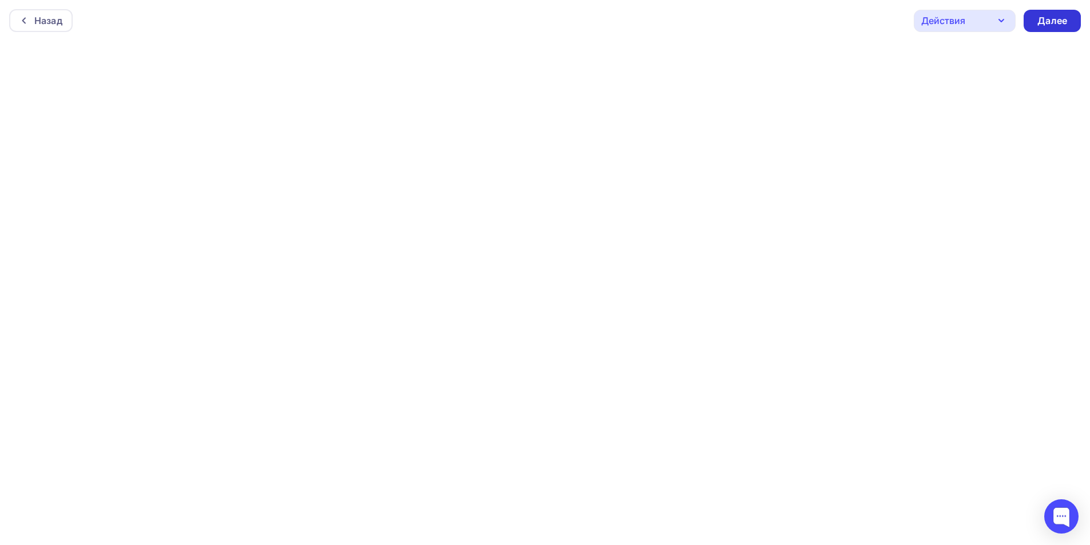
click at [1043, 19] on div "Далее" at bounding box center [1052, 20] width 30 height 13
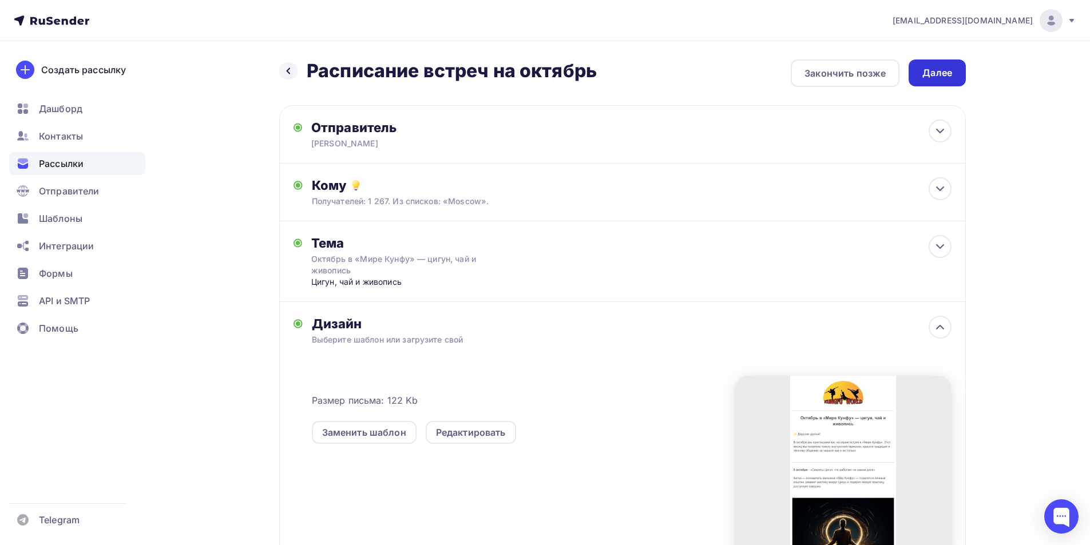
click at [937, 78] on div "Далее" at bounding box center [937, 72] width 30 height 13
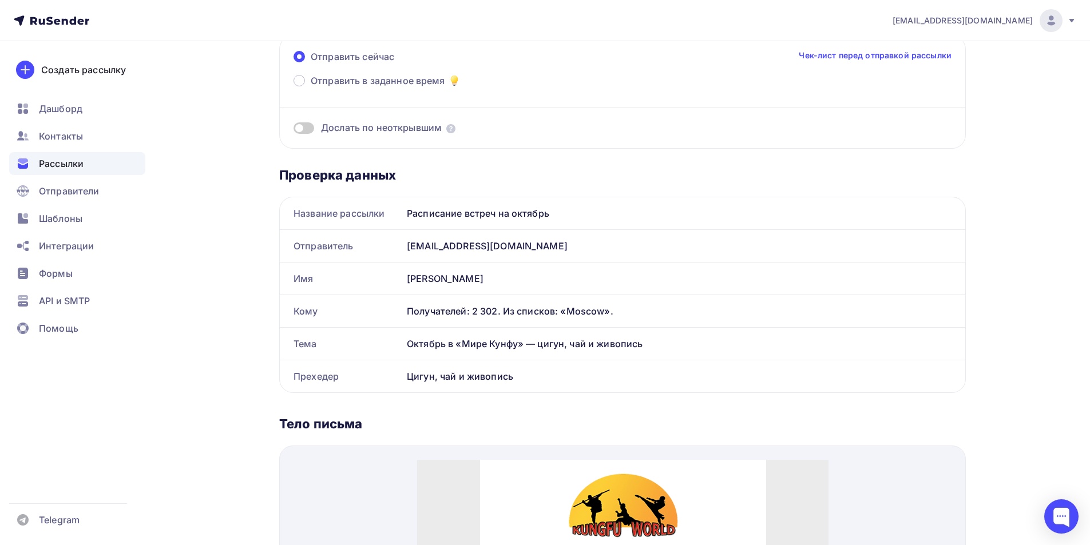
scroll to position [114, 0]
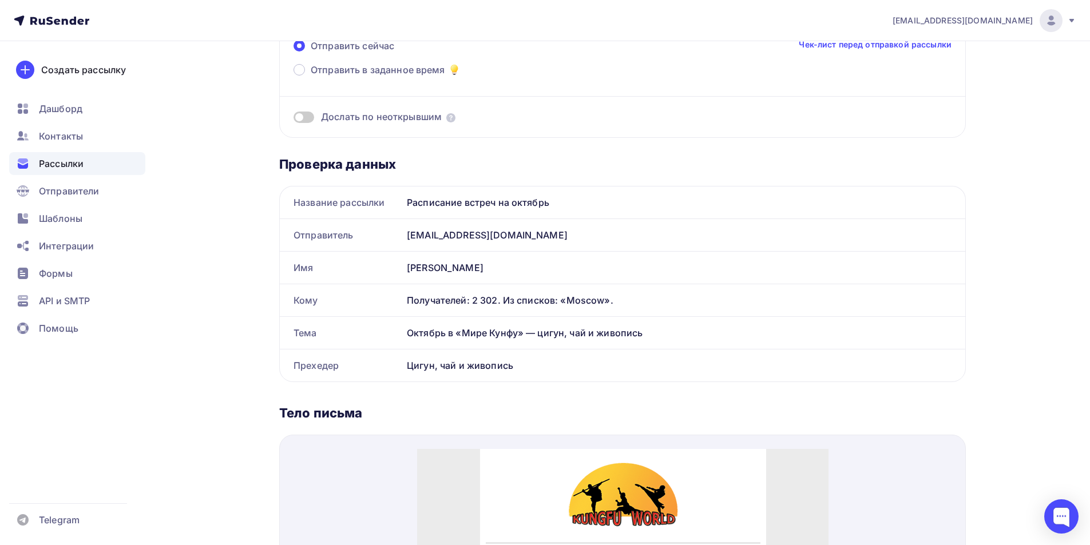
click at [304, 118] on span at bounding box center [303, 117] width 21 height 11
click at [293, 119] on input "checkbox" at bounding box center [293, 119] width 0 height 0
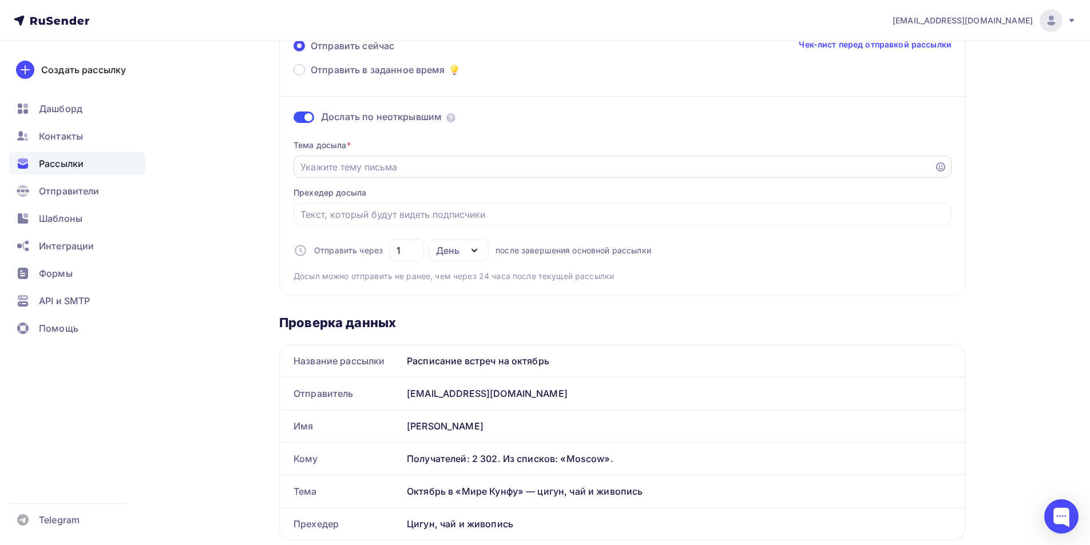
click at [369, 168] on input "Отправить в заданное время" at bounding box center [614, 167] width 628 height 14
click at [338, 169] on input "Отправить в заданное время" at bounding box center [614, 167] width 628 height 14
paste input "Октябрь в «Мире Кунфу» — цигун, чай и живопись"
type input "Октябрь в «Мире Кунфу» — цигун, чай и живопись"
click at [353, 213] on input "Отправить в заданное время" at bounding box center [622, 215] width 645 height 14
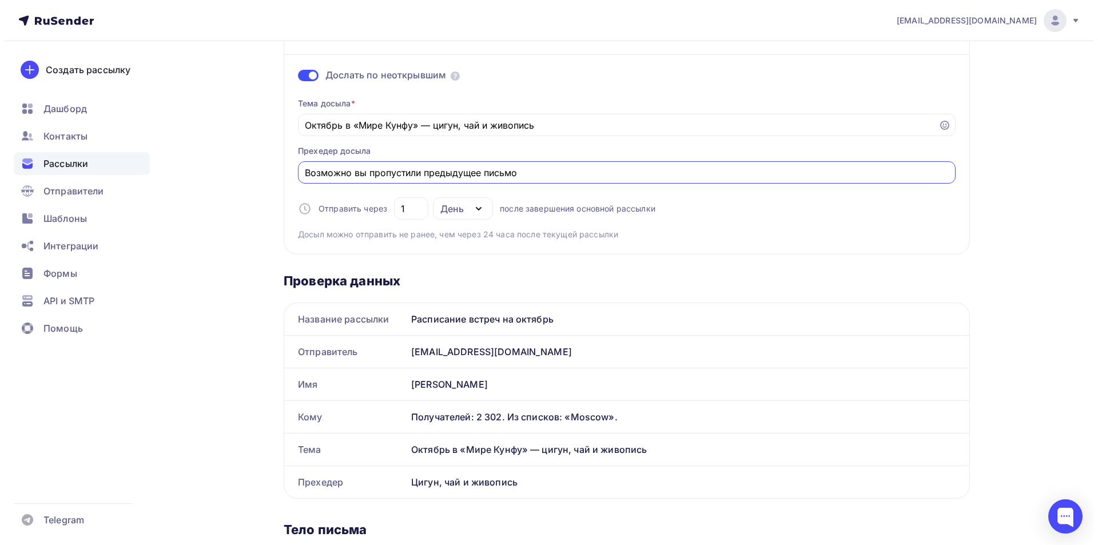
scroll to position [0, 0]
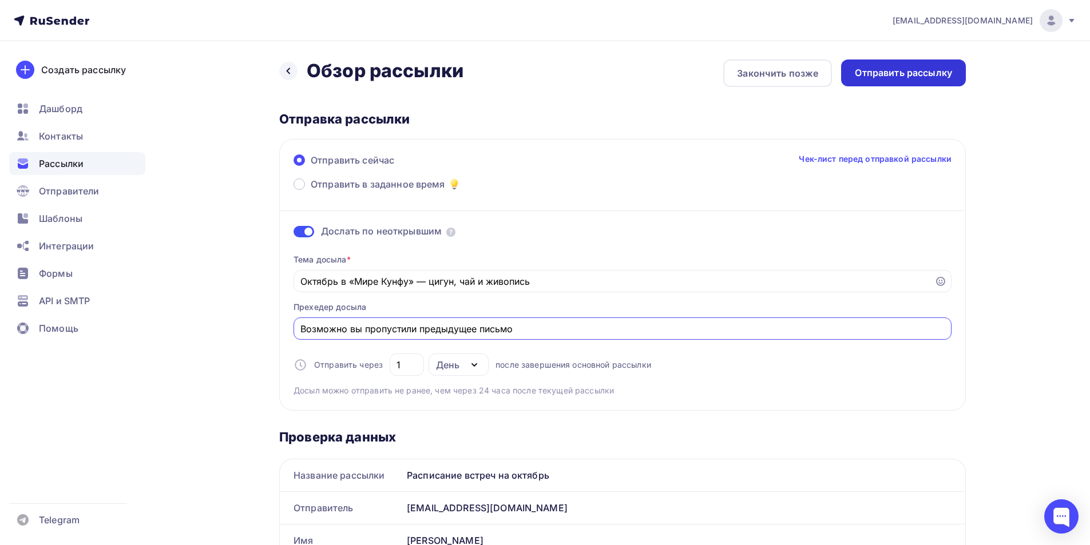
type input "Возможно вы пропустили предыдущее письмо"
click at [916, 76] on div "Отправить рассылку" at bounding box center [903, 72] width 97 height 13
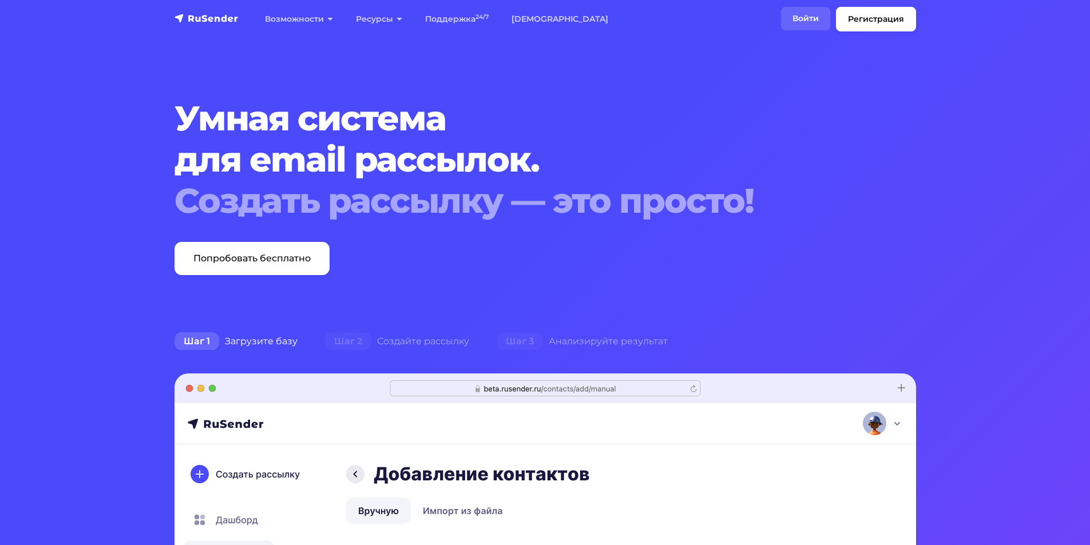
click at [811, 18] on link "Войти" at bounding box center [805, 18] width 49 height 23
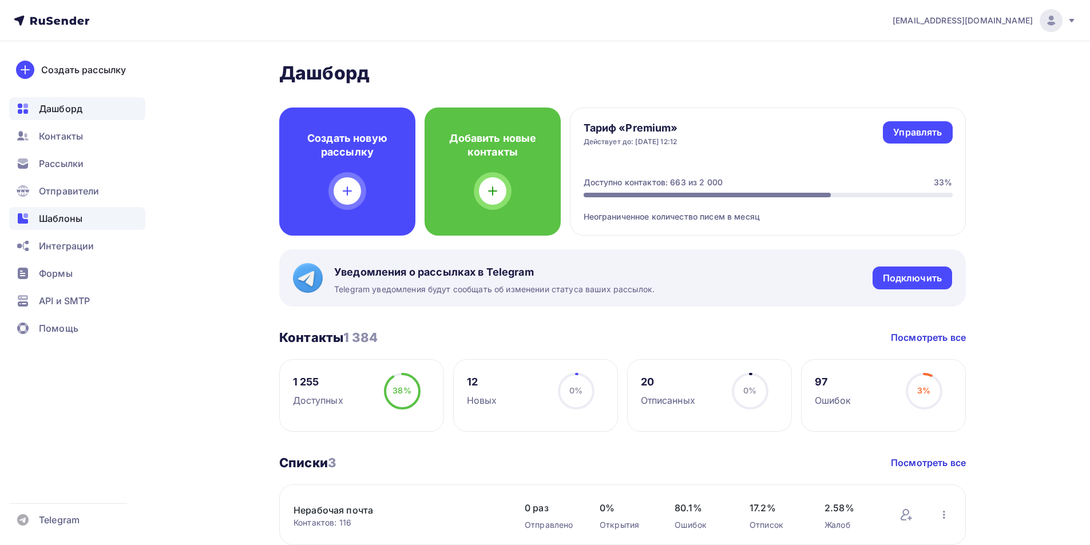
click at [74, 212] on span "Шаблоны" at bounding box center [60, 219] width 43 height 14
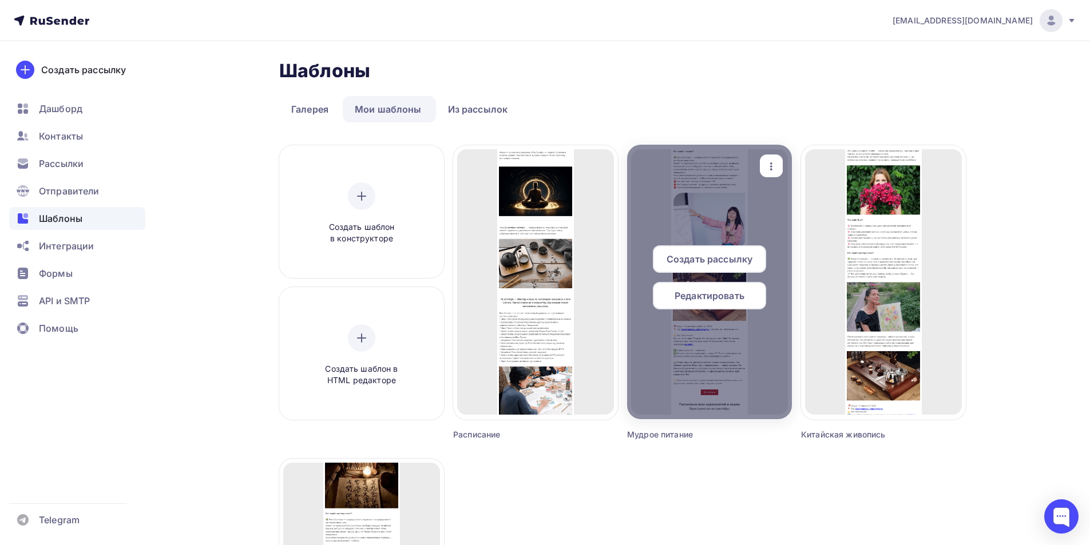
click at [728, 224] on div at bounding box center [709, 282] width 165 height 275
click at [724, 300] on span "Редактировать" at bounding box center [709, 296] width 70 height 14
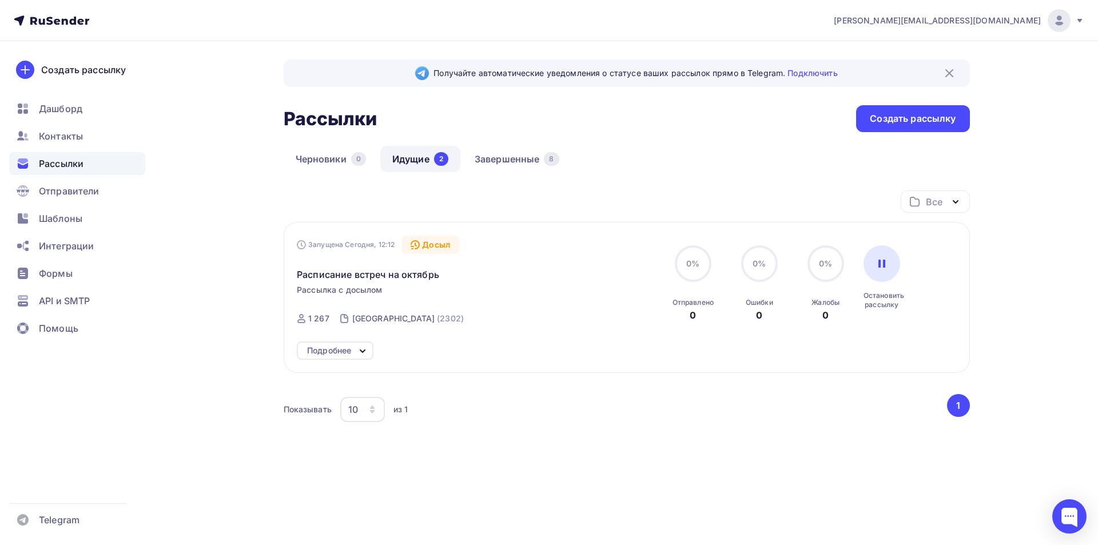
click at [74, 162] on span "Рассылки" at bounding box center [61, 164] width 45 height 14
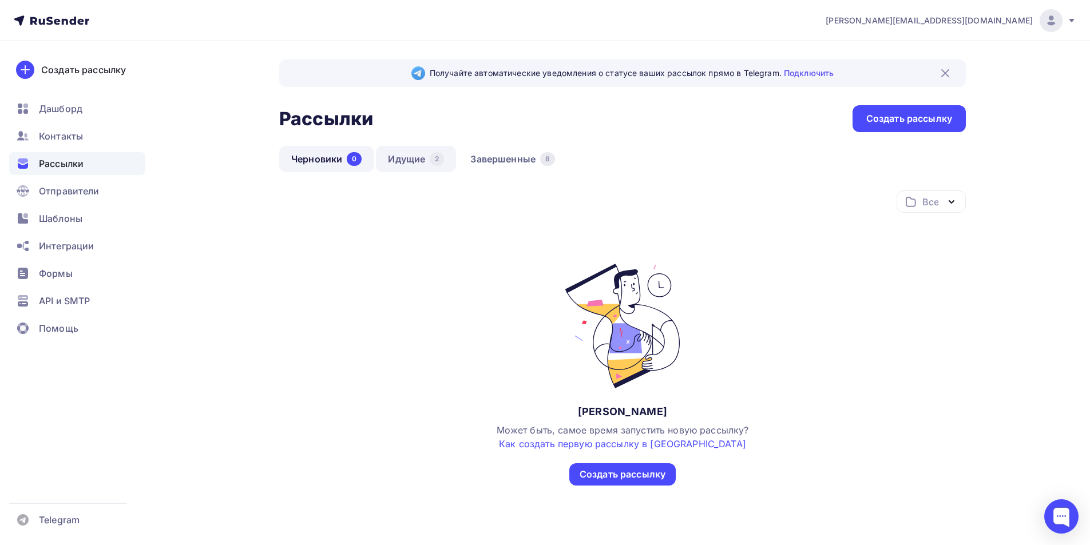
click at [403, 156] on link "Идущие 2" at bounding box center [416, 159] width 80 height 26
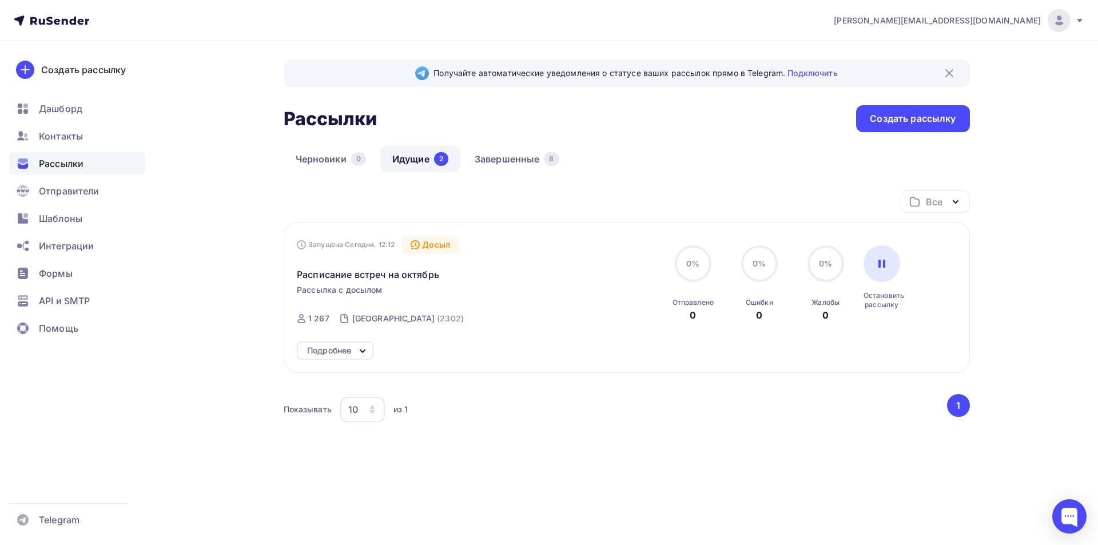
click at [338, 349] on div "Подробнее" at bounding box center [329, 351] width 44 height 14
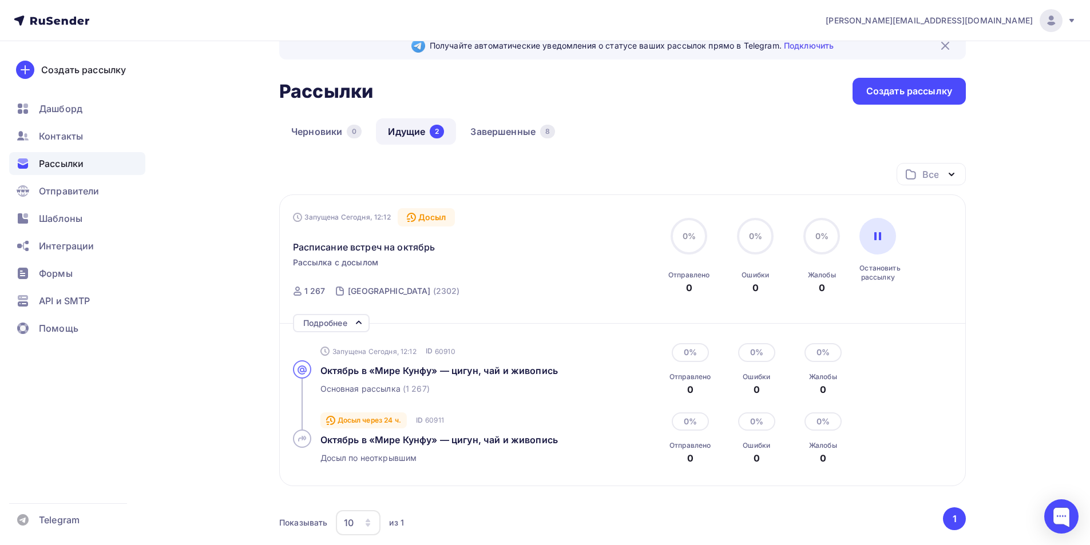
scroll to position [57, 0]
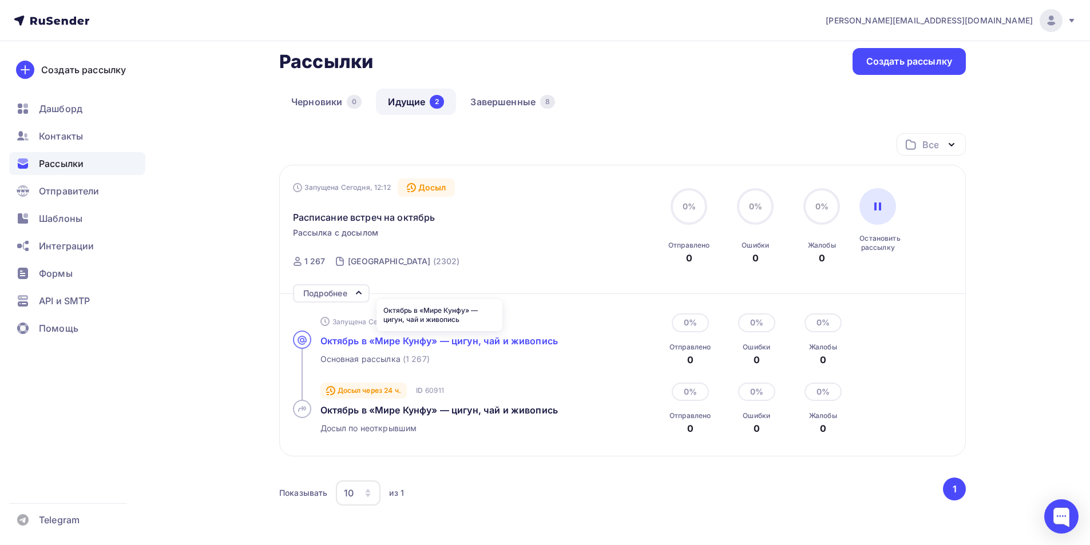
click at [447, 344] on span "Октябрь в «Мире Кунфу» — цигун, чай и живопись" at bounding box center [438, 340] width 237 height 11
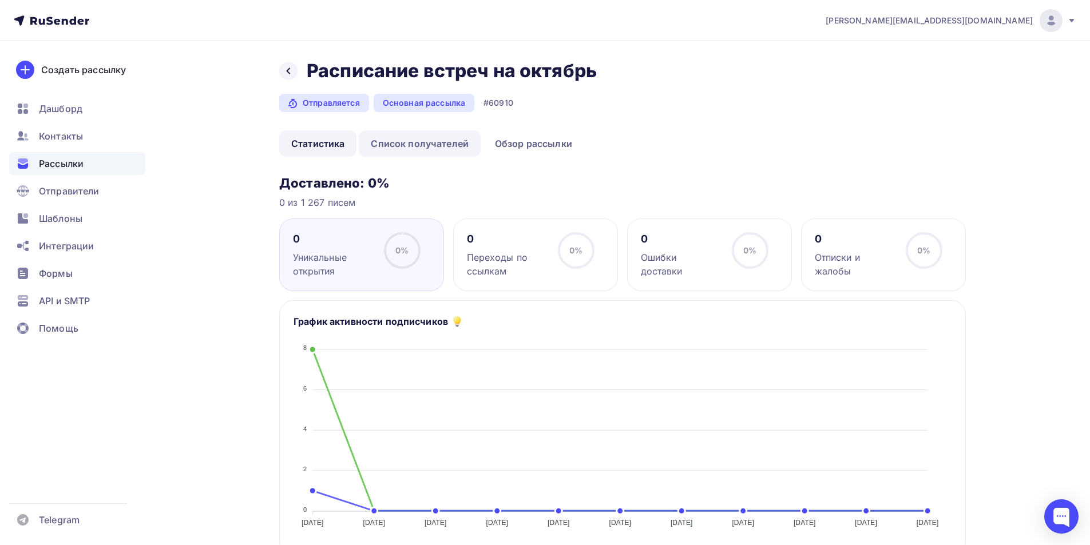
click at [450, 145] on link "Список получателей" at bounding box center [420, 143] width 122 height 26
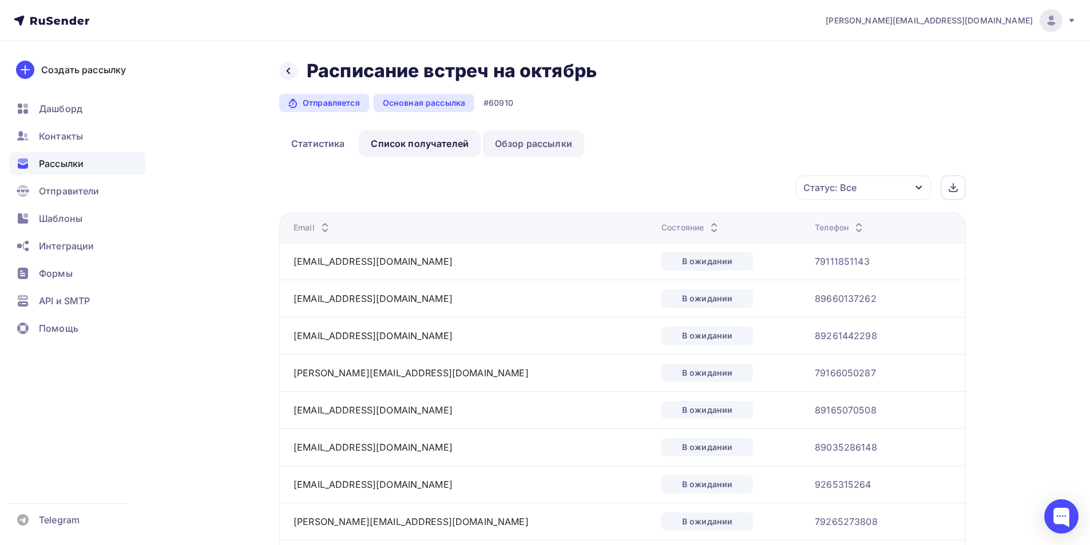
click at [528, 146] on link "Обзор рассылки" at bounding box center [533, 143] width 101 height 26
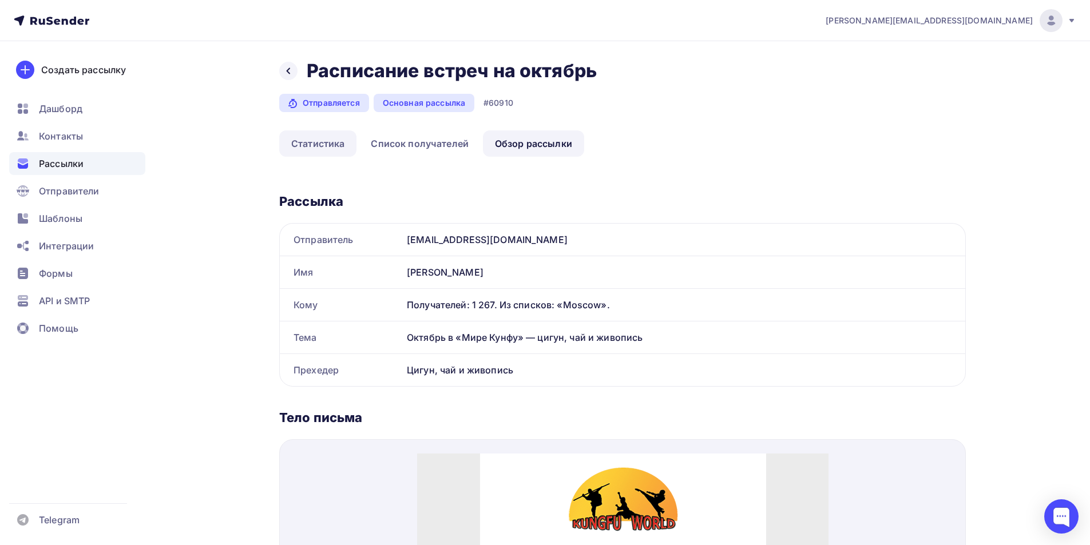
click at [324, 149] on link "Статистика" at bounding box center [317, 143] width 77 height 26
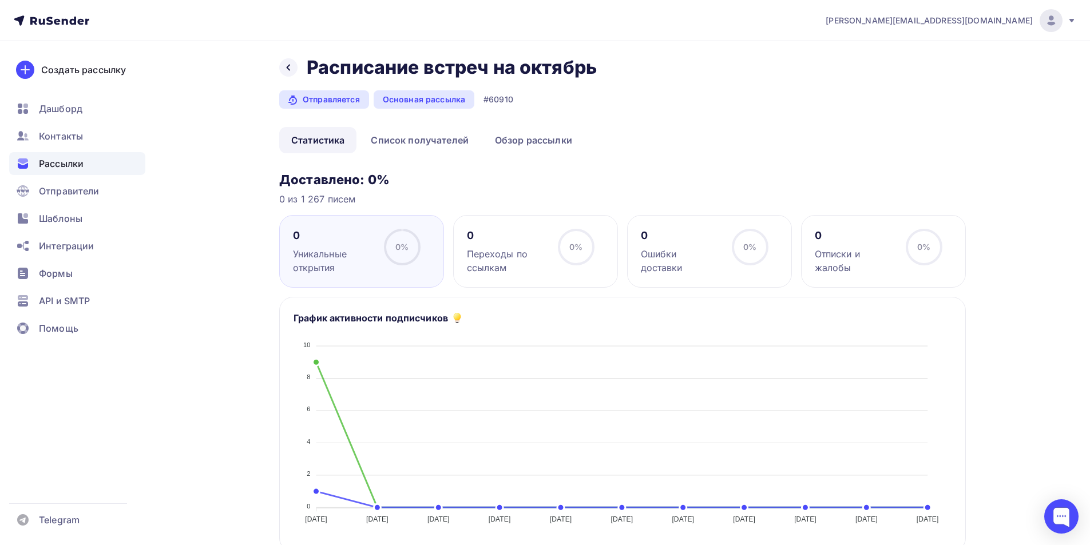
scroll to position [1, 0]
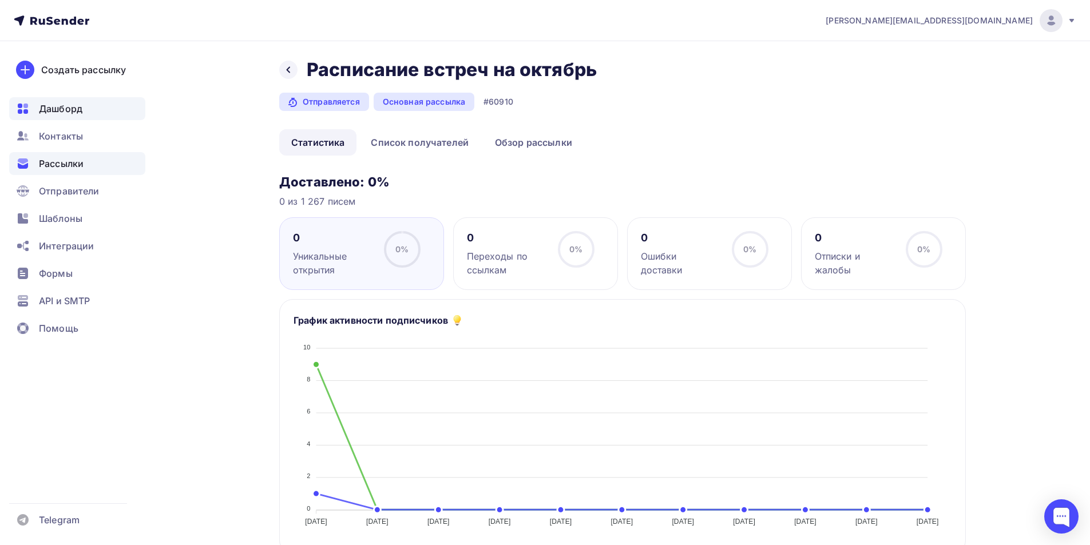
click at [75, 101] on div "Дашборд" at bounding box center [77, 108] width 136 height 23
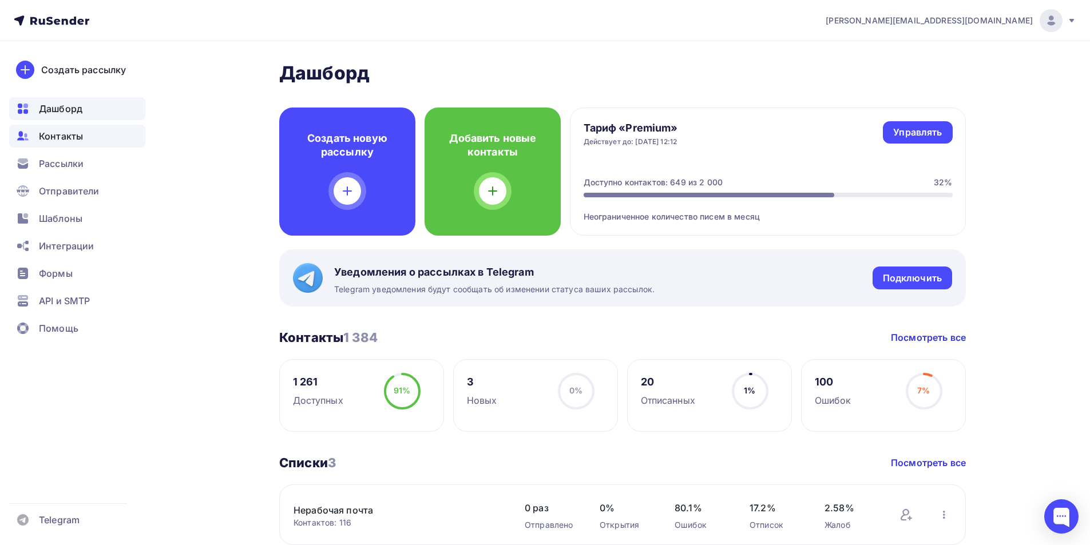
click at [62, 139] on span "Контакты" at bounding box center [61, 136] width 44 height 14
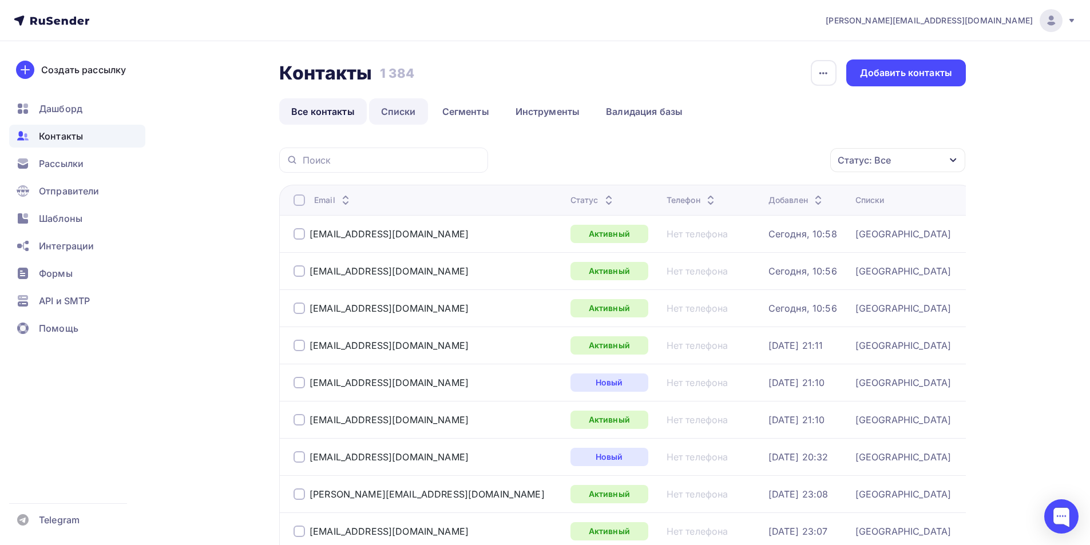
click at [400, 110] on link "Списки" at bounding box center [398, 111] width 59 height 26
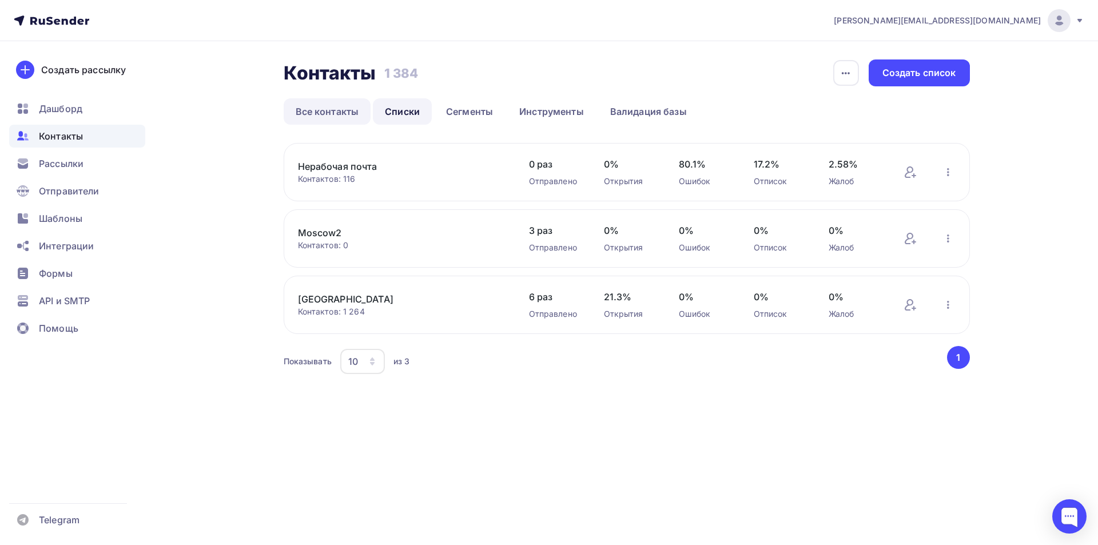
click at [326, 115] on link "Все контакты" at bounding box center [328, 111] width 88 height 26
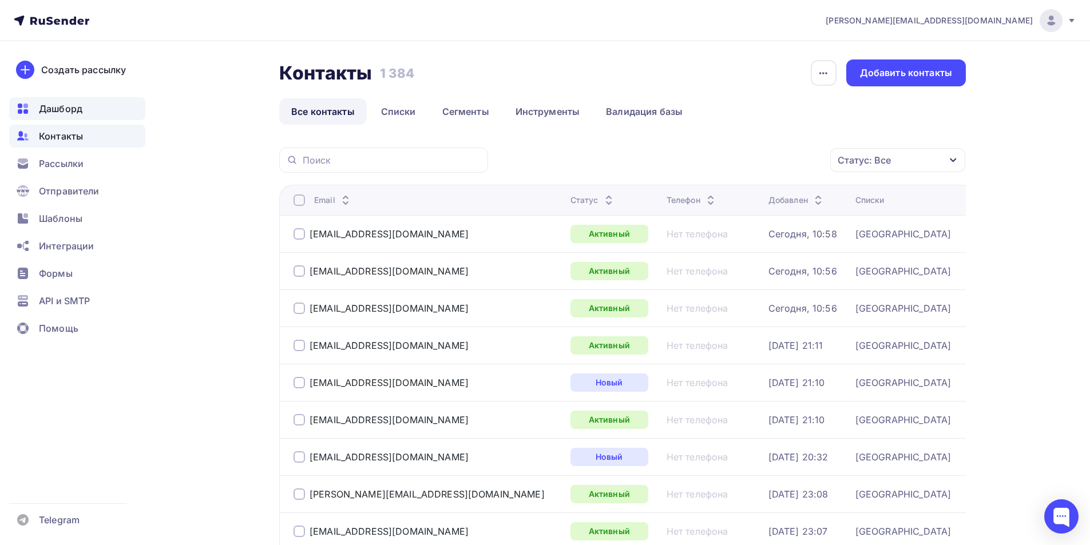
click at [60, 104] on span "Дашборд" at bounding box center [60, 109] width 43 height 14
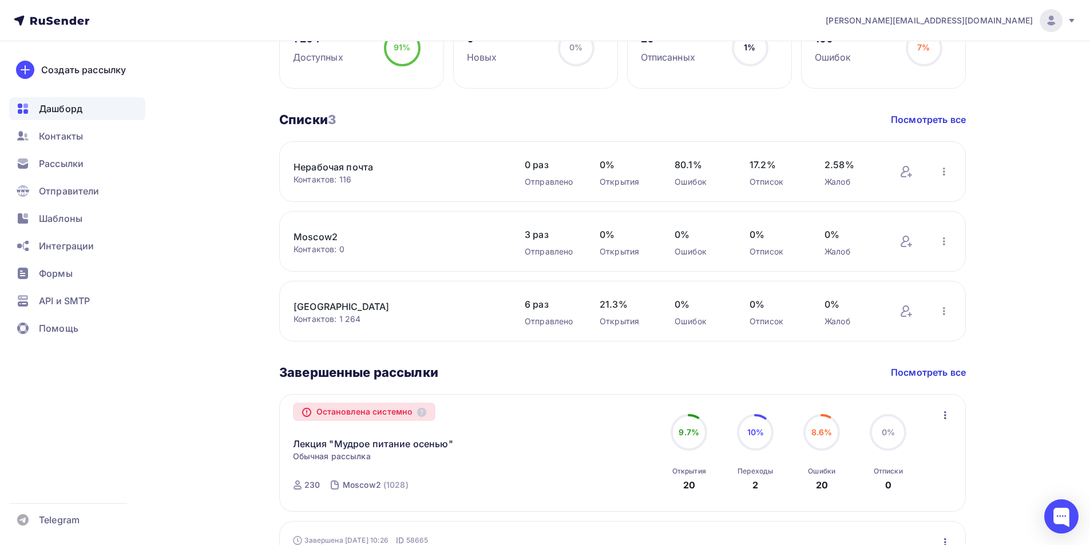
scroll to position [229, 0]
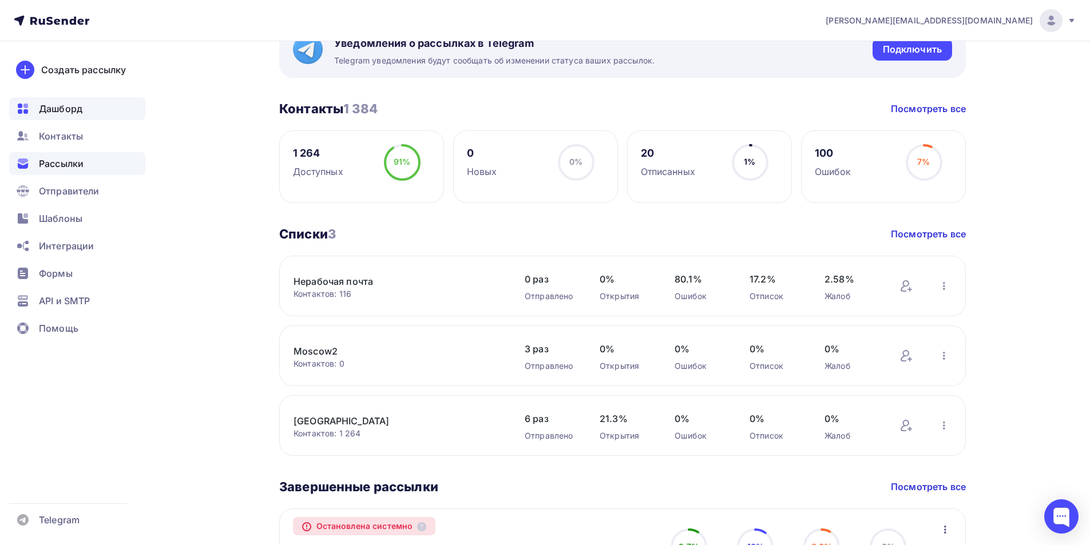
click at [70, 169] on span "Рассылки" at bounding box center [61, 164] width 45 height 14
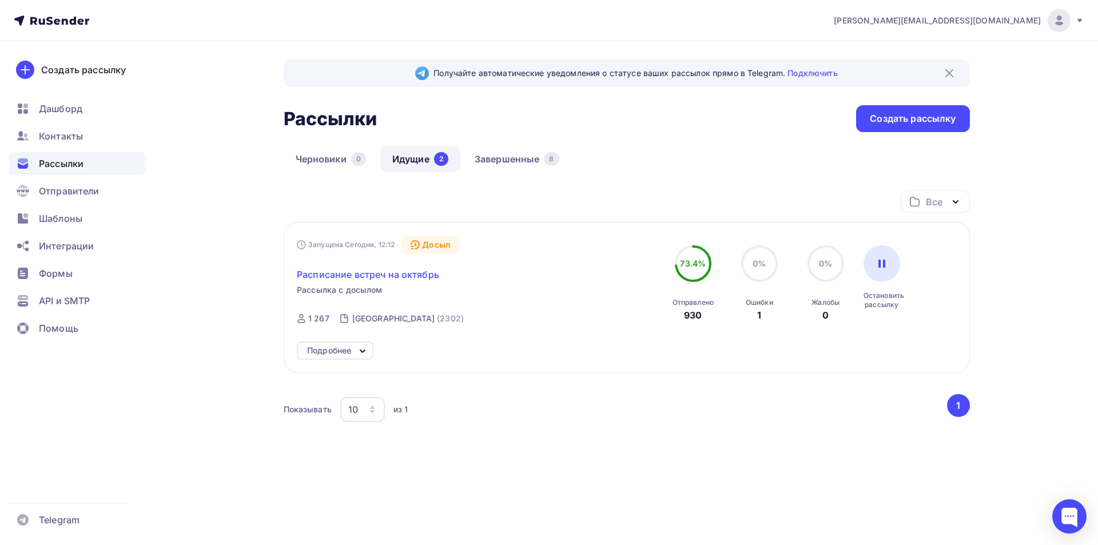
click at [356, 279] on span "Расписание встреч на октябрь" at bounding box center [368, 275] width 142 height 14
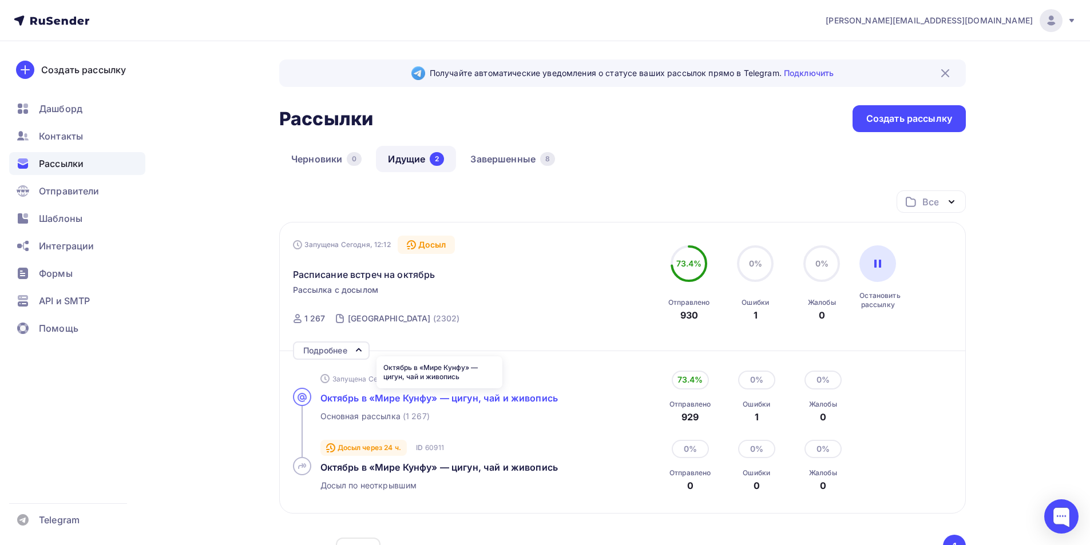
click at [436, 403] on span "Октябрь в «Мире Кунфу» — цигун, чай и живопись" at bounding box center [438, 397] width 237 height 11
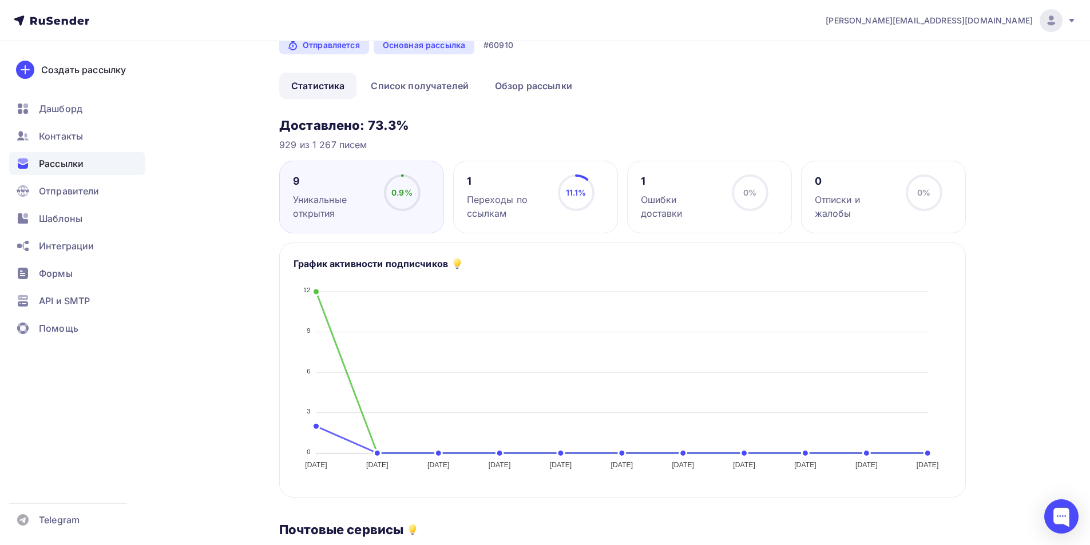
scroll to position [57, 0]
click at [713, 195] on div "Ошибки доставки" at bounding box center [681, 206] width 81 height 27
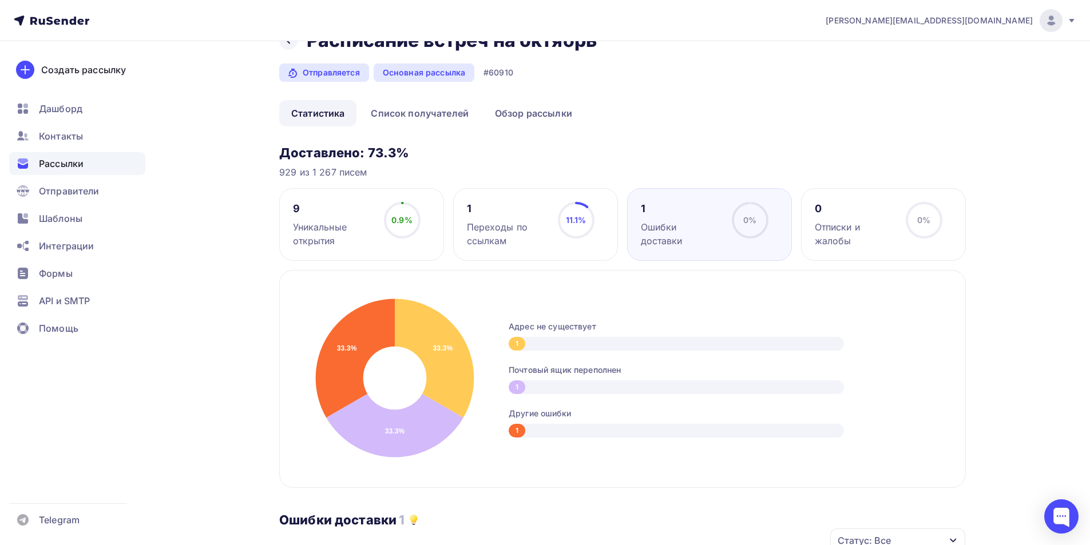
scroll to position [0, 0]
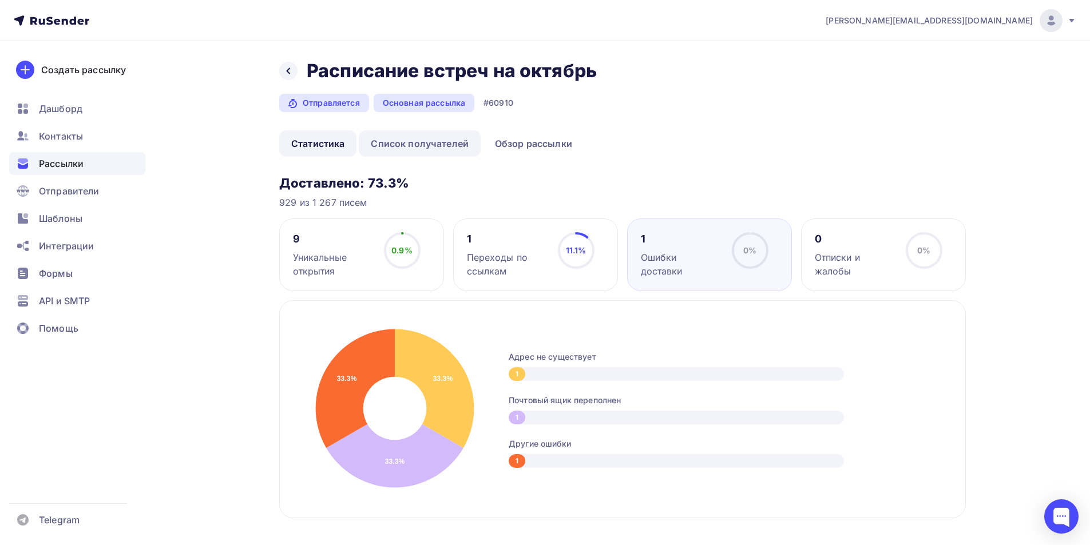
click at [414, 142] on link "Список получателей" at bounding box center [420, 143] width 122 height 26
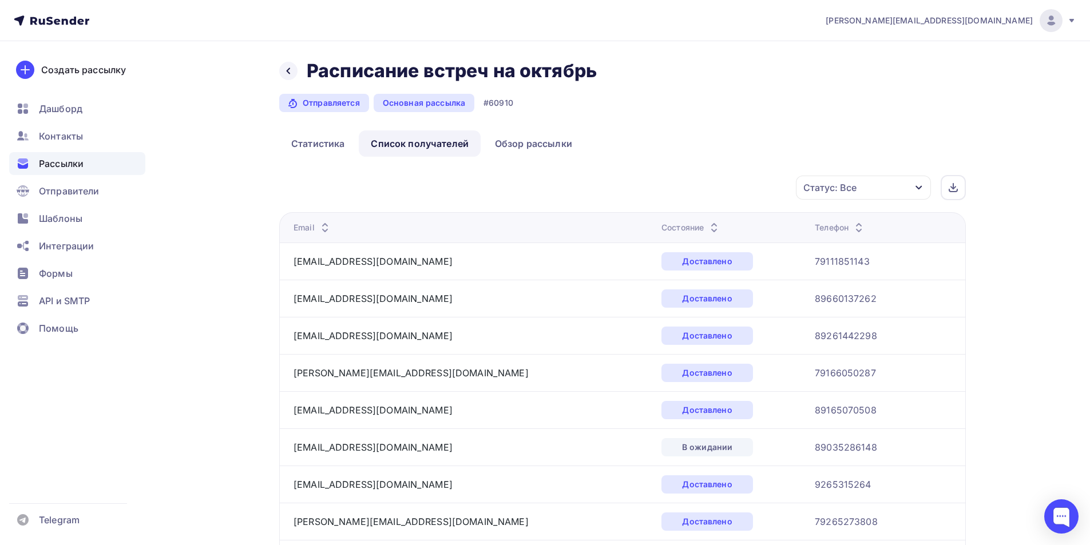
click at [866, 191] on div "Статус: Все" at bounding box center [863, 188] width 135 height 24
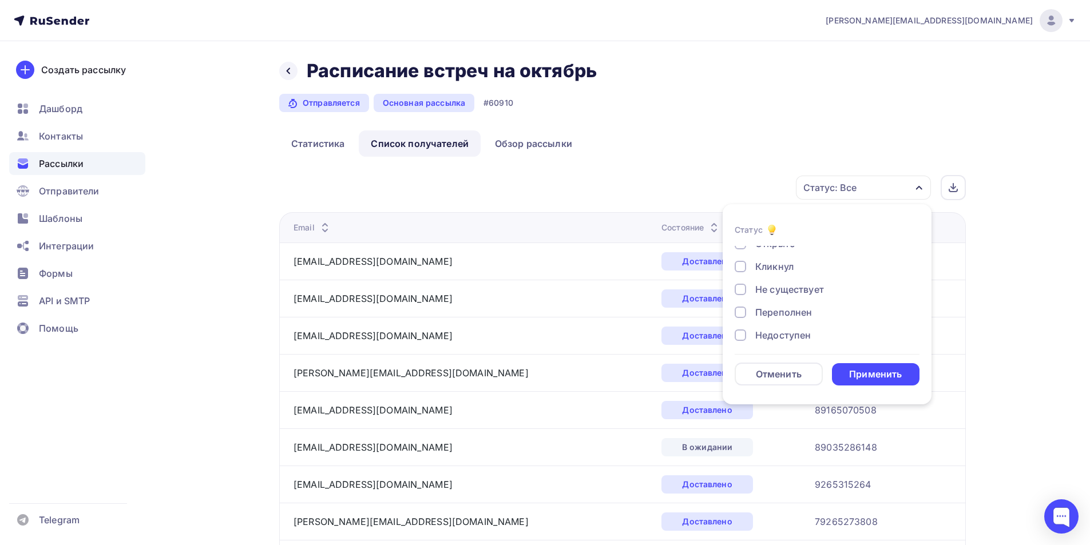
scroll to position [57, 0]
click at [735, 265] on div at bounding box center [740, 264] width 11 height 11
click at [738, 288] on div at bounding box center [740, 286] width 11 height 11
click at [738, 307] on div at bounding box center [740, 309] width 11 height 11
click at [737, 333] on div at bounding box center [740, 332] width 11 height 11
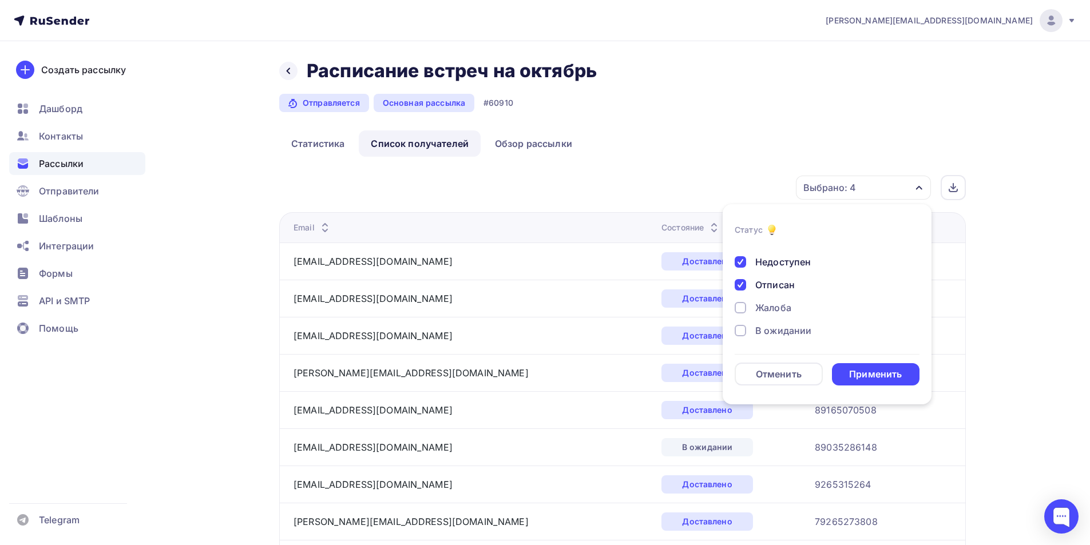
scroll to position [106, 0]
click at [740, 310] on div at bounding box center [740, 306] width 11 height 11
click at [860, 372] on div "Применить" at bounding box center [875, 374] width 53 height 13
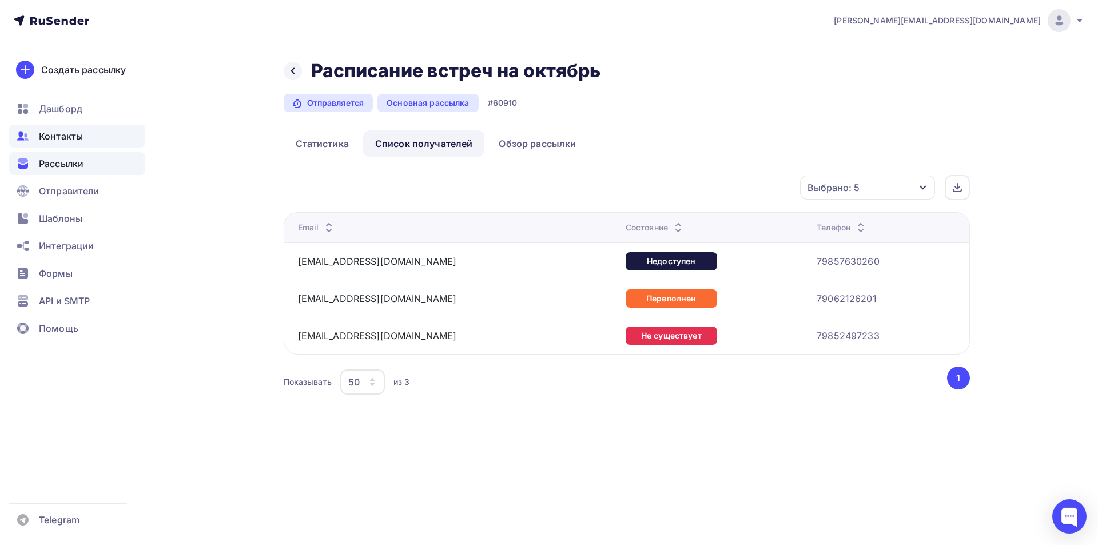
click at [55, 140] on span "Контакты" at bounding box center [61, 136] width 44 height 14
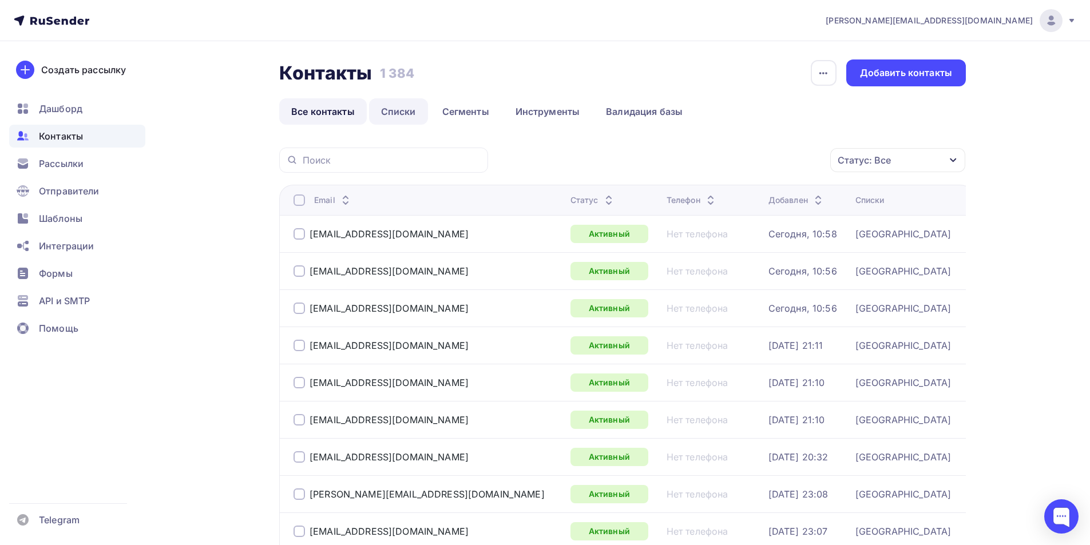
click at [403, 114] on link "Списки" at bounding box center [398, 111] width 59 height 26
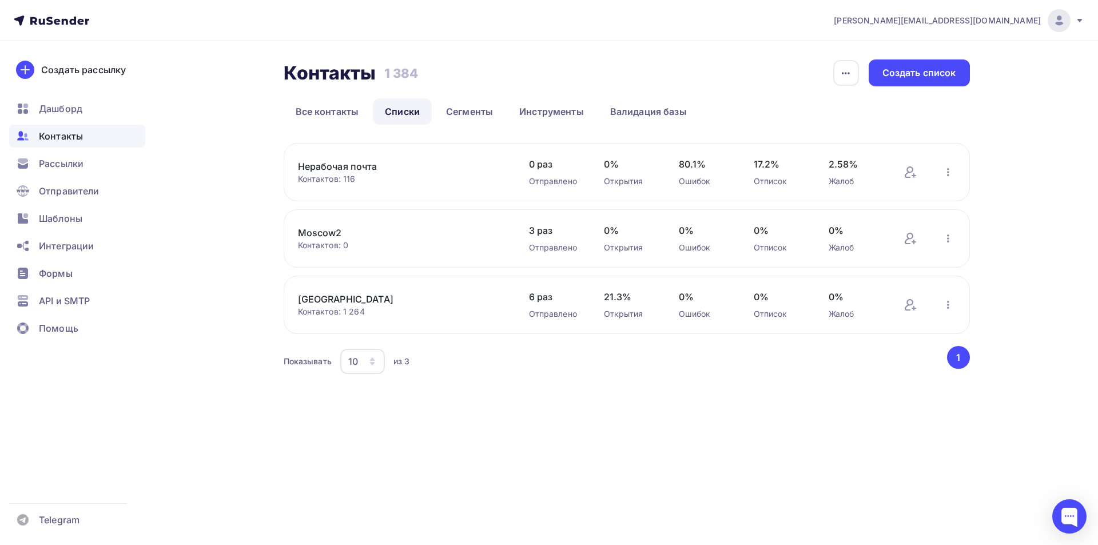
click at [321, 295] on link "[GEOGRAPHIC_DATA]" at bounding box center [395, 299] width 194 height 14
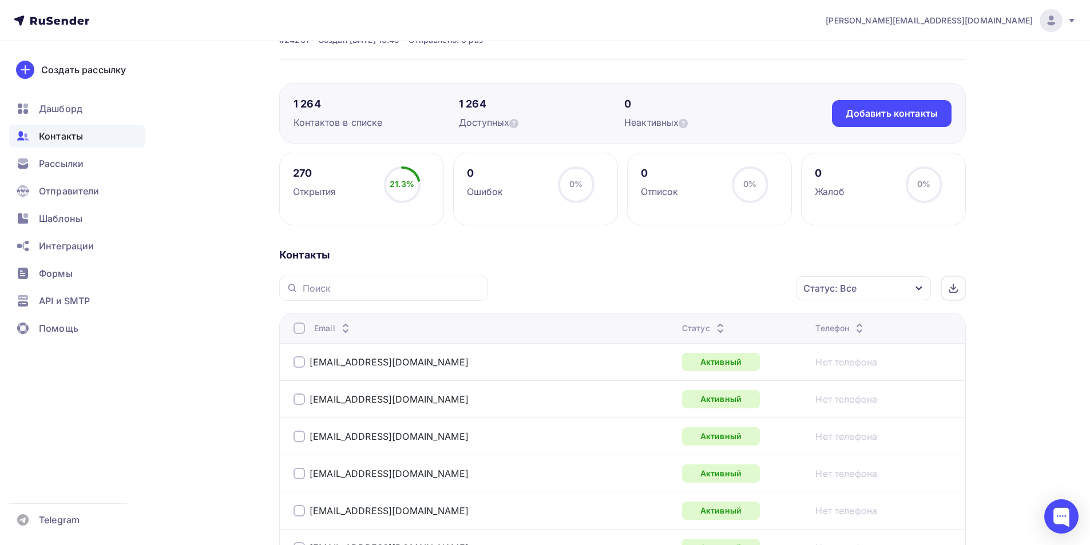
scroll to position [57, 0]
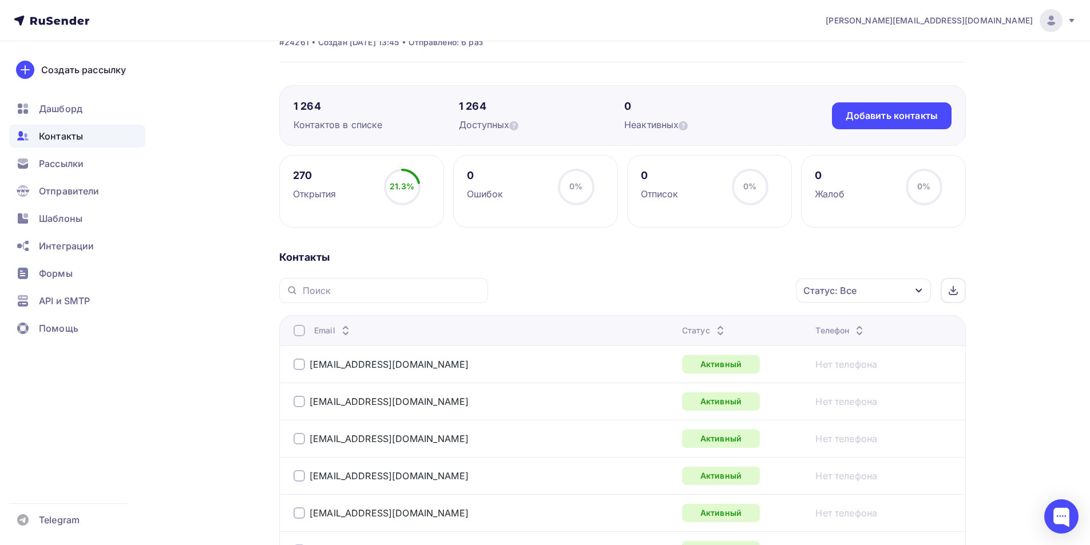
click at [867, 288] on div "Статус: Все" at bounding box center [863, 291] width 135 height 24
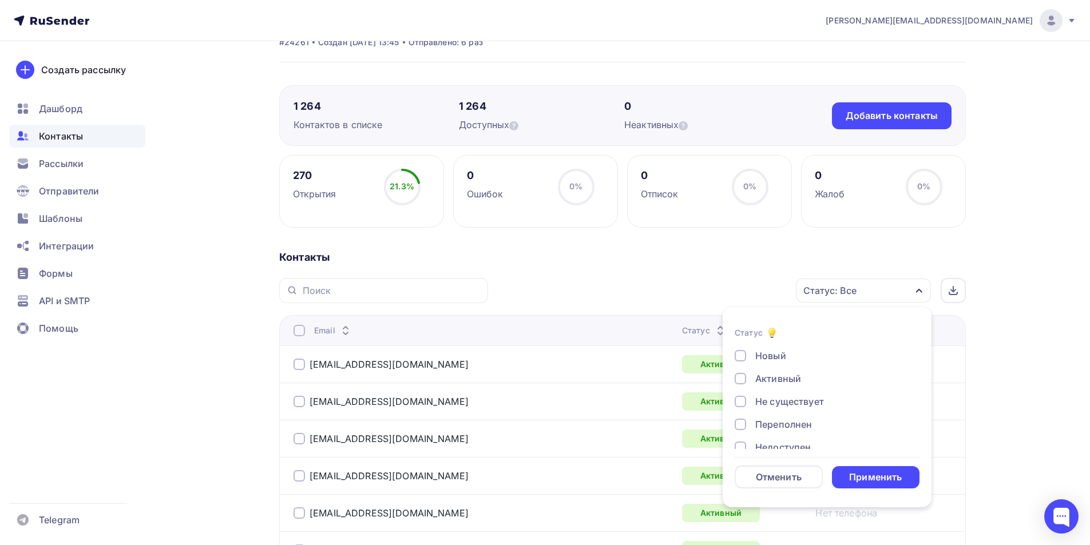
click at [744, 402] on div at bounding box center [740, 401] width 11 height 11
click at [743, 425] on div at bounding box center [740, 424] width 11 height 11
click at [741, 442] on div at bounding box center [740, 447] width 11 height 11
click at [853, 473] on div "Применить" at bounding box center [875, 477] width 53 height 13
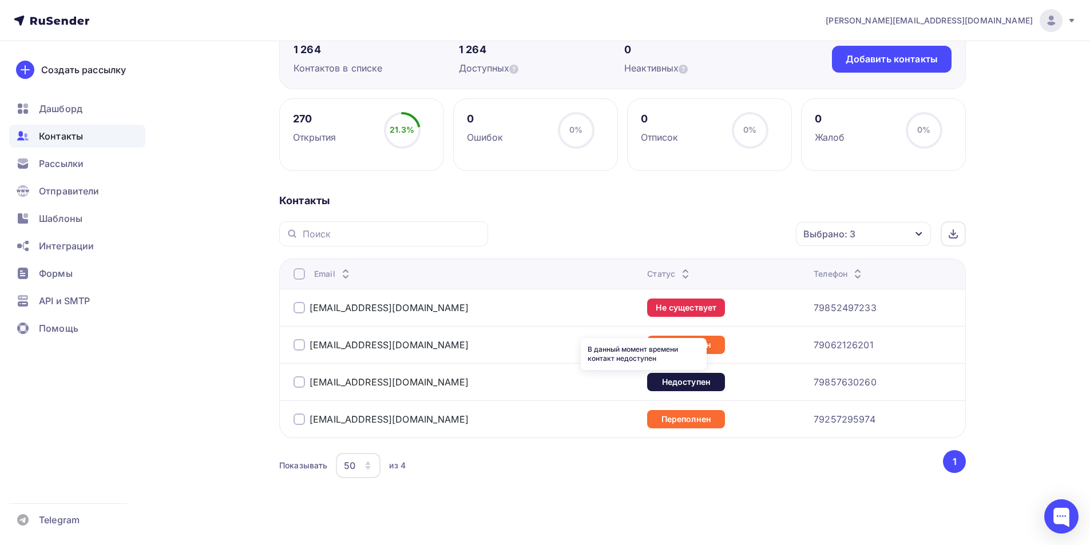
scroll to position [124, 0]
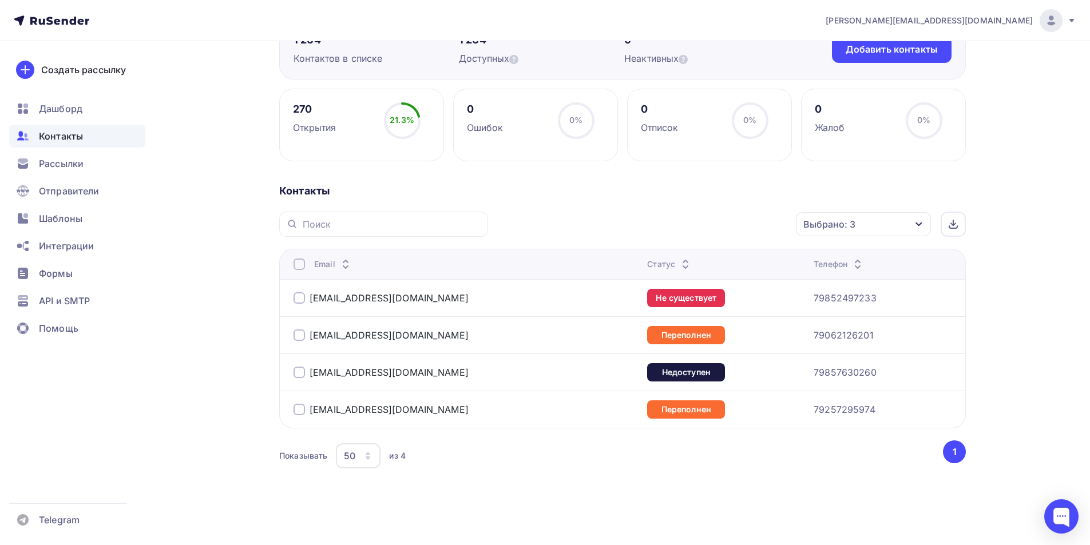
click at [300, 266] on div at bounding box center [298, 264] width 11 height 11
click at [730, 224] on div "Действие" at bounding box center [710, 224] width 151 height 22
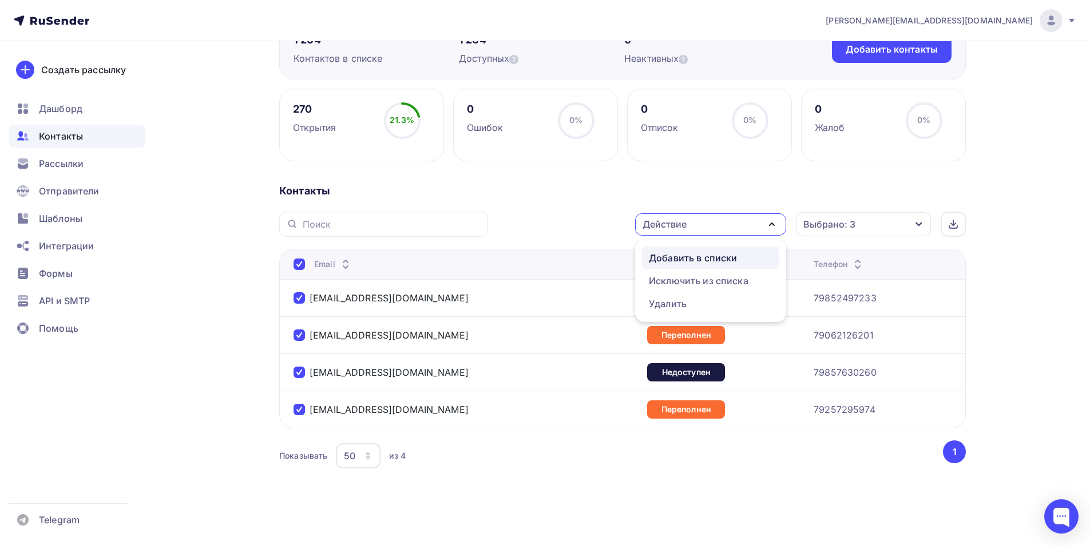
click at [721, 257] on div "Добавить в списки" at bounding box center [693, 258] width 88 height 14
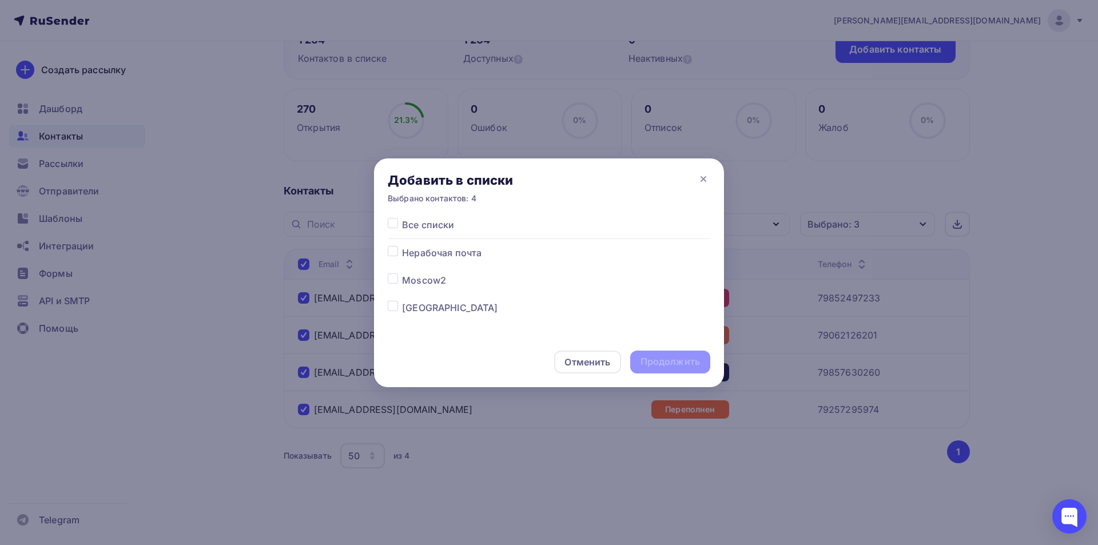
click at [402, 246] on label at bounding box center [402, 246] width 0 height 0
click at [391, 252] on input "checkbox" at bounding box center [393, 251] width 10 height 10
checkbox input "true"
click at [674, 360] on div "Продолжить" at bounding box center [670, 361] width 59 height 13
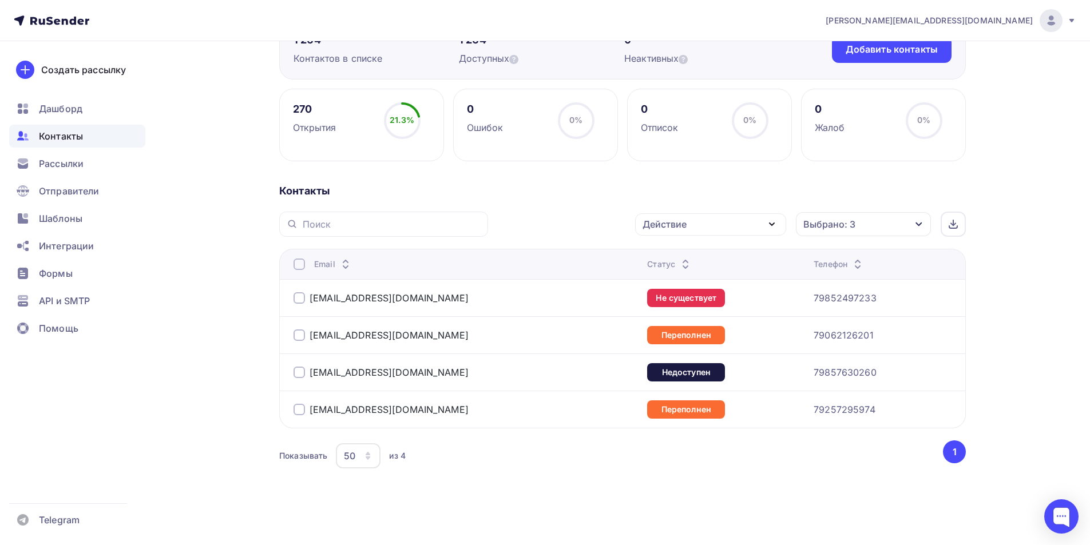
click at [296, 263] on div at bounding box center [298, 264] width 11 height 11
click at [299, 269] on div at bounding box center [298, 264] width 11 height 11
click at [664, 225] on div "Действие" at bounding box center [664, 224] width 44 height 14
click at [670, 279] on div "Исключить из списка" at bounding box center [699, 281] width 100 height 14
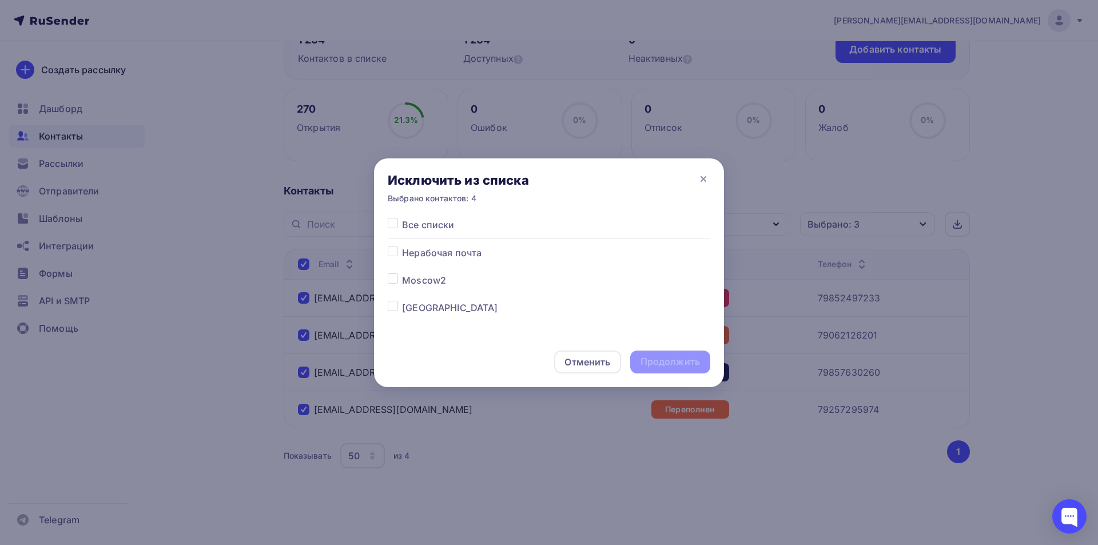
click at [402, 301] on label at bounding box center [402, 301] width 0 height 0
click at [391, 308] on input "checkbox" at bounding box center [393, 306] width 10 height 10
checkbox input "true"
click at [656, 360] on div "Продолжить" at bounding box center [670, 361] width 59 height 13
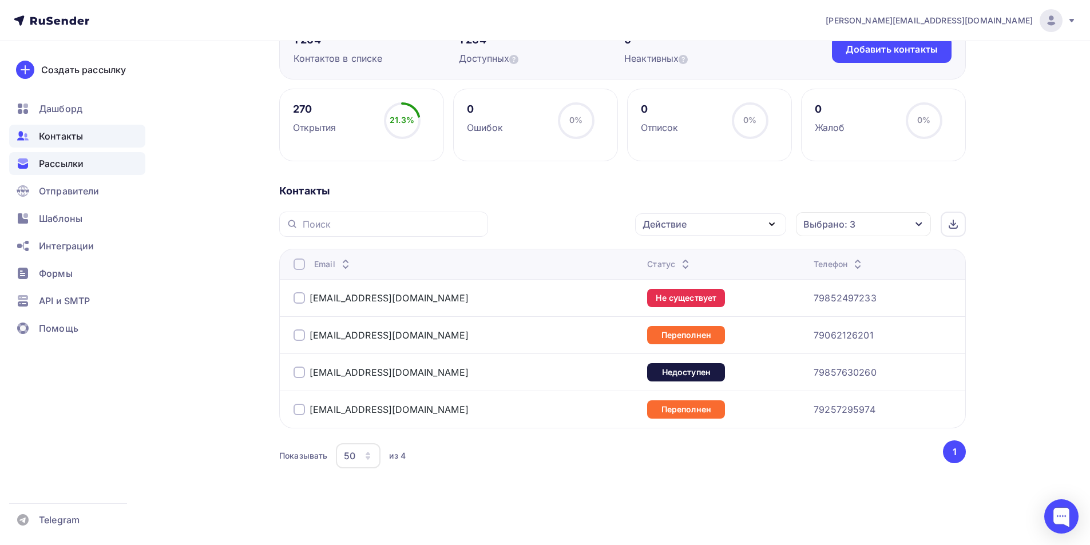
click at [54, 167] on span "Рассылки" at bounding box center [61, 164] width 45 height 14
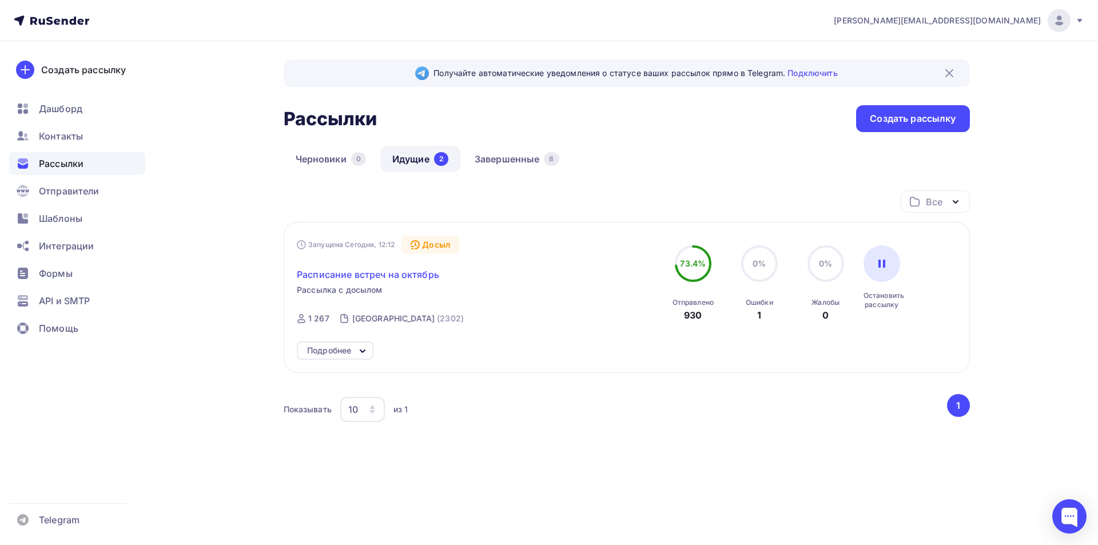
click at [384, 273] on span "Расписание встреч на октябрь" at bounding box center [368, 275] width 142 height 14
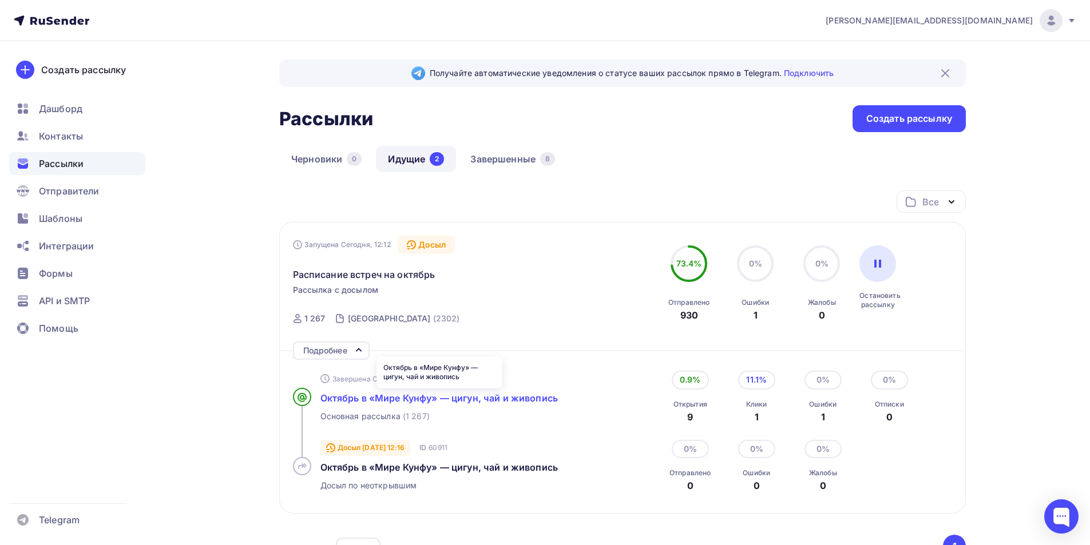
click at [416, 396] on span "Октябрь в «Мире Кунфу» — цигун, чай и живопись" at bounding box center [438, 397] width 237 height 11
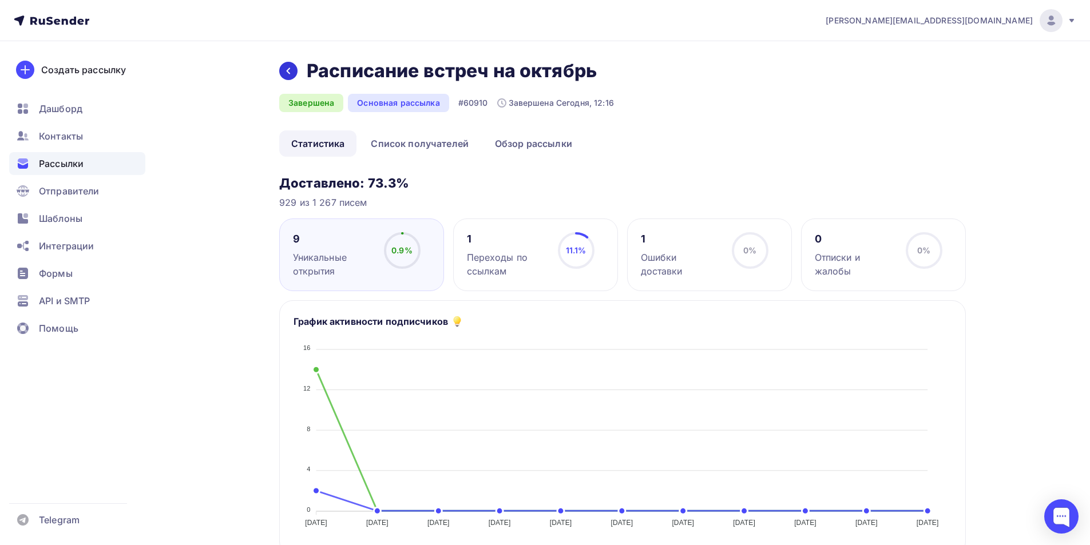
click at [285, 71] on icon at bounding box center [288, 70] width 9 height 9
